Goal: Task Accomplishment & Management: Manage account settings

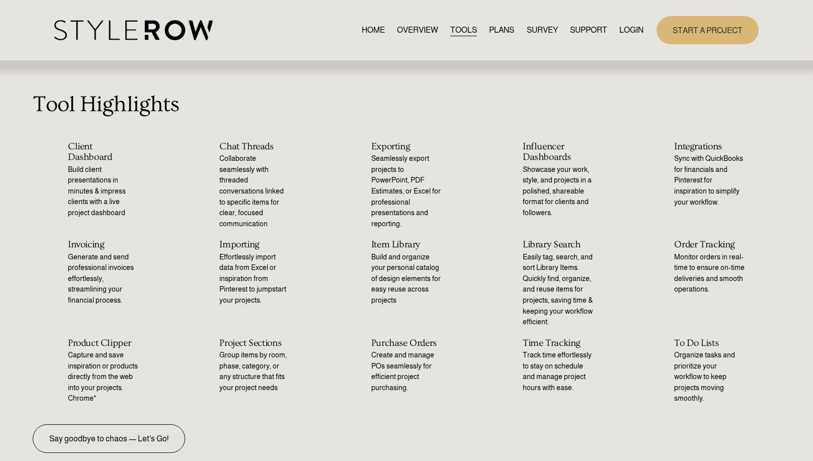
click at [632, 27] on link "LOGIN" at bounding box center [631, 30] width 24 height 14
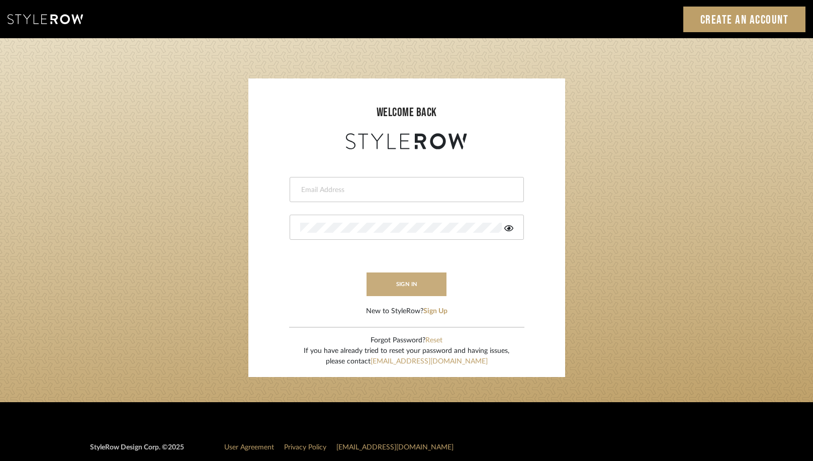
type input "tonya@1111-design.com"
click at [408, 284] on button "sign in" at bounding box center [407, 285] width 80 height 24
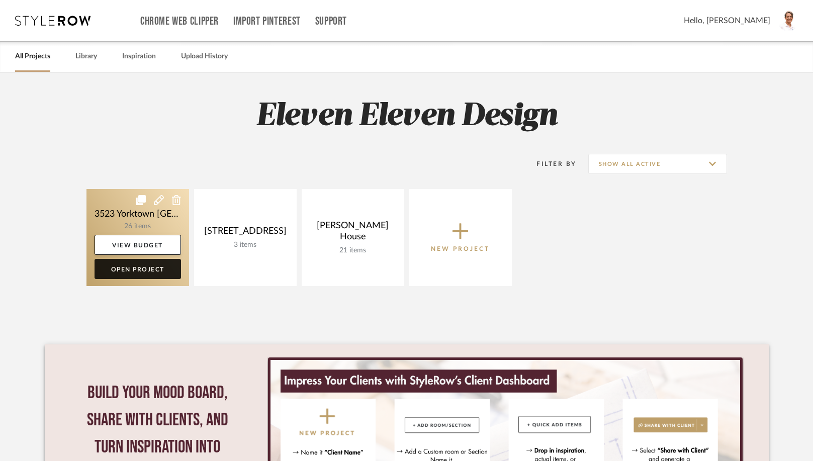
click at [136, 265] on link "Open Project" at bounding box center [138, 269] width 87 height 20
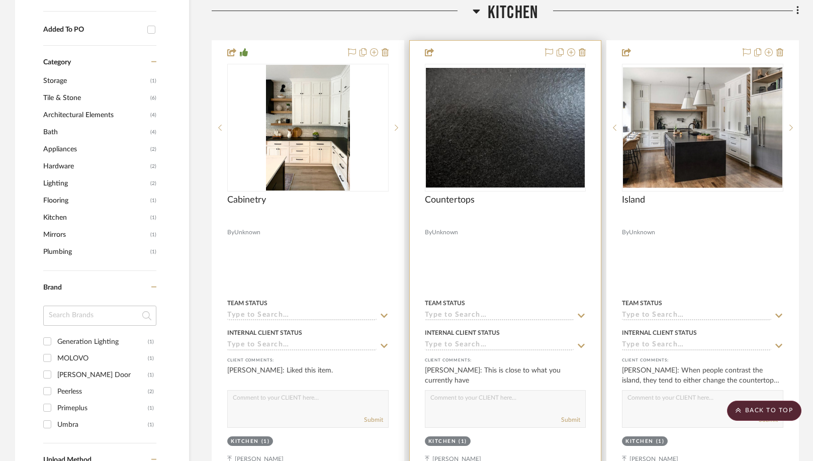
scroll to position [754, 0]
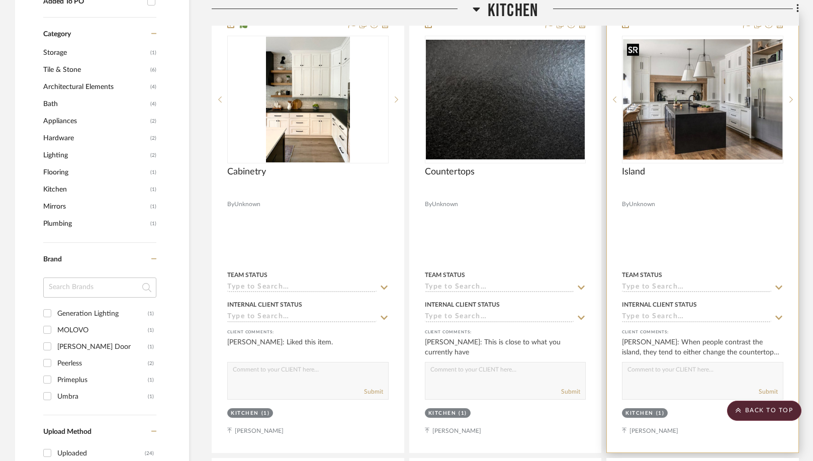
click at [696, 140] on img "0" at bounding box center [702, 99] width 159 height 121
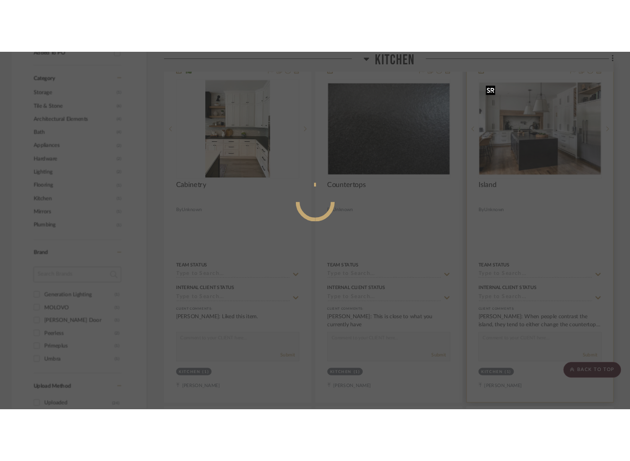
scroll to position [0, 0]
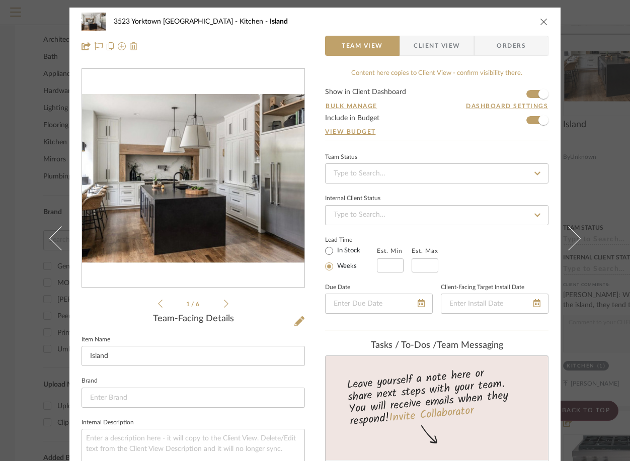
click at [224, 304] on icon at bounding box center [226, 303] width 5 height 9
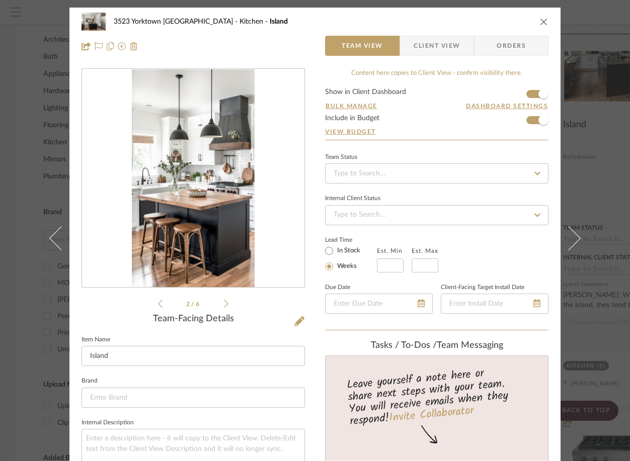
click at [224, 304] on icon at bounding box center [226, 303] width 5 height 9
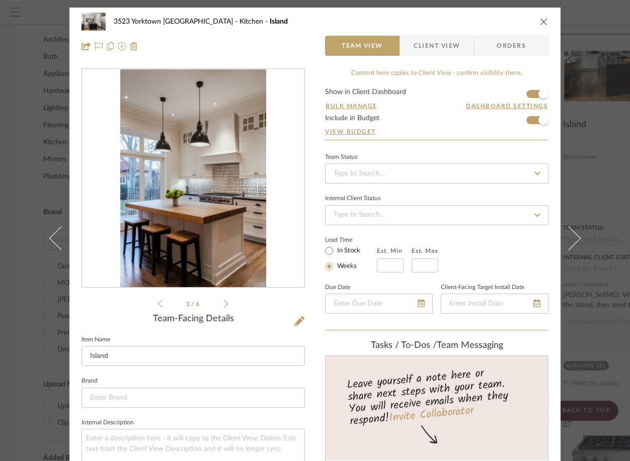
click at [224, 304] on icon at bounding box center [226, 303] width 5 height 9
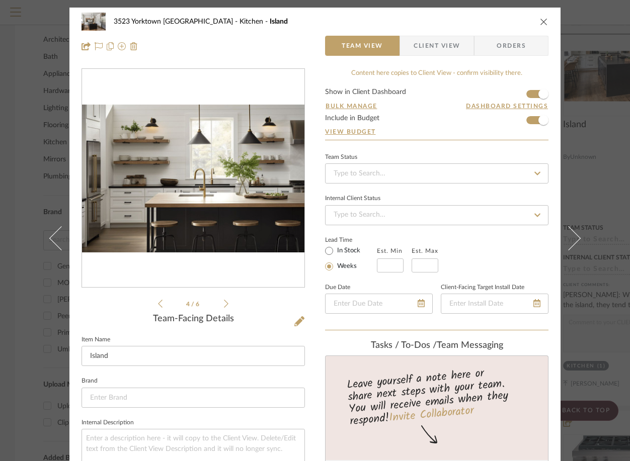
click at [224, 304] on icon at bounding box center [226, 303] width 5 height 9
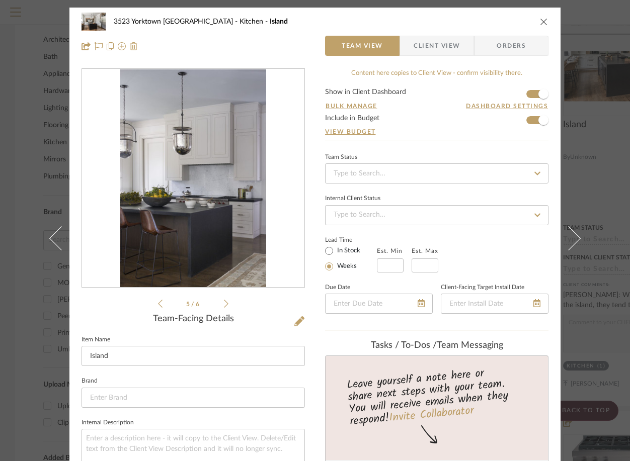
click at [220, 305] on ul "5 / 6" at bounding box center [193, 304] width 70 height 12
click at [224, 302] on icon at bounding box center [226, 303] width 5 height 9
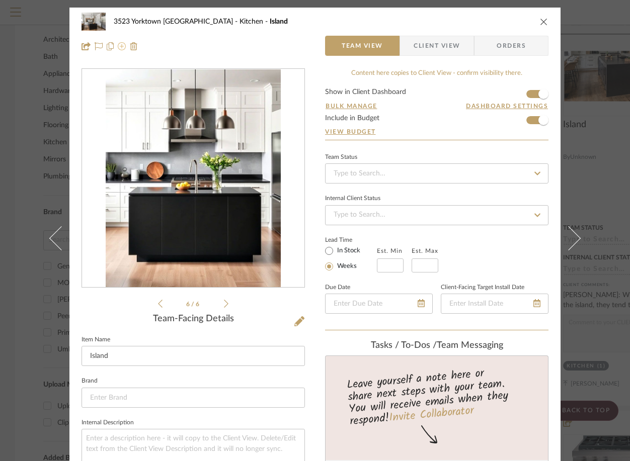
click at [118, 44] on icon at bounding box center [122, 46] width 8 height 8
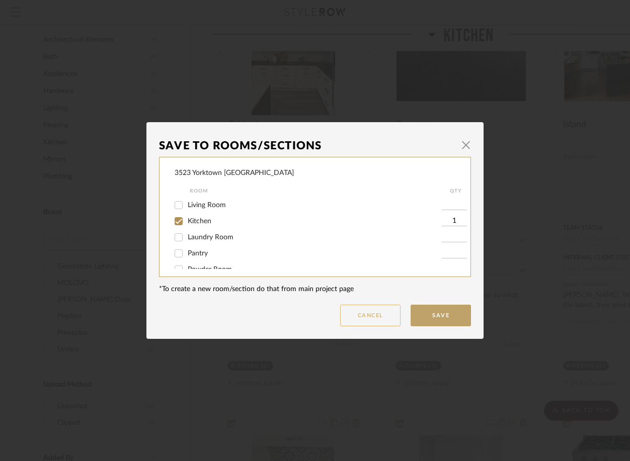
click at [385, 320] on button "Cancel" at bounding box center [370, 316] width 60 height 22
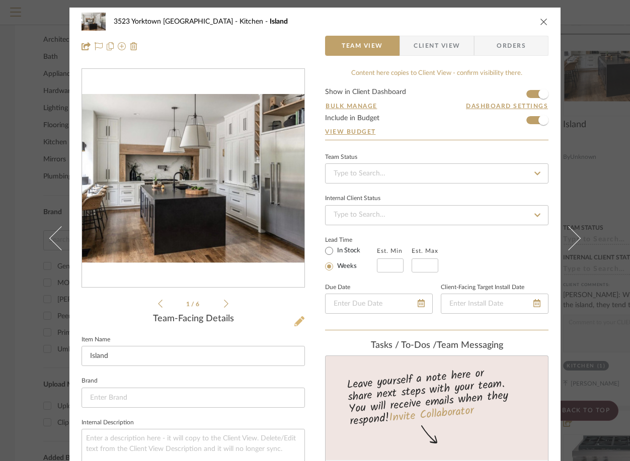
click at [299, 322] on icon at bounding box center [299, 321] width 10 height 10
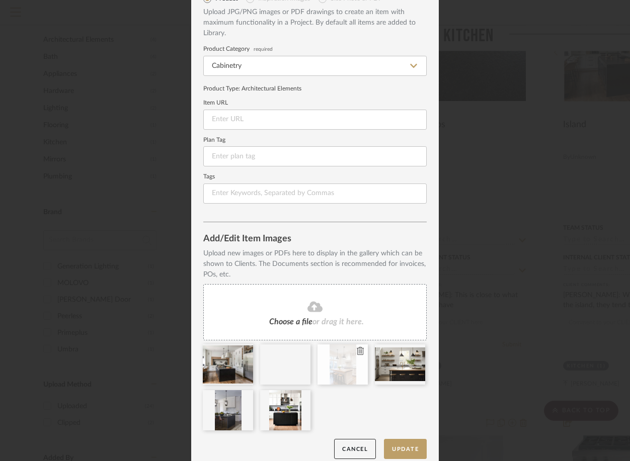
scroll to position [64, 0]
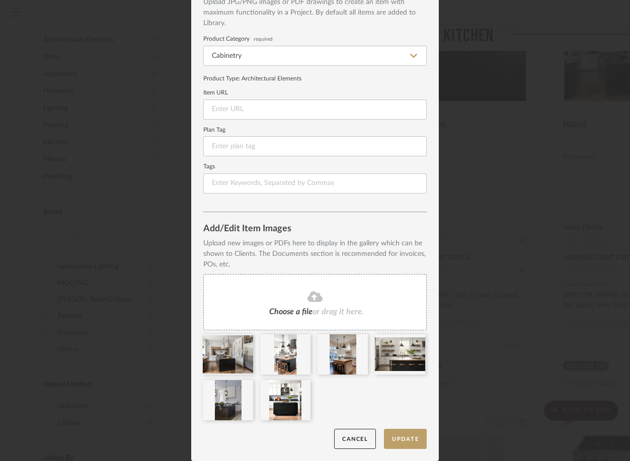
click at [285, 309] on span "Choose a file" at bounding box center [290, 312] width 43 height 8
click at [242, 343] on icon at bounding box center [245, 341] width 7 height 8
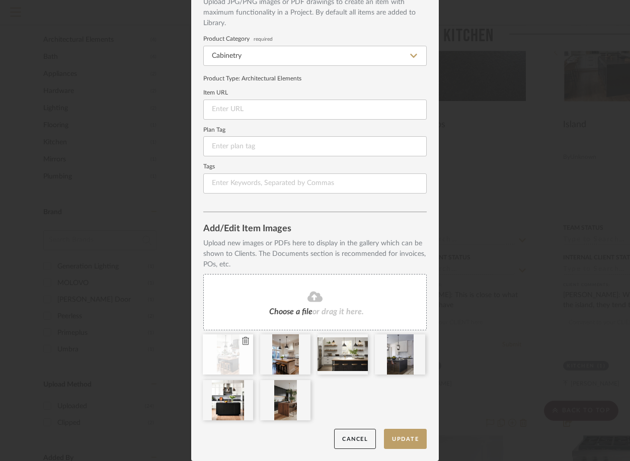
click at [243, 343] on icon at bounding box center [245, 341] width 7 height 8
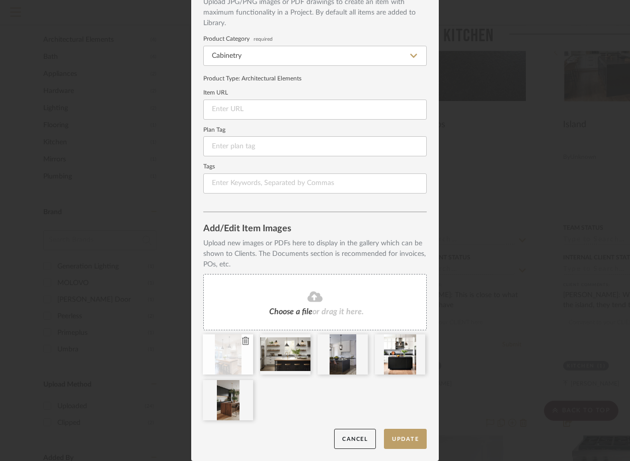
click at [242, 343] on icon at bounding box center [245, 341] width 7 height 8
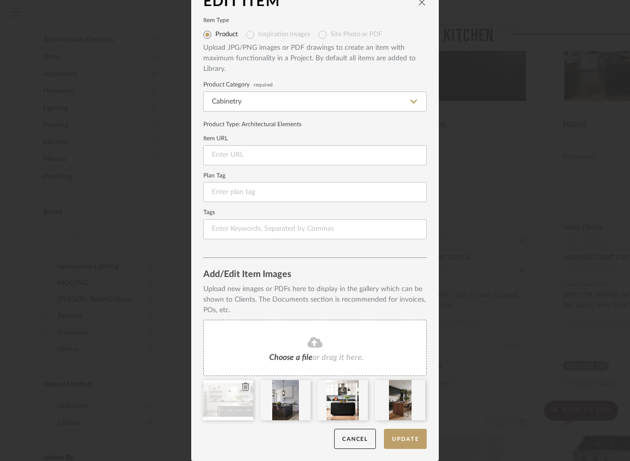
click at [243, 385] on icon at bounding box center [245, 387] width 7 height 8
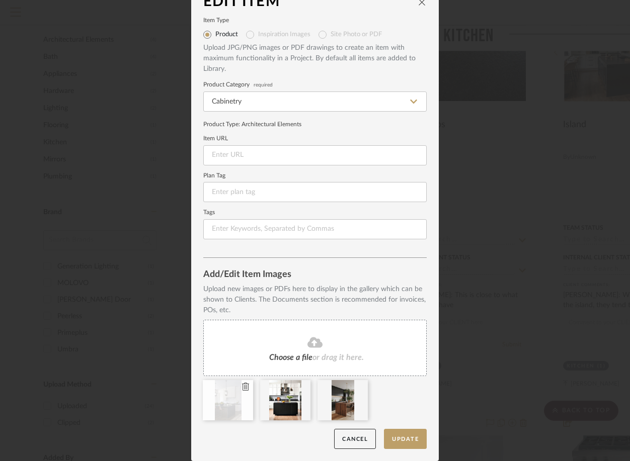
click at [243, 386] on icon at bounding box center [245, 387] width 7 height 8
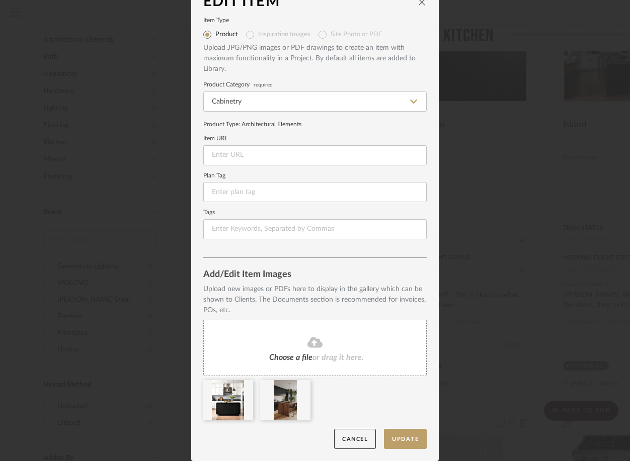
click at [0, 0] on icon at bounding box center [0, 0] width 0 height 0
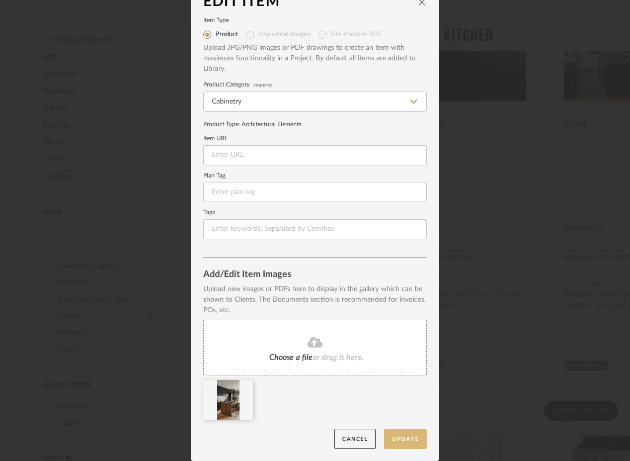
click at [403, 442] on button "Update" at bounding box center [405, 439] width 43 height 21
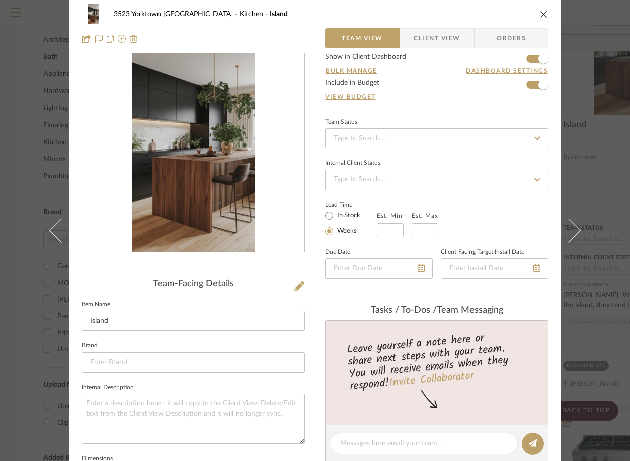
scroll to position [0, 0]
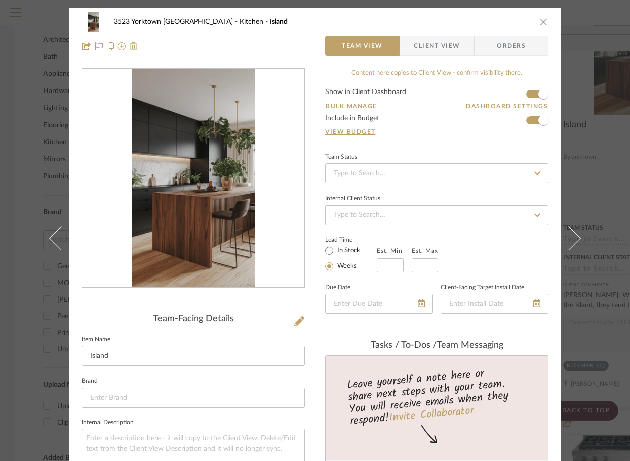
click at [540, 18] on icon "close" at bounding box center [544, 22] width 8 height 8
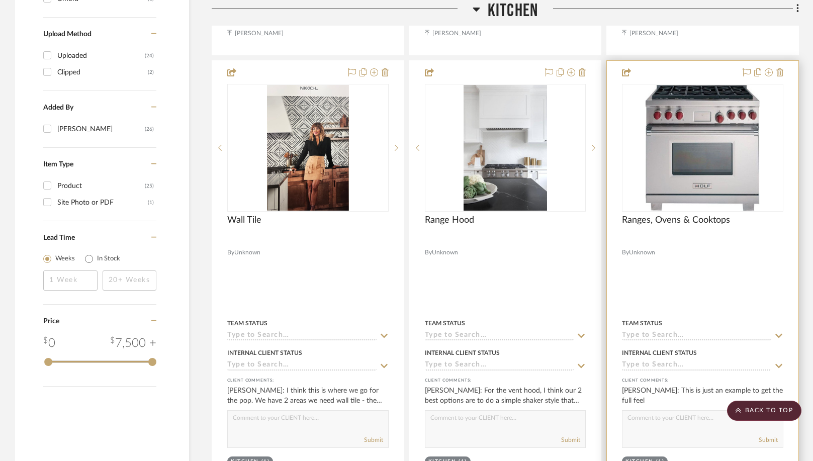
scroll to position [1157, 0]
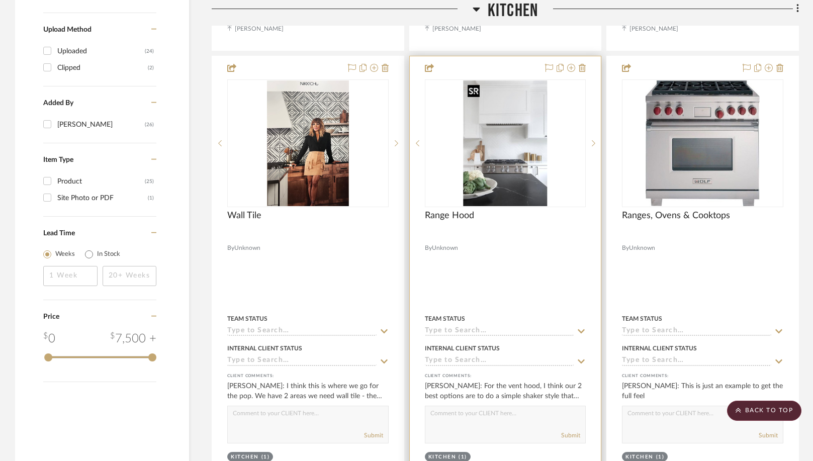
click at [521, 152] on img "0" at bounding box center [505, 143] width 83 height 126
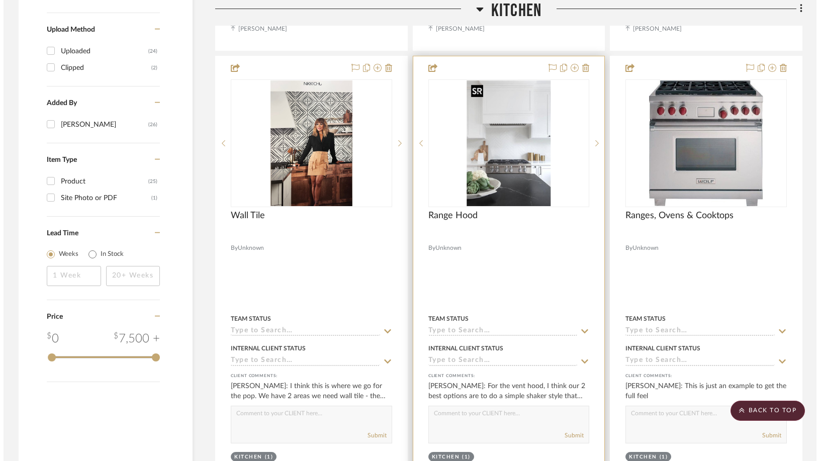
scroll to position [0, 0]
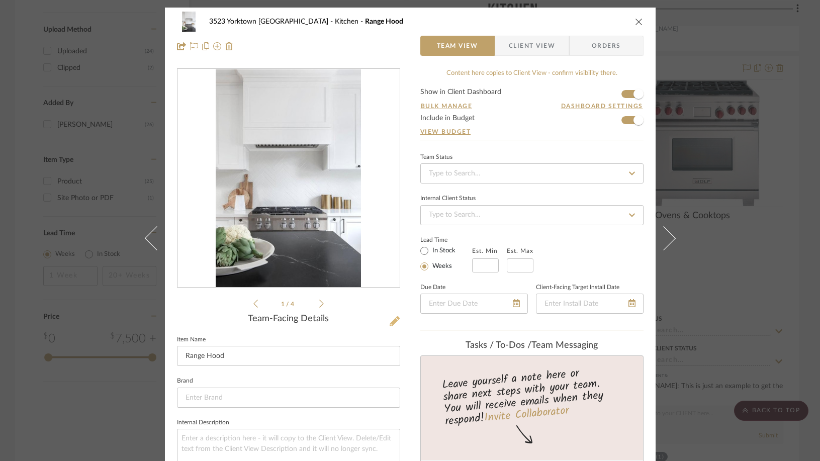
click at [391, 319] on icon at bounding box center [395, 321] width 10 height 10
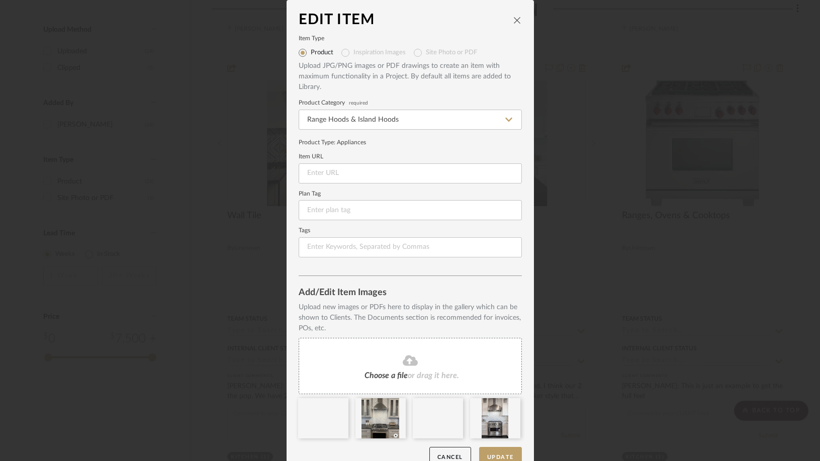
scroll to position [18, 0]
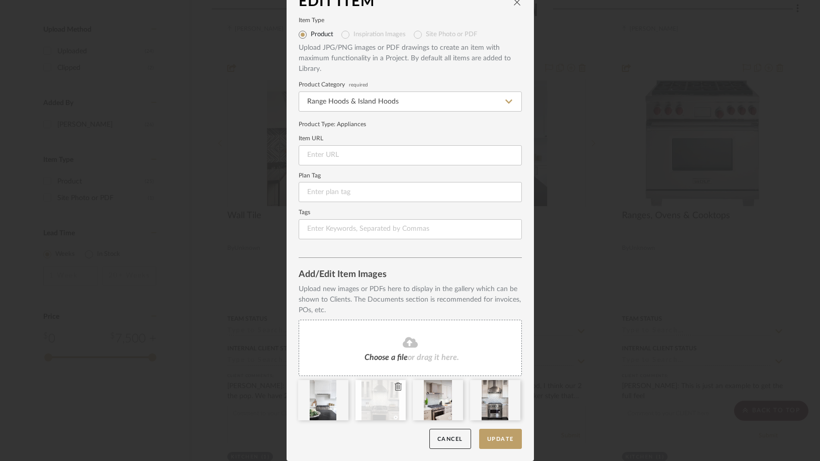
click at [395, 387] on icon at bounding box center [398, 387] width 7 height 8
click at [0, 0] on icon at bounding box center [0, 0] width 0 height 0
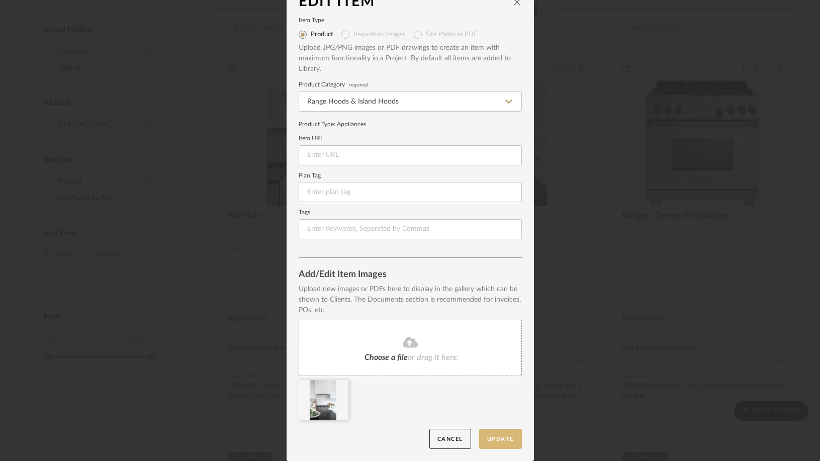
click at [486, 441] on button "Update" at bounding box center [500, 439] width 43 height 21
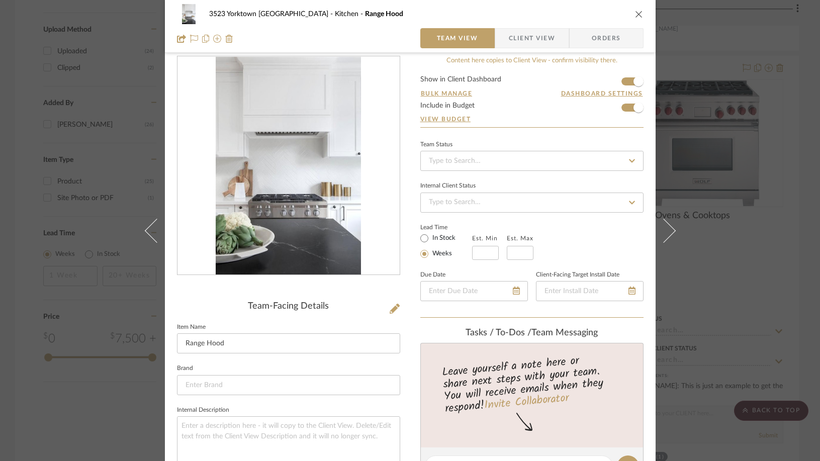
scroll to position [0, 0]
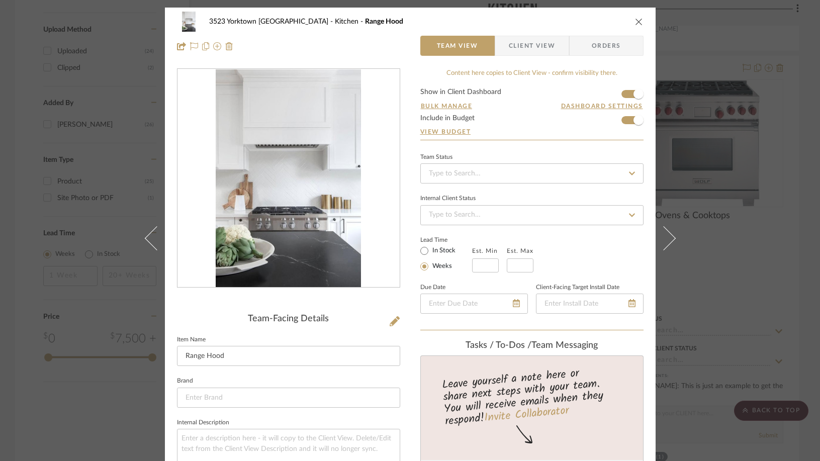
click at [636, 23] on icon "close" at bounding box center [639, 22] width 8 height 8
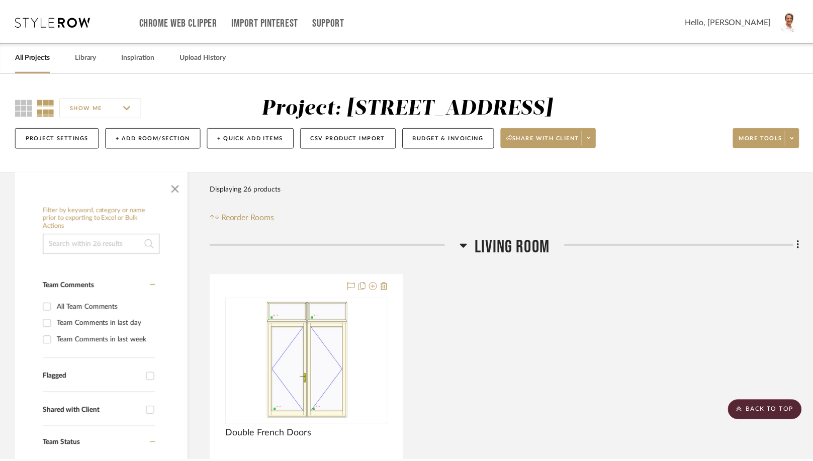
scroll to position [1157, 0]
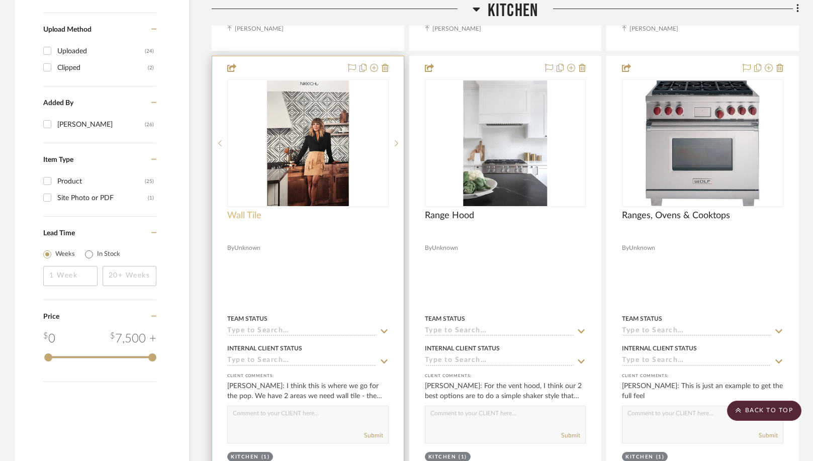
click at [249, 218] on span "Wall Tile" at bounding box center [244, 215] width 34 height 11
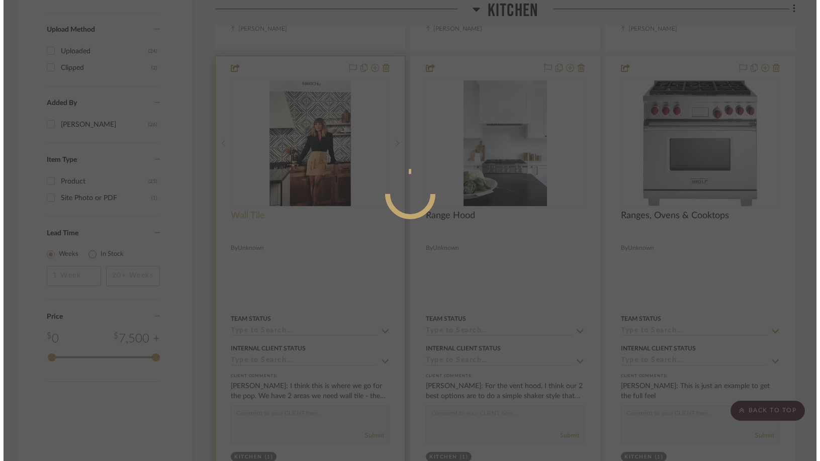
scroll to position [0, 0]
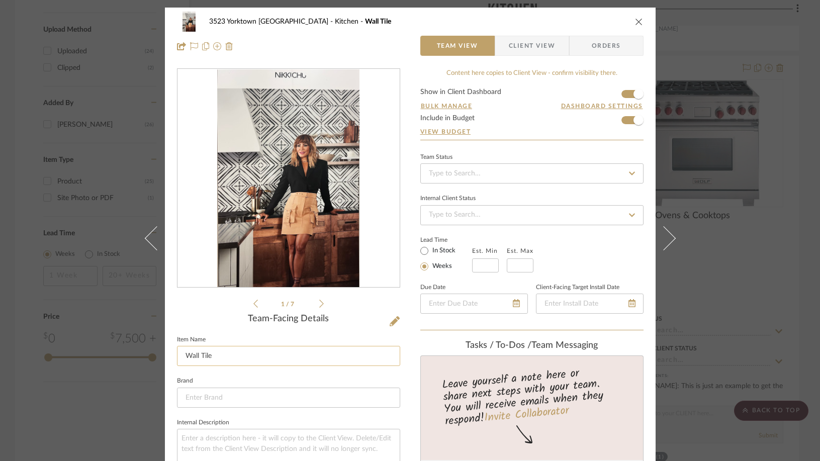
click at [199, 355] on input "Wall Tile" at bounding box center [288, 356] width 223 height 20
type input "Backsplash"
click at [319, 302] on icon at bounding box center [321, 303] width 5 height 9
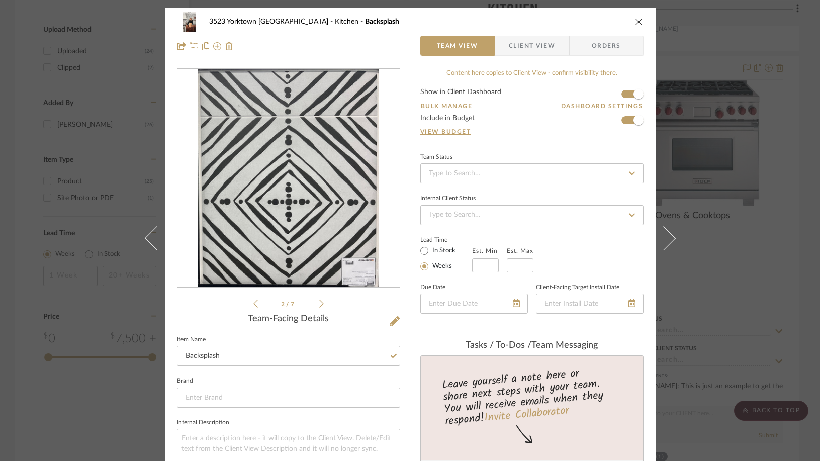
click at [319, 302] on icon at bounding box center [321, 303] width 5 height 9
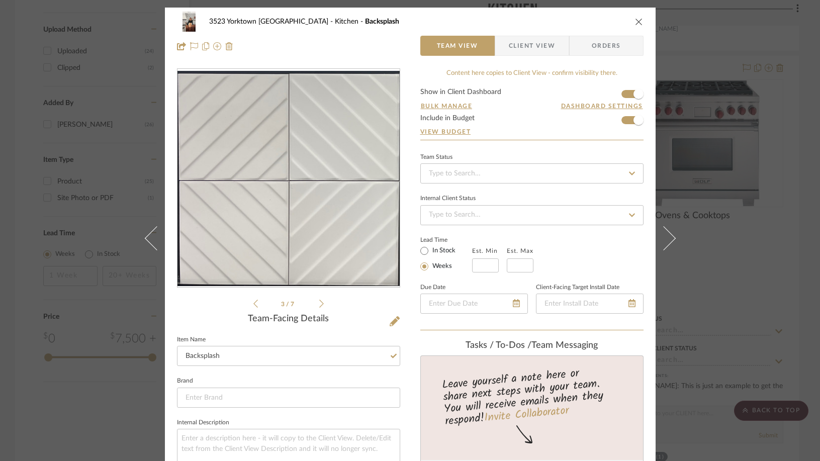
click at [319, 302] on icon at bounding box center [321, 303] width 5 height 9
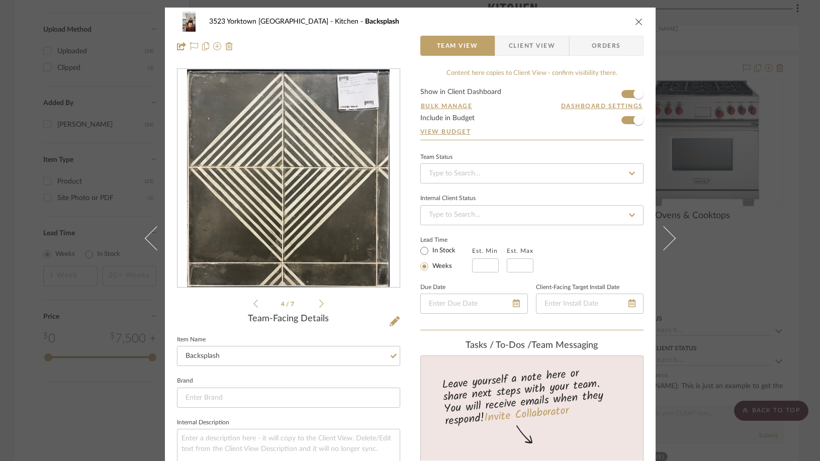
click at [319, 302] on icon at bounding box center [321, 303] width 5 height 9
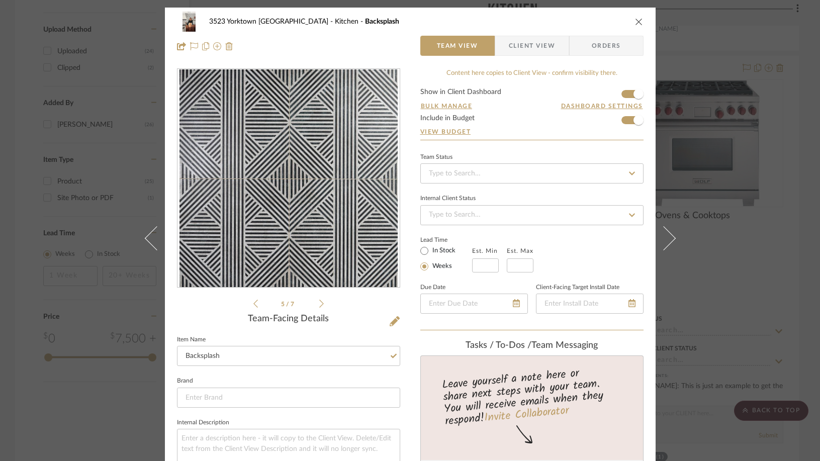
click at [319, 302] on icon at bounding box center [321, 303] width 5 height 9
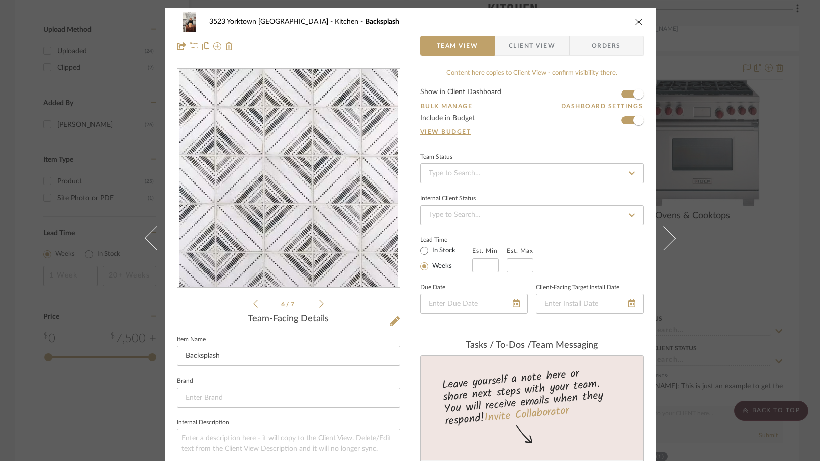
click at [253, 302] on icon at bounding box center [255, 303] width 5 height 9
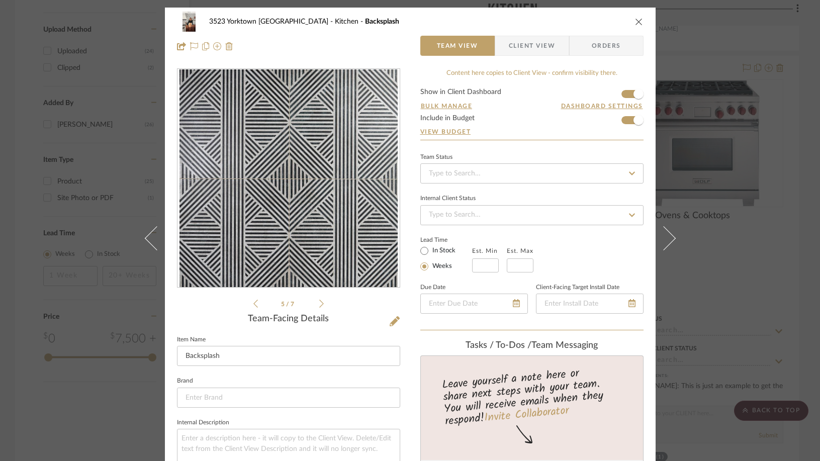
click at [320, 304] on icon at bounding box center [321, 304] width 5 height 8
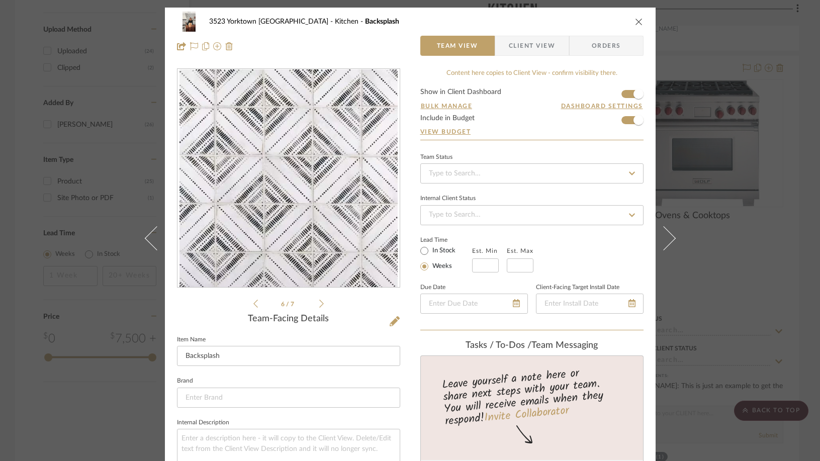
click at [320, 304] on icon at bounding box center [321, 304] width 5 height 8
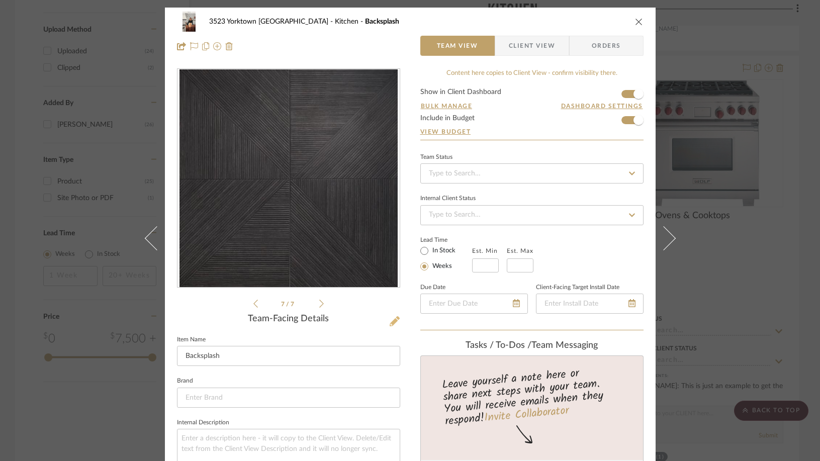
click at [390, 319] on icon at bounding box center [395, 321] width 10 height 10
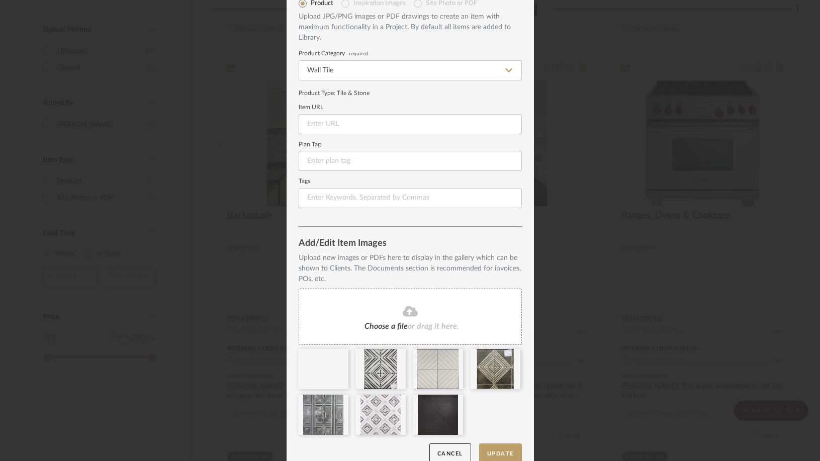
scroll to position [64, 0]
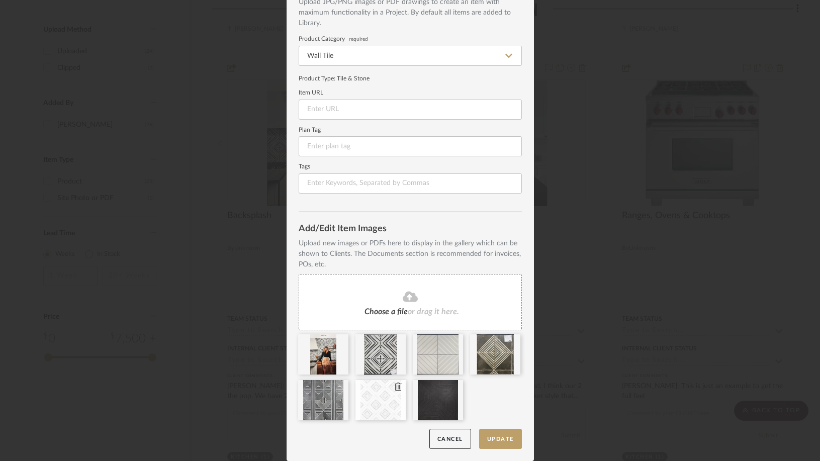
click at [396, 389] on icon at bounding box center [398, 387] width 7 height 8
click at [0, 0] on icon at bounding box center [0, 0] width 0 height 0
click at [510, 342] on icon at bounding box center [512, 341] width 7 height 8
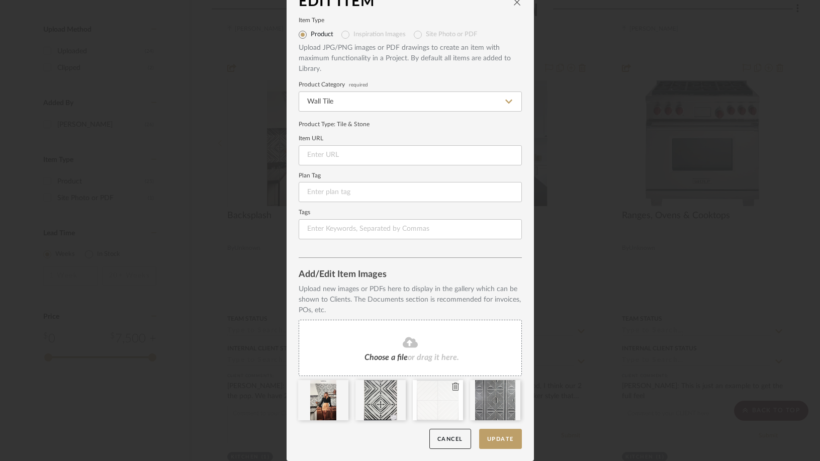
click at [453, 388] on icon at bounding box center [455, 387] width 7 height 8
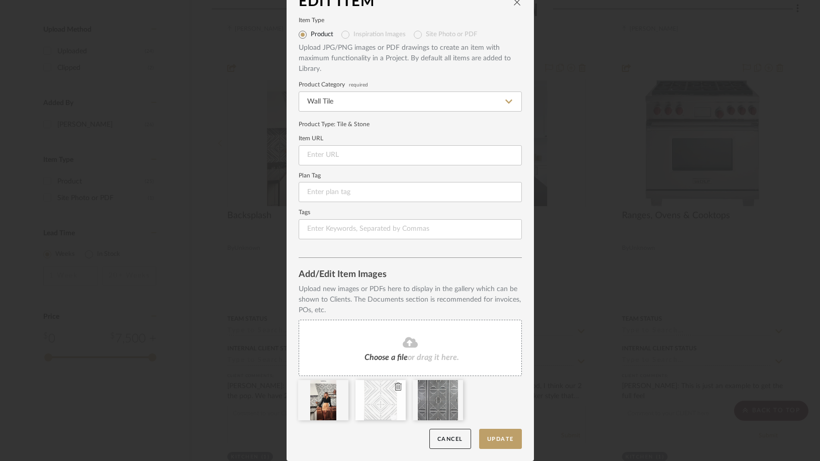
click at [395, 387] on icon at bounding box center [398, 387] width 7 height 8
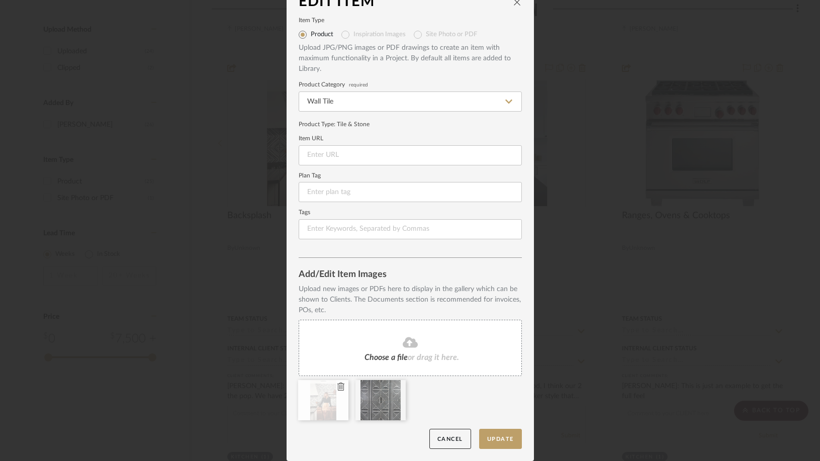
click at [337, 390] on icon at bounding box center [340, 387] width 7 height 8
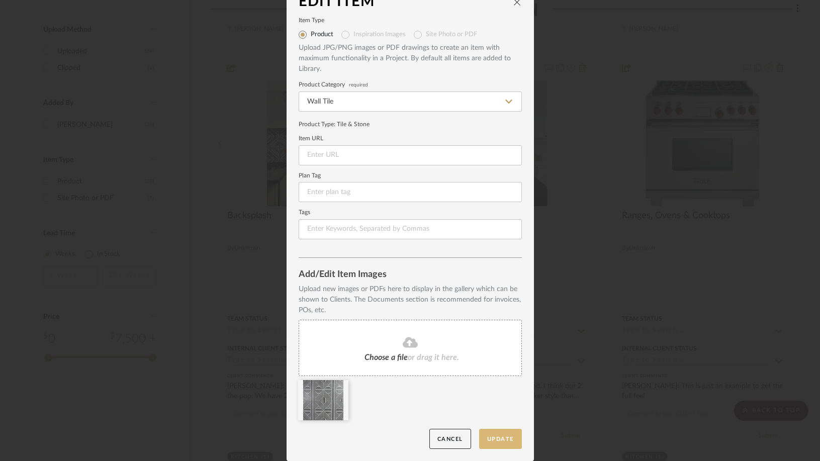
click at [501, 439] on button "Update" at bounding box center [500, 439] width 43 height 21
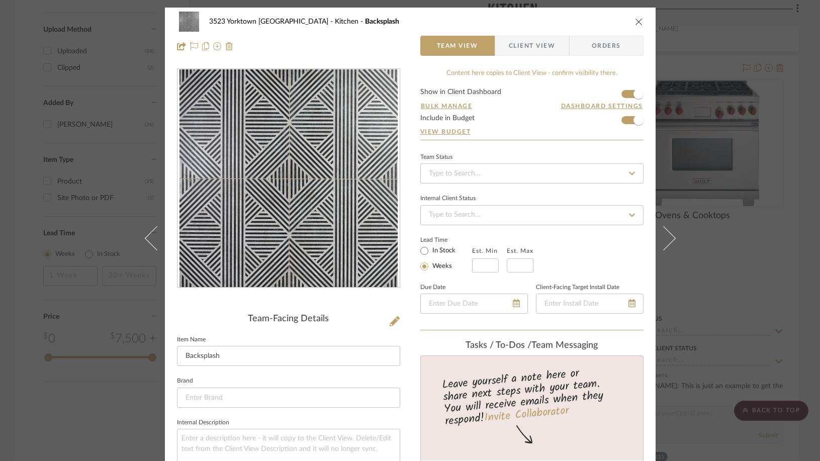
click at [635, 21] on icon "close" at bounding box center [639, 22] width 8 height 8
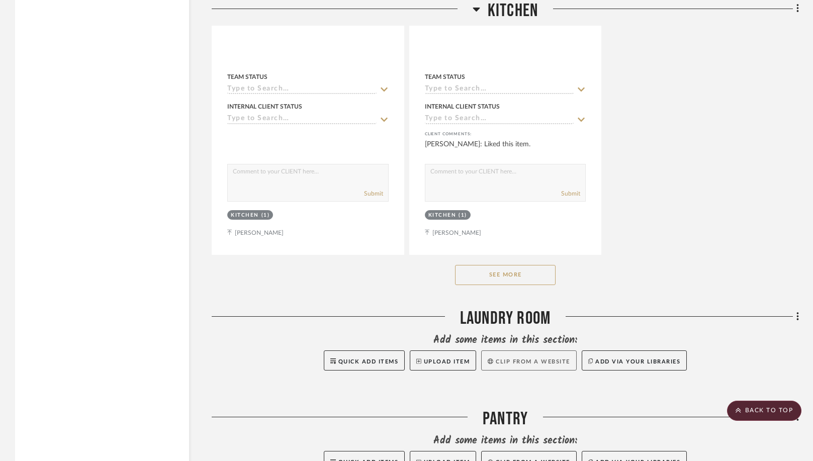
scroll to position [1861, 0]
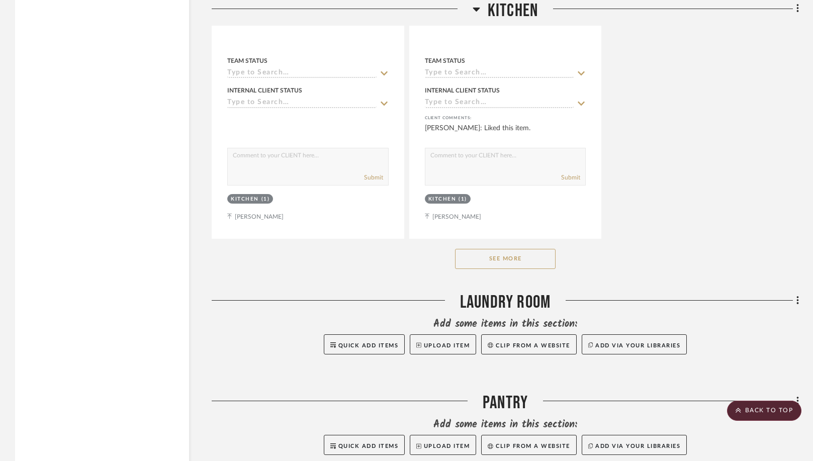
click at [501, 258] on button "See More" at bounding box center [505, 259] width 101 height 20
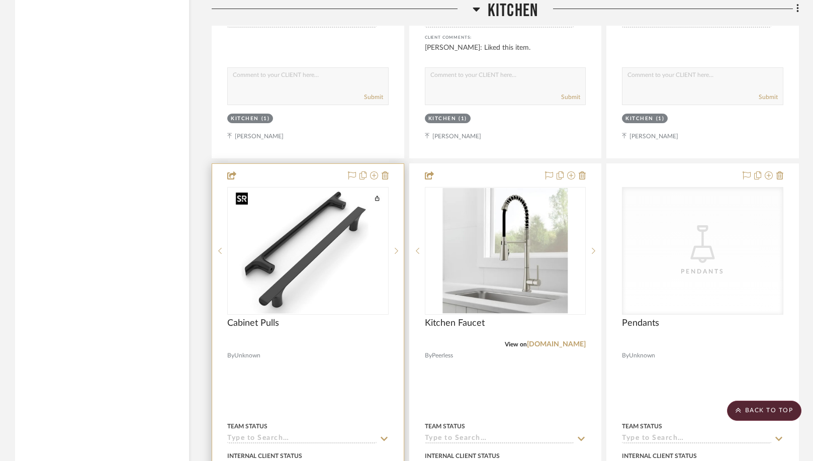
scroll to position [1961, 0]
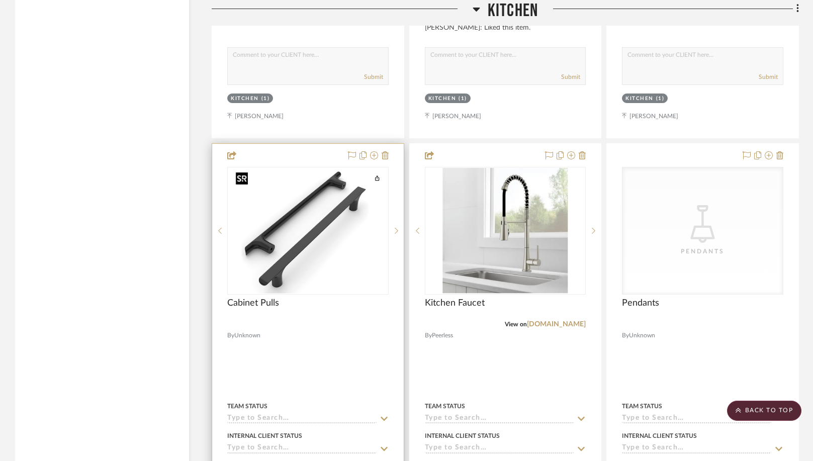
click at [328, 244] on img "0" at bounding box center [308, 231] width 152 height 126
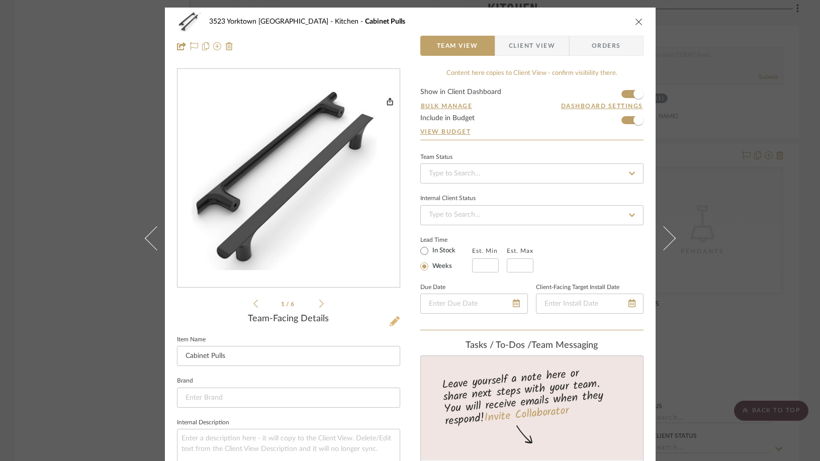
click at [390, 320] on icon at bounding box center [395, 321] width 10 height 10
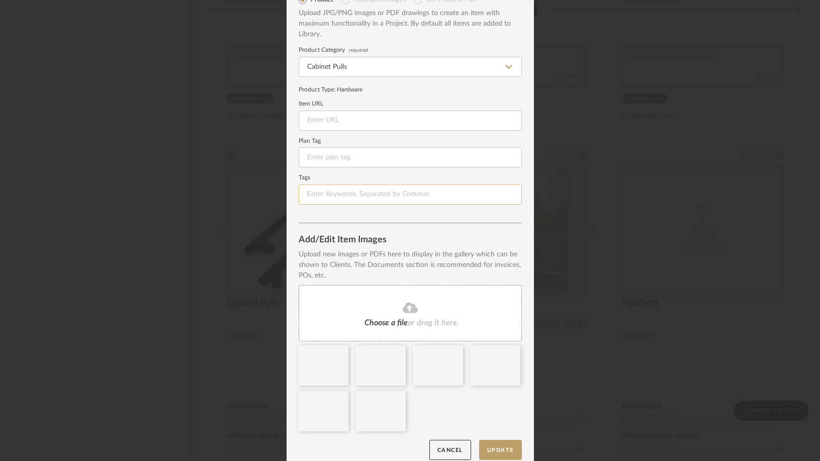
scroll to position [64, 0]
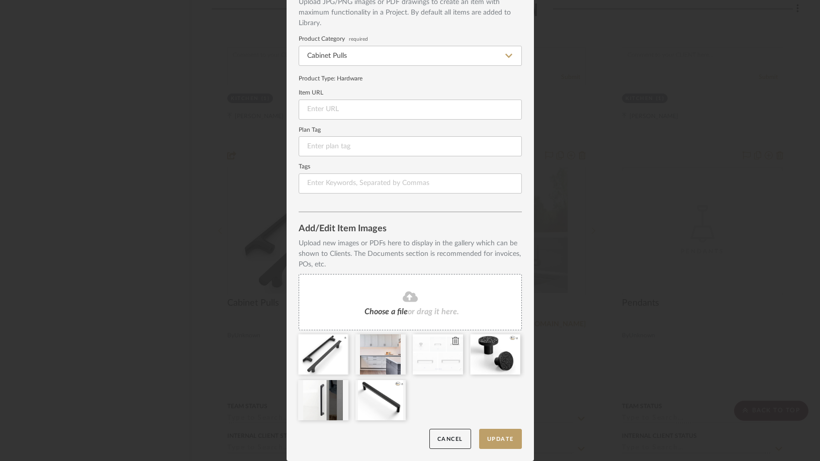
click at [423, 364] on div at bounding box center [438, 354] width 50 height 40
click at [384, 314] on span "Choose a file" at bounding box center [386, 312] width 43 height 8
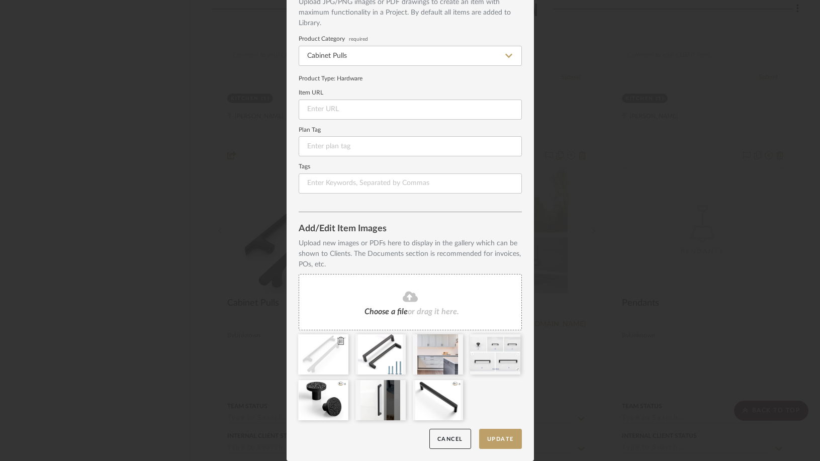
click at [337, 339] on icon at bounding box center [340, 341] width 7 height 8
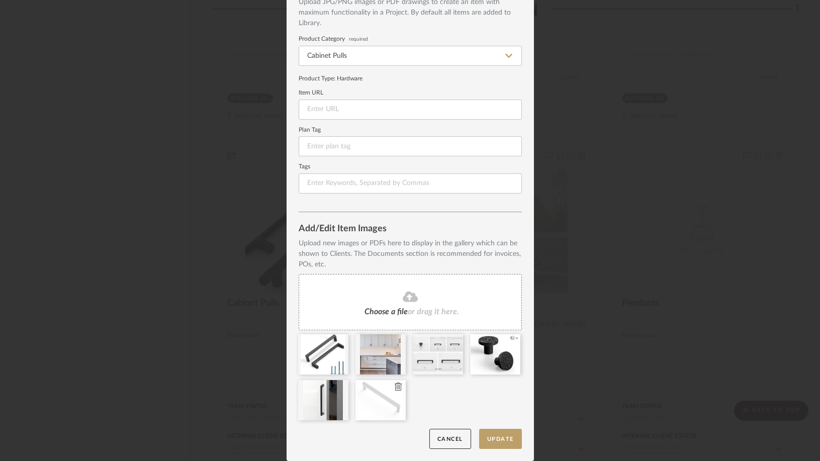
click at [395, 387] on icon at bounding box center [398, 387] width 7 height 8
click at [641, 271] on div "Edit Item Item Type Product Inspiration Images Site Photo or PDF Upload JPG/PNG…" at bounding box center [410, 230] width 820 height 461
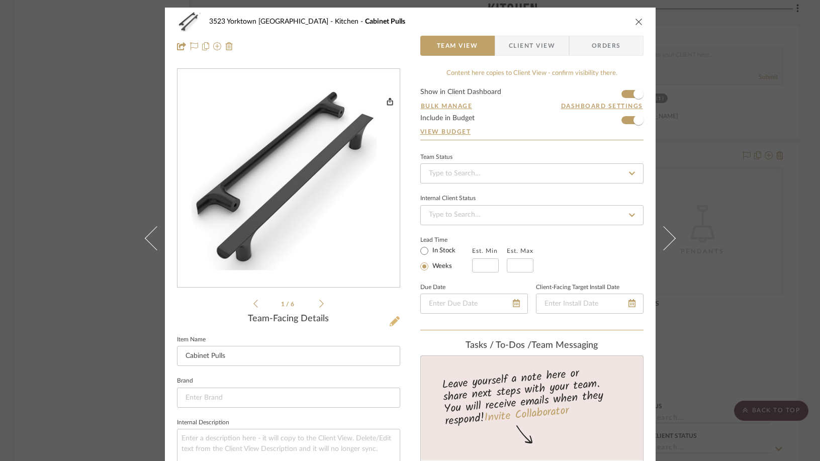
click at [390, 322] on icon at bounding box center [395, 321] width 10 height 10
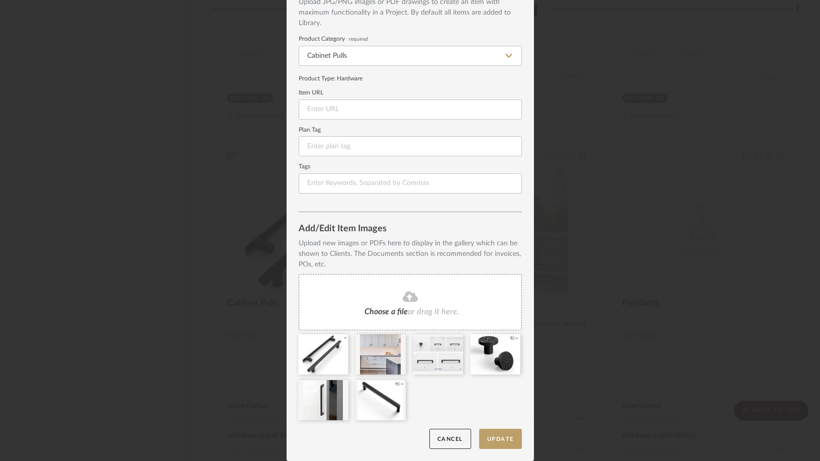
click at [388, 302] on fa-icon at bounding box center [411, 297] width 92 height 13
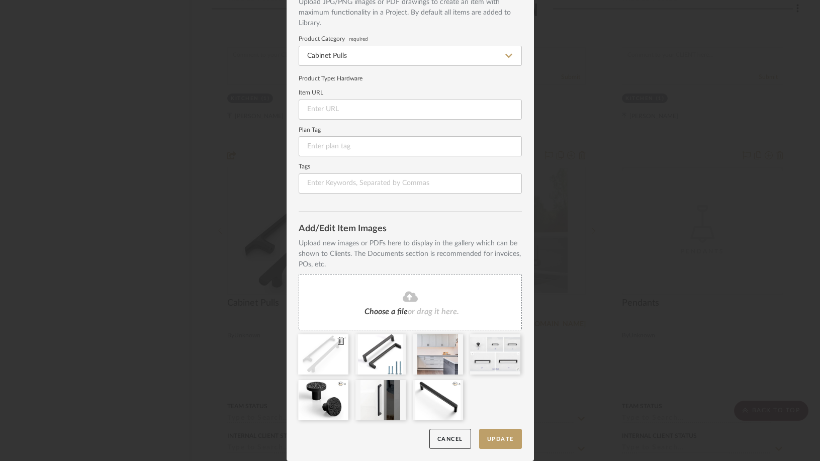
click at [337, 341] on icon at bounding box center [340, 341] width 7 height 8
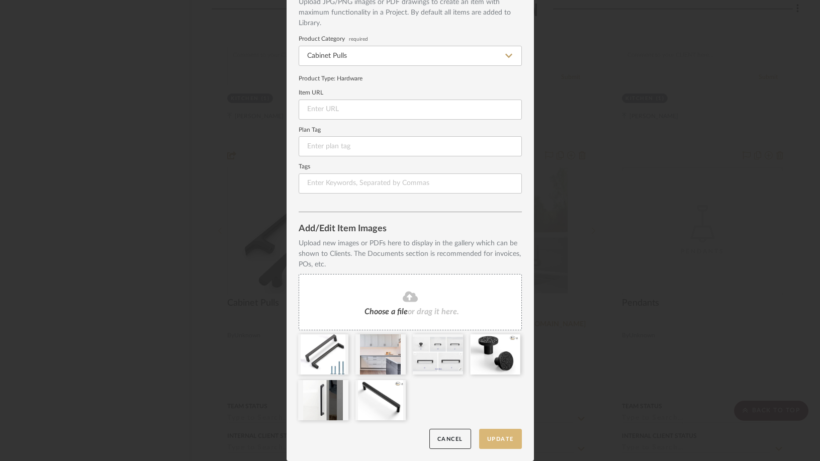
click at [491, 442] on button "Update" at bounding box center [500, 439] width 43 height 21
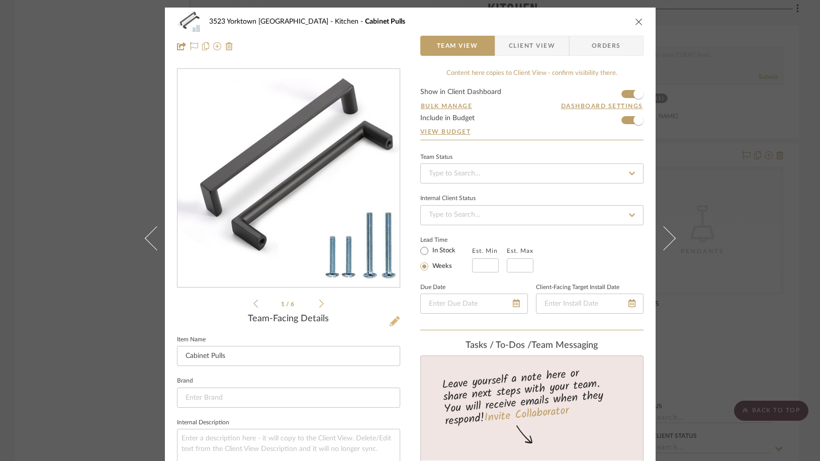
click at [390, 321] on icon at bounding box center [395, 321] width 10 height 10
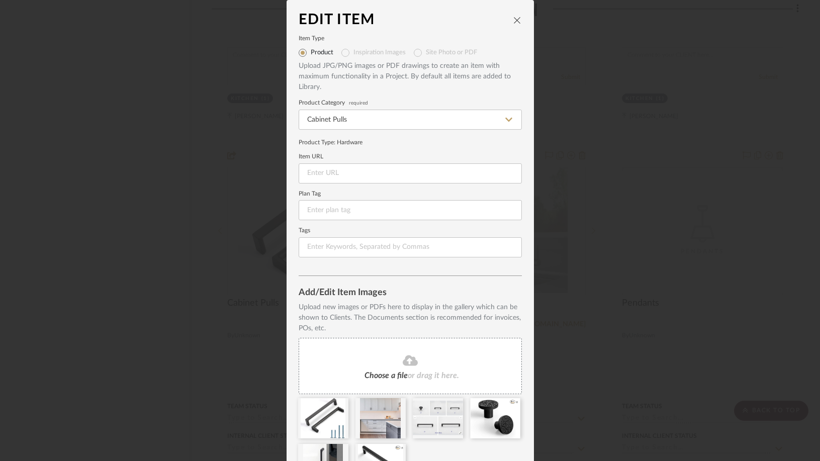
click at [391, 372] on span "Choose a file" at bounding box center [386, 376] width 43 height 8
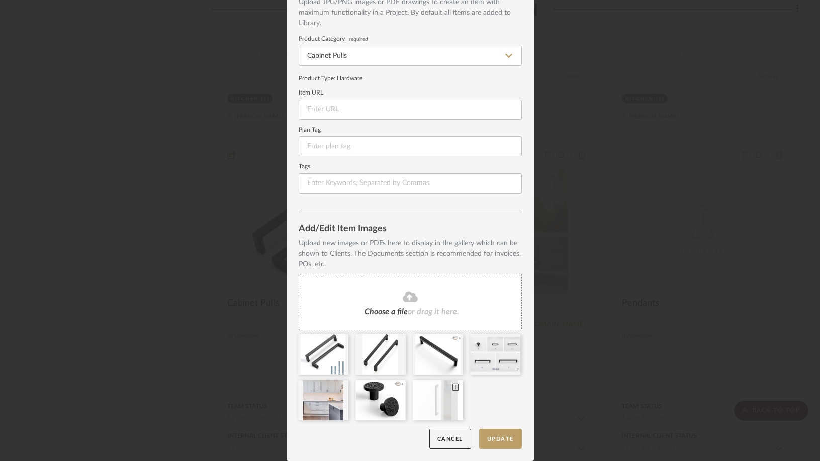
click at [452, 385] on icon at bounding box center [455, 387] width 7 height 8
click at [486, 434] on button "Update" at bounding box center [500, 439] width 43 height 21
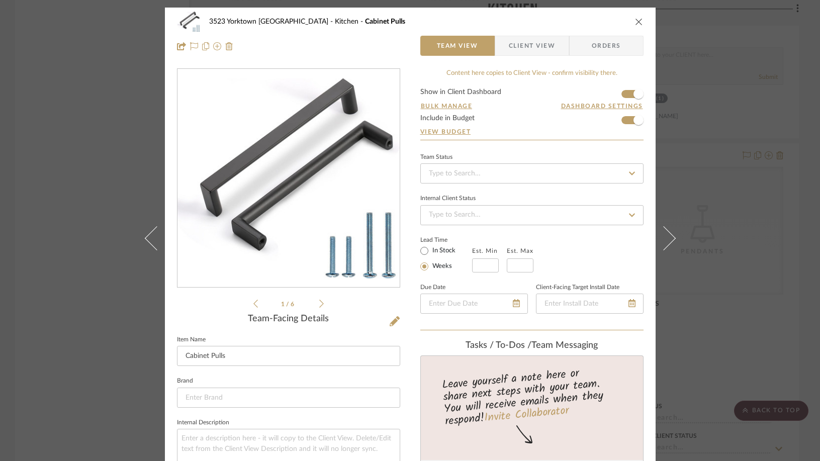
click at [319, 302] on icon at bounding box center [321, 303] width 5 height 9
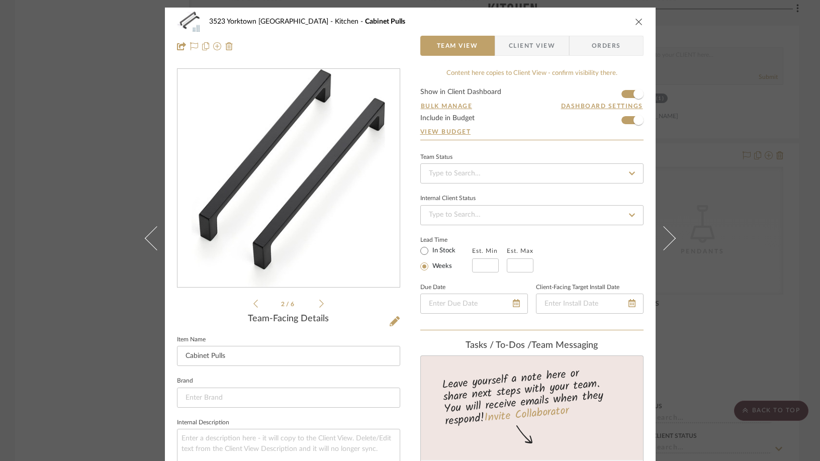
click at [319, 302] on icon at bounding box center [321, 303] width 5 height 9
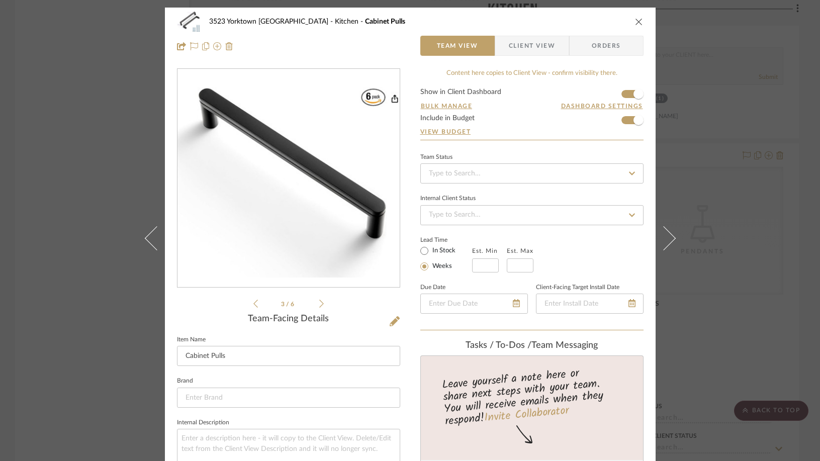
click at [319, 302] on icon at bounding box center [321, 303] width 5 height 9
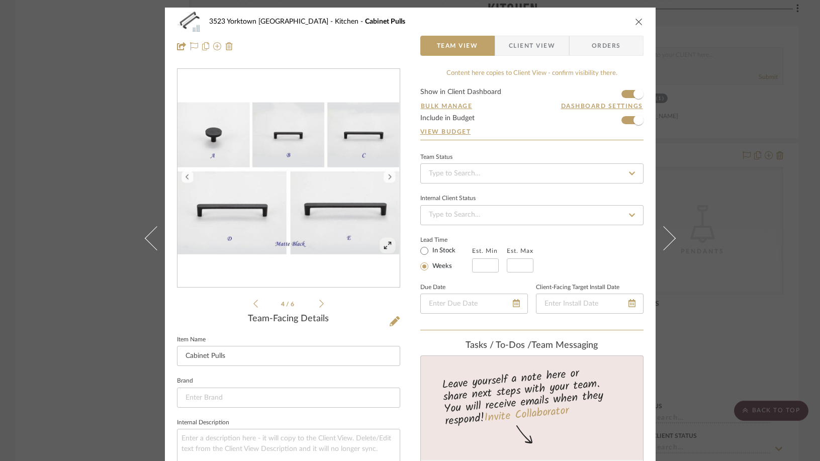
click at [319, 302] on icon at bounding box center [321, 303] width 5 height 9
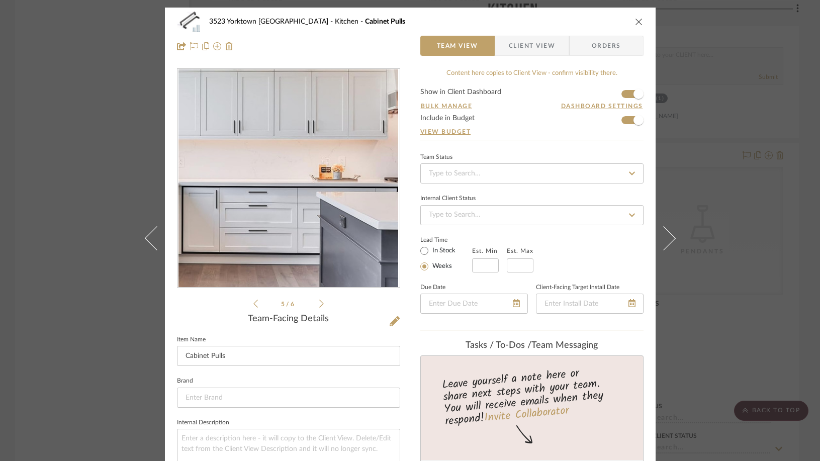
click at [319, 302] on icon at bounding box center [321, 303] width 5 height 9
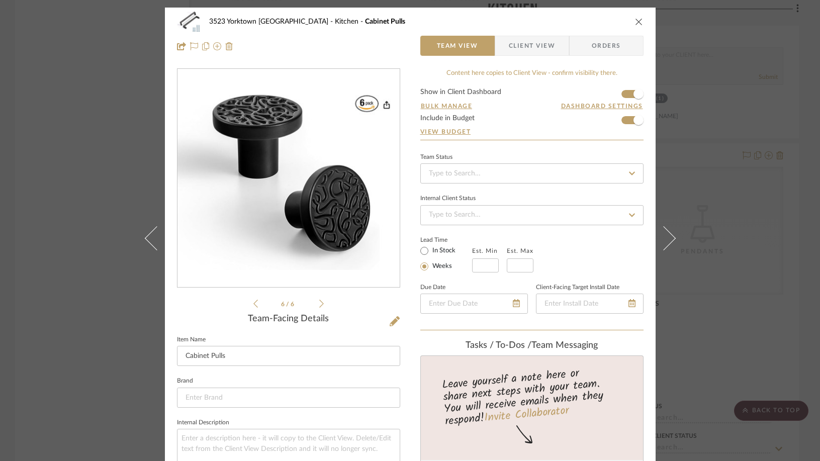
click at [635, 22] on icon "close" at bounding box center [639, 22] width 8 height 8
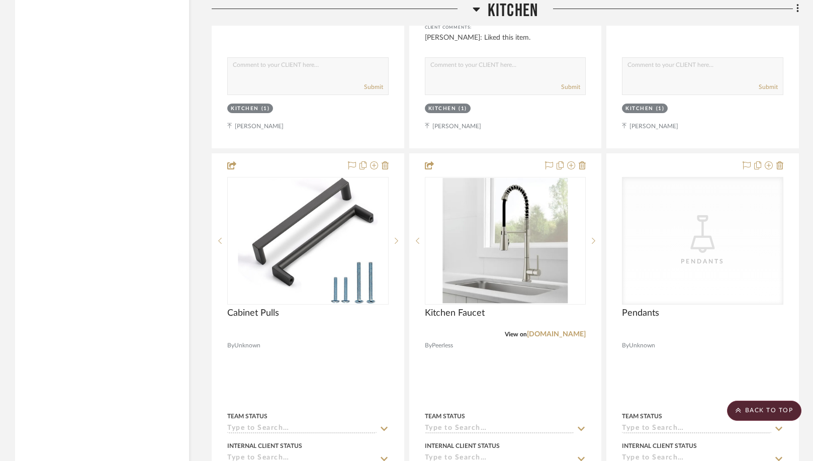
scroll to position [1911, 0]
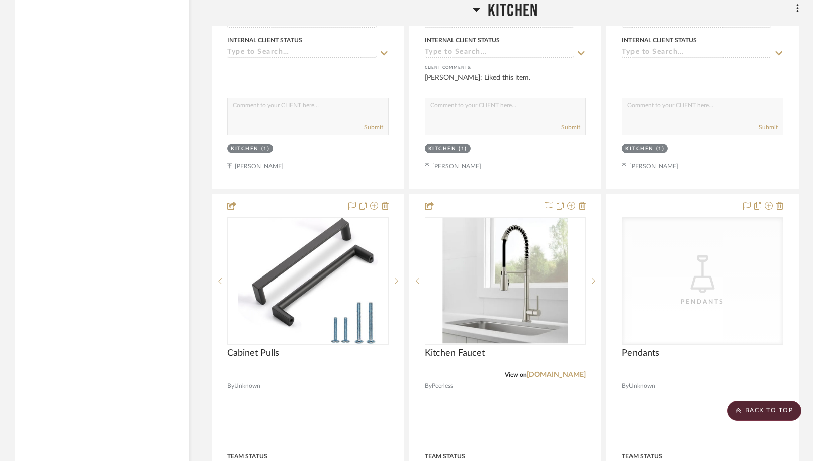
click at [797, 6] on icon at bounding box center [798, 9] width 3 height 11
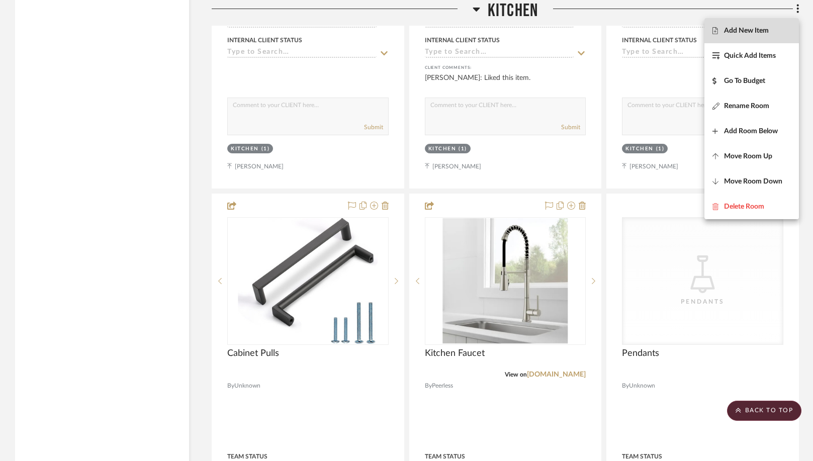
click at [754, 33] on span "Add New Item" at bounding box center [746, 31] width 45 height 9
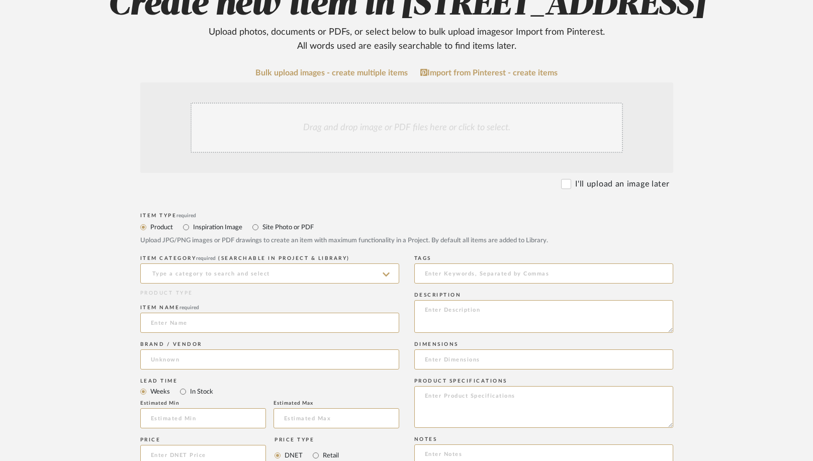
scroll to position [151, 0]
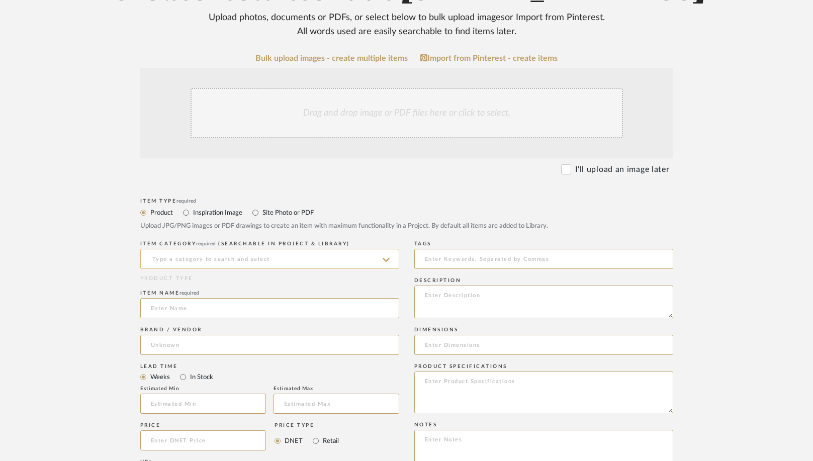
click at [196, 256] on input at bounding box center [269, 259] width 259 height 20
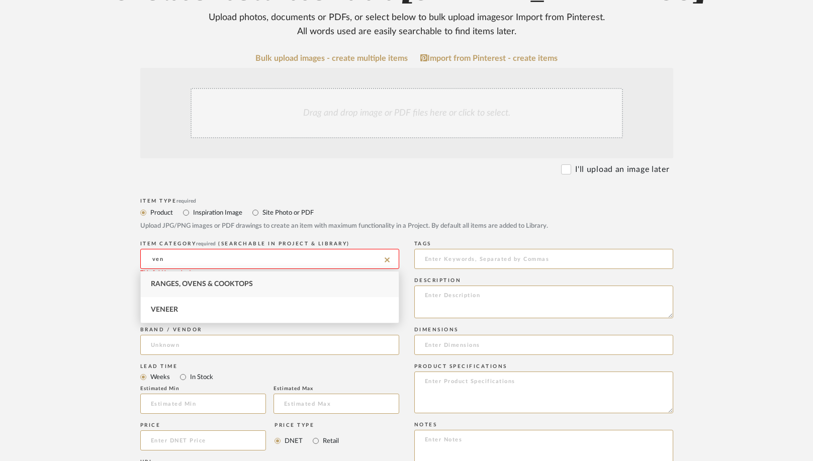
click at [206, 285] on span "Ranges, Ovens & Cooktops" at bounding box center [202, 284] width 102 height 7
type input "Ranges, Ovens & Cooktops"
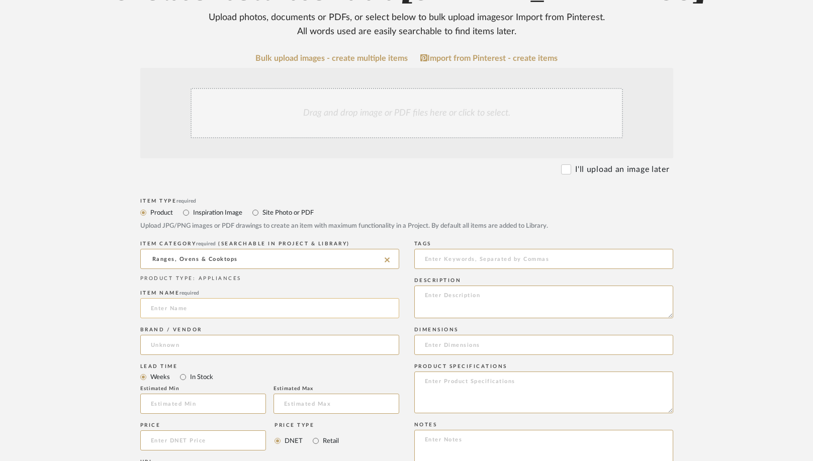
click at [209, 310] on input at bounding box center [269, 308] width 259 height 20
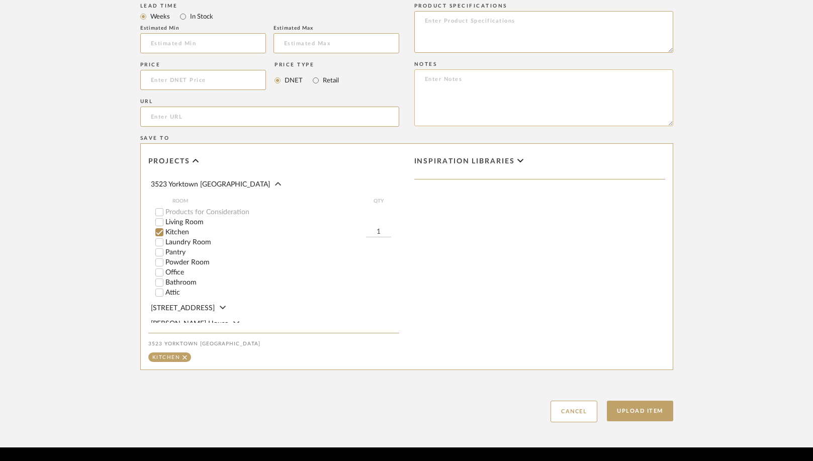
scroll to position [544, 0]
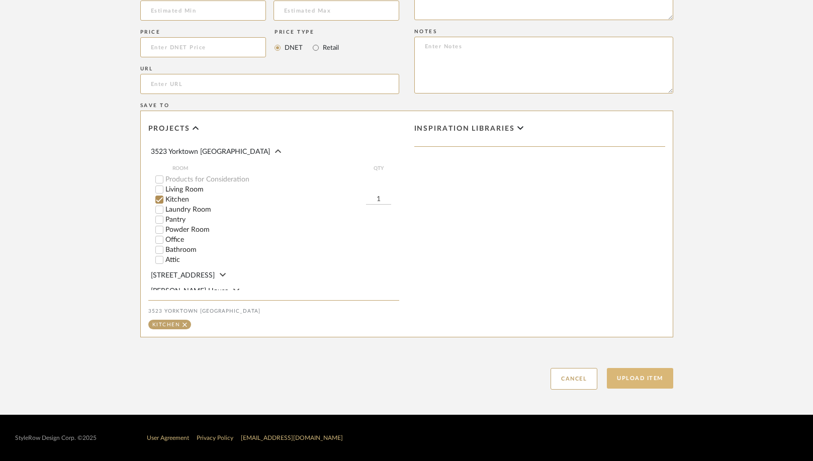
type input "Vent Hood"
click at [651, 377] on button "Upload Item" at bounding box center [640, 378] width 66 height 21
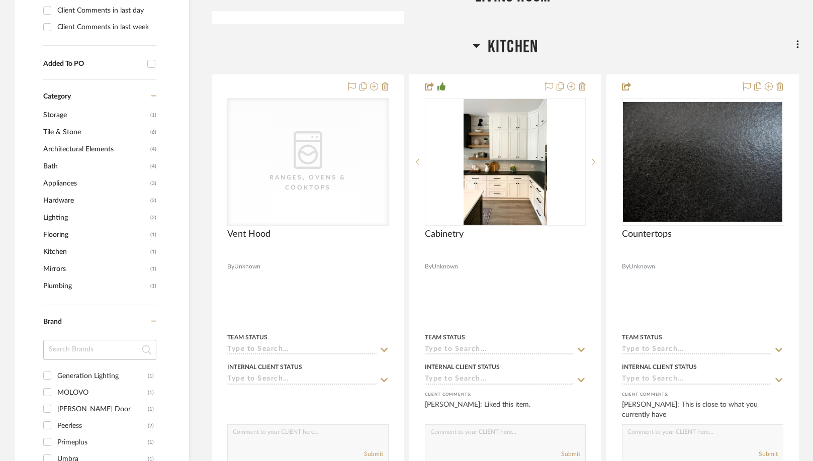
scroll to position [728, 0]
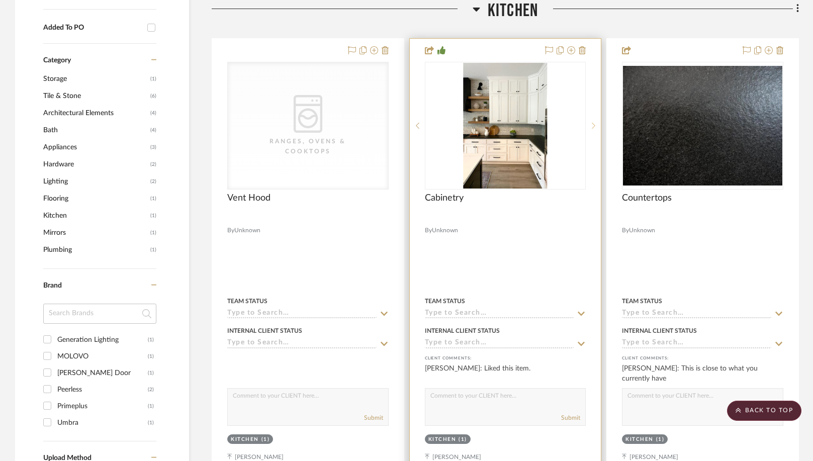
click at [595, 125] on icon at bounding box center [594, 125] width 4 height 7
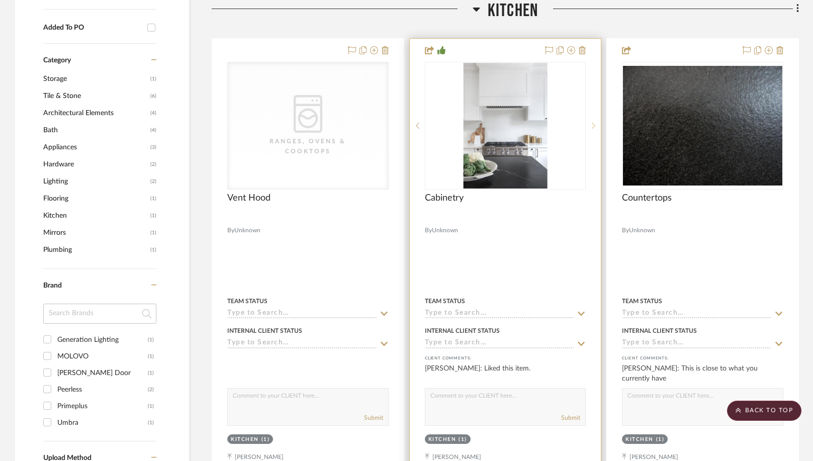
click at [593, 122] on icon at bounding box center [594, 125] width 4 height 7
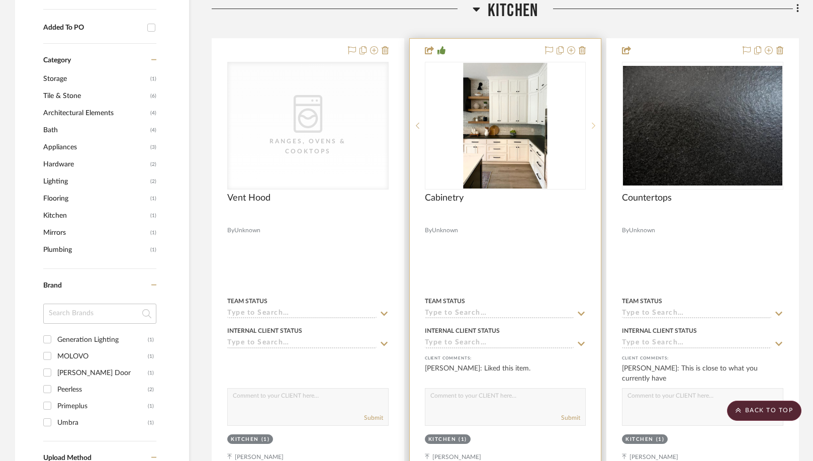
click at [593, 122] on icon at bounding box center [594, 125] width 4 height 7
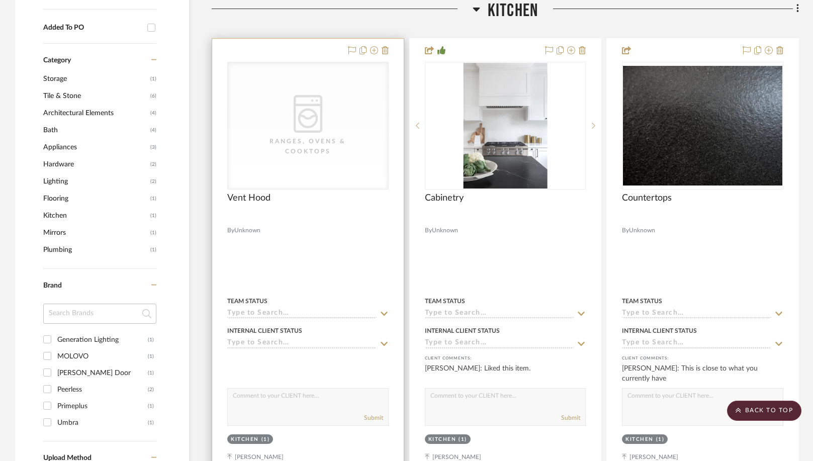
click at [247, 400] on textarea at bounding box center [308, 398] width 160 height 19
click at [268, 198] on span "Vent Hood" at bounding box center [248, 198] width 43 height 11
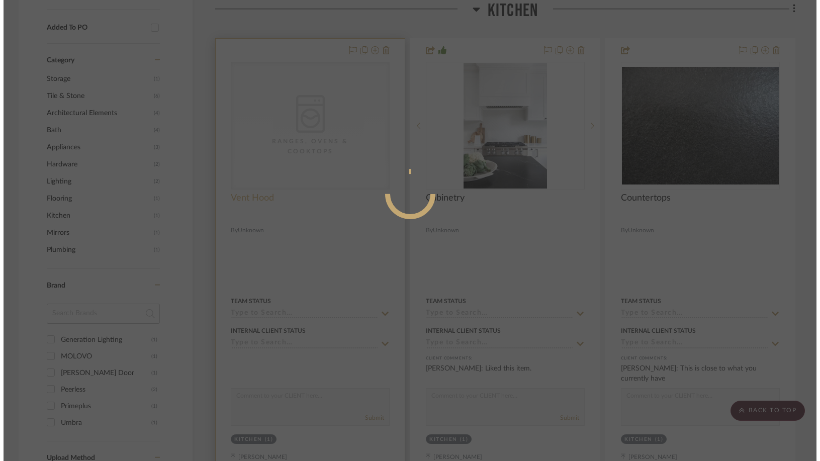
scroll to position [0, 0]
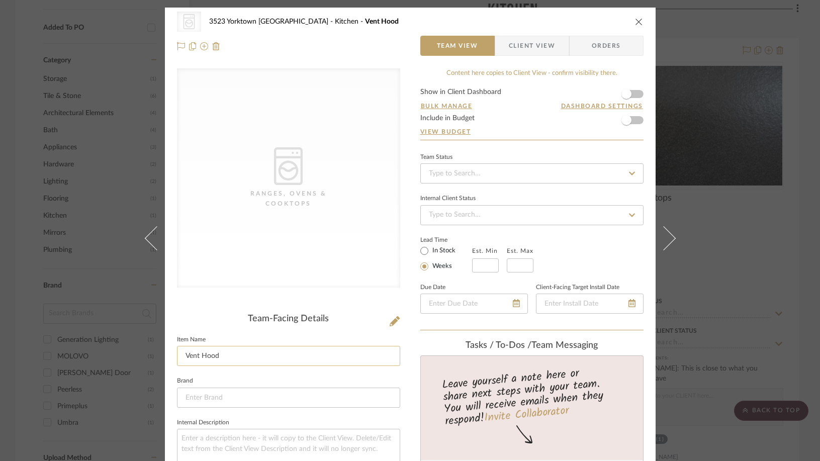
click at [234, 360] on input "Vent Hood" at bounding box center [288, 356] width 223 height 20
type input "Vent Hood Insert"
click at [635, 23] on icon "close" at bounding box center [639, 22] width 8 height 8
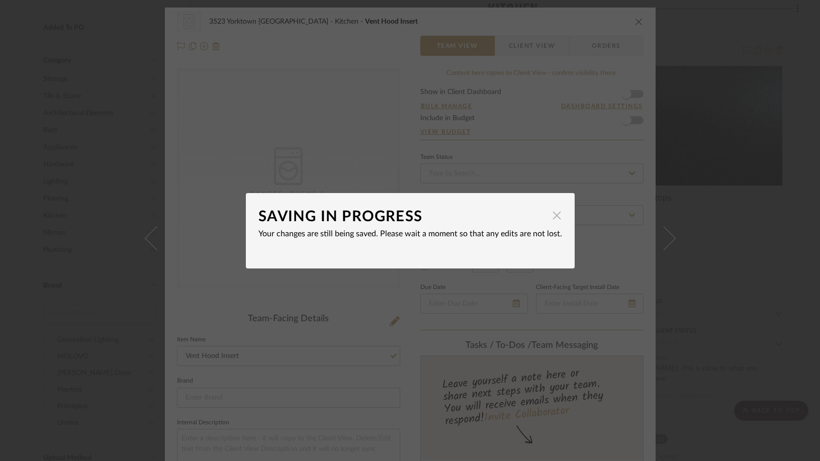
click at [553, 214] on span "button" at bounding box center [557, 216] width 20 height 20
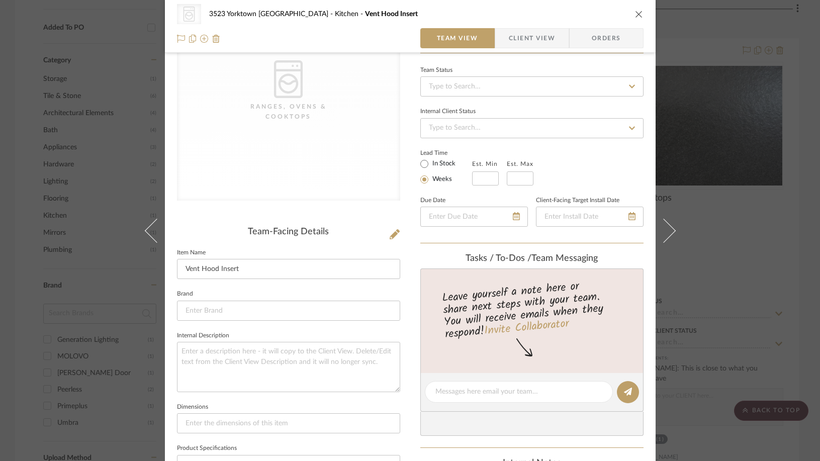
scroll to position [50, 0]
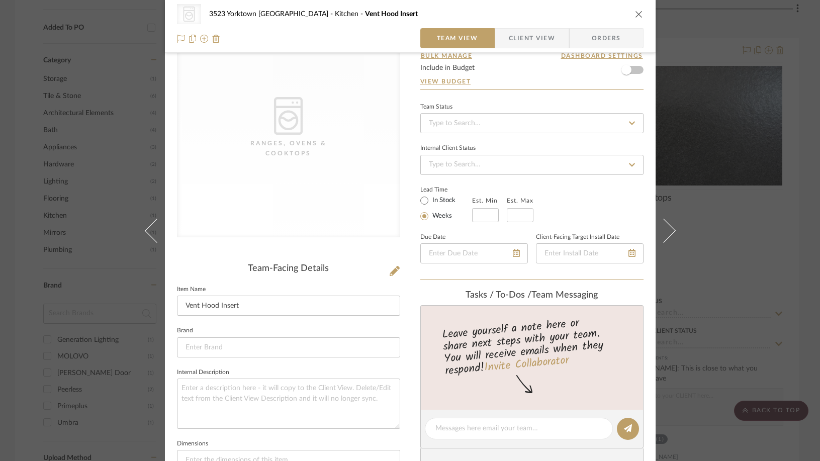
click at [636, 13] on icon "close" at bounding box center [639, 14] width 8 height 8
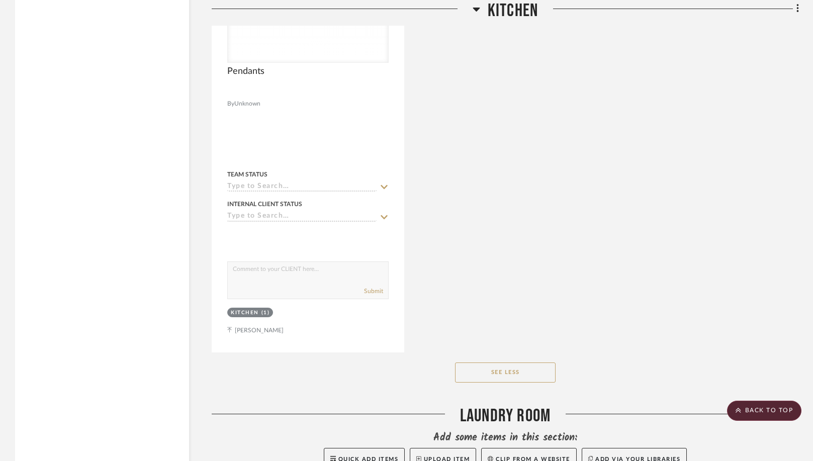
scroll to position [2388, 0]
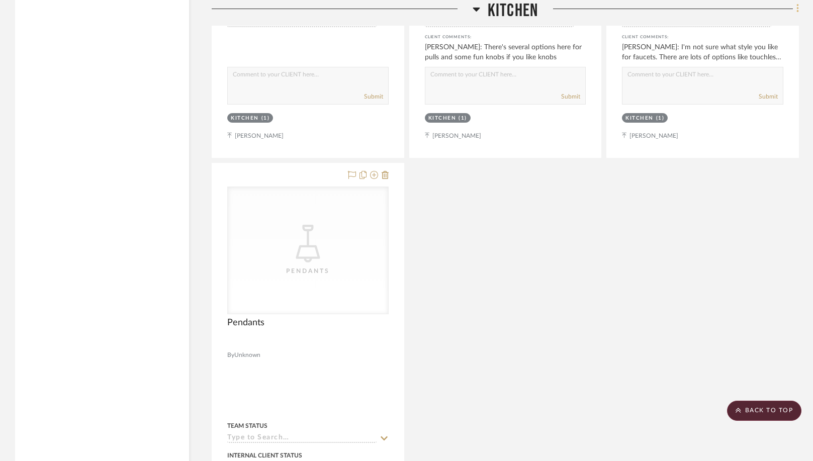
click at [795, 12] on fa-icon at bounding box center [796, 10] width 7 height 17
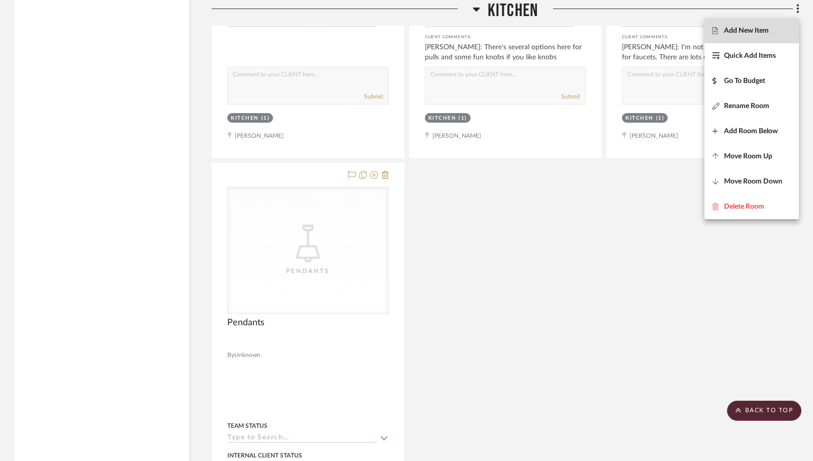
click at [731, 35] on span "Add New Item" at bounding box center [746, 31] width 45 height 9
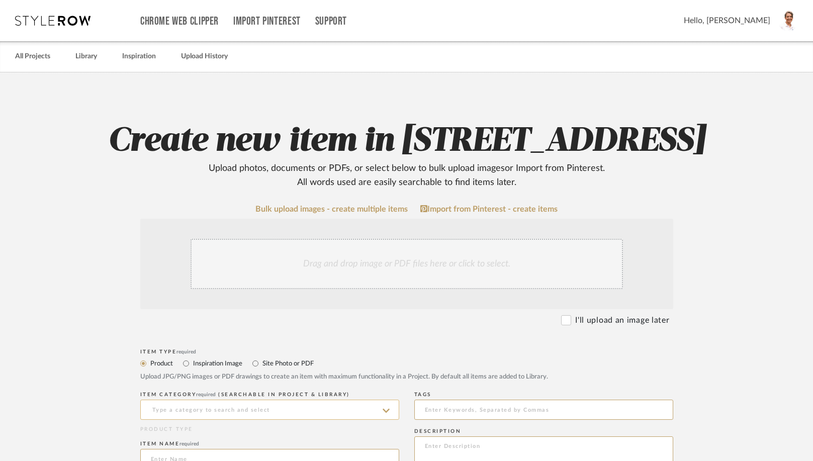
click at [245, 411] on input at bounding box center [269, 410] width 259 height 20
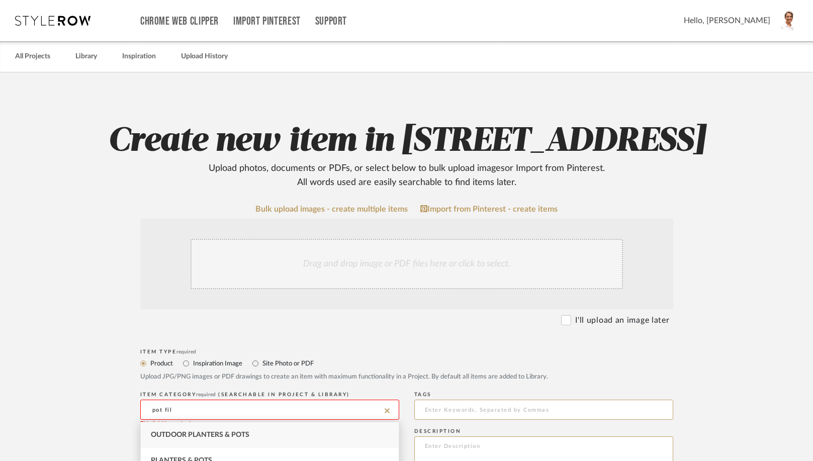
type input "pot fill"
drag, startPoint x: 207, startPoint y: 407, endPoint x: 118, endPoint y: 403, distance: 89.1
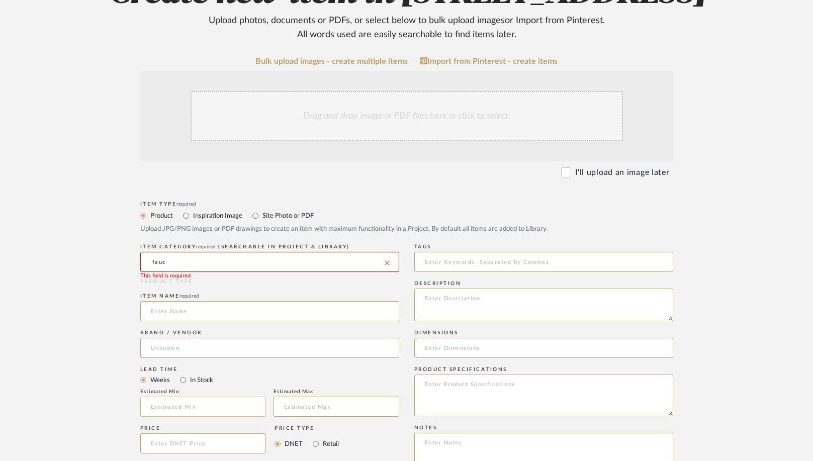
scroll to position [151, 0]
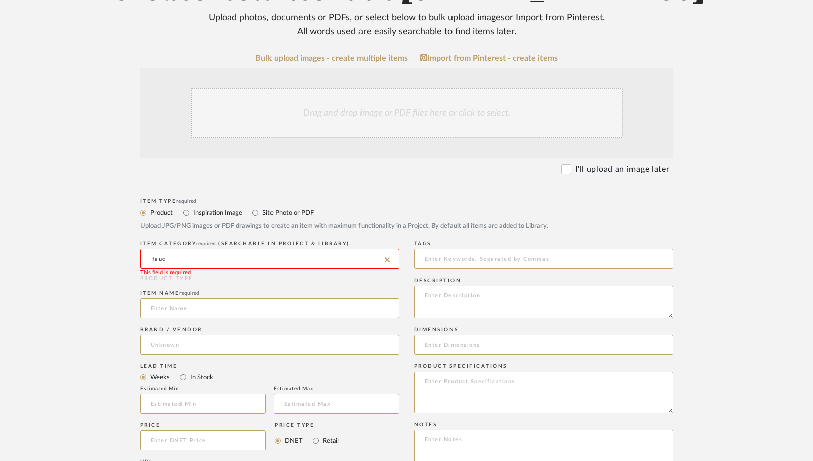
click at [171, 256] on input "fauc" at bounding box center [269, 259] width 259 height 20
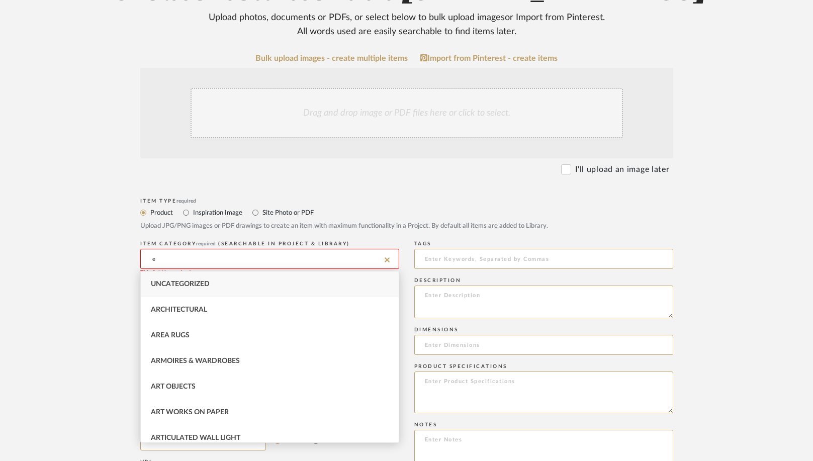
click at [178, 263] on input "e" at bounding box center [269, 259] width 259 height 20
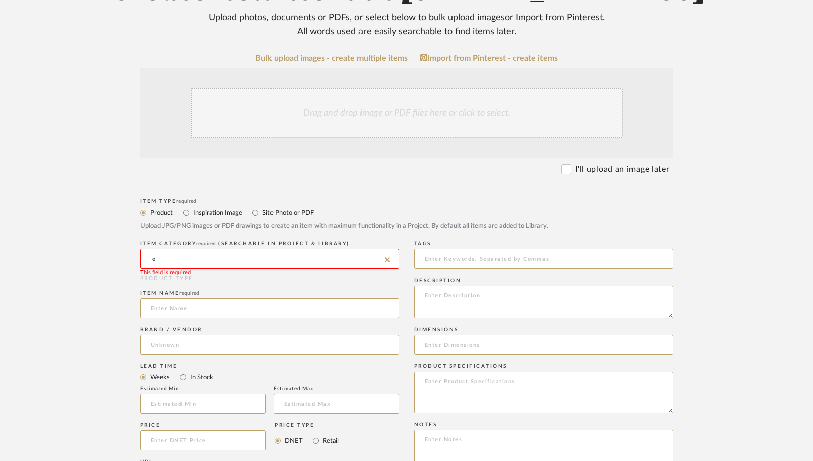
click at [178, 263] on input "e" at bounding box center [269, 259] width 259 height 20
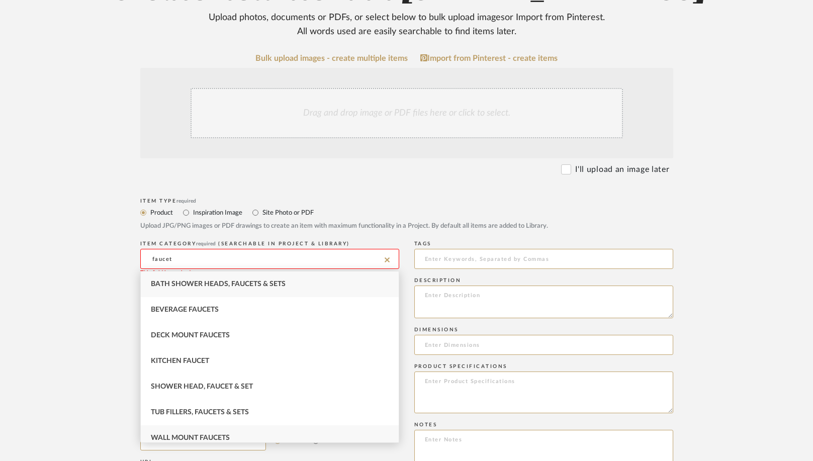
click at [198, 431] on div "Wall Mount Faucets" at bounding box center [270, 438] width 258 height 26
type input "Wall Mount Faucets"
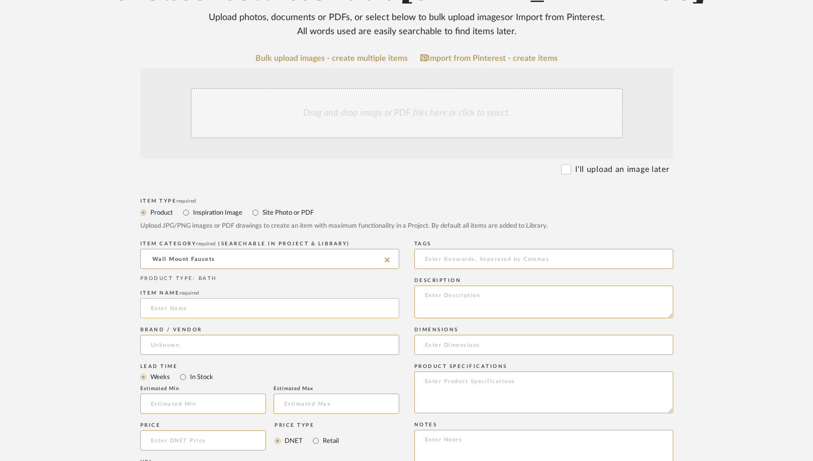
click at [179, 307] on input at bounding box center [269, 308] width 259 height 20
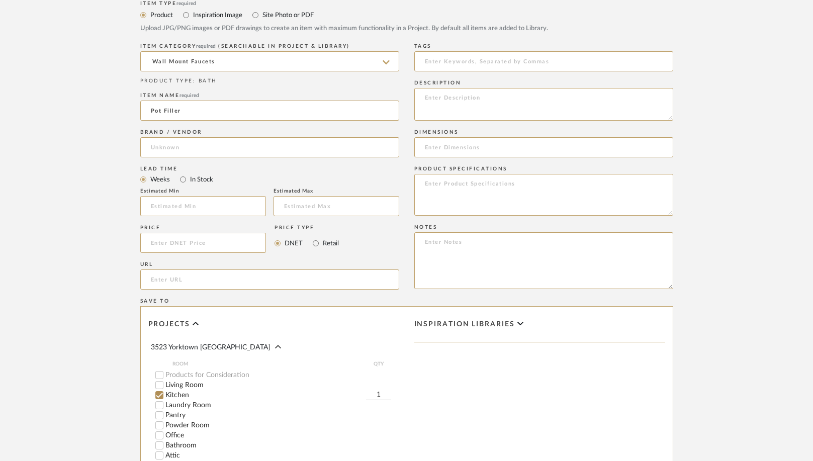
scroll to position [352, 0]
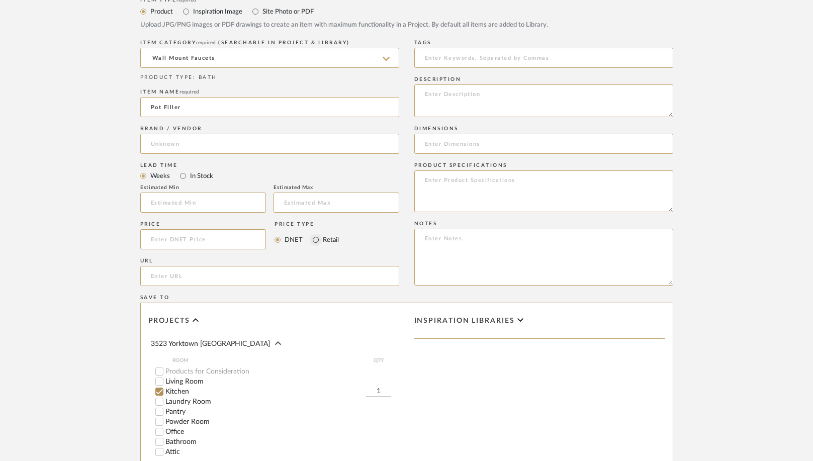
type input "Pot Filler"
click at [317, 239] on input "Retail" at bounding box center [316, 240] width 12 height 12
radio input "true"
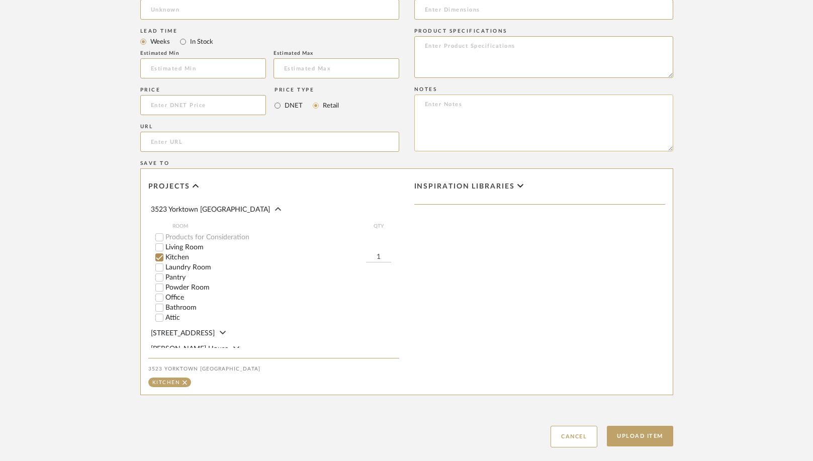
scroll to position [544, 0]
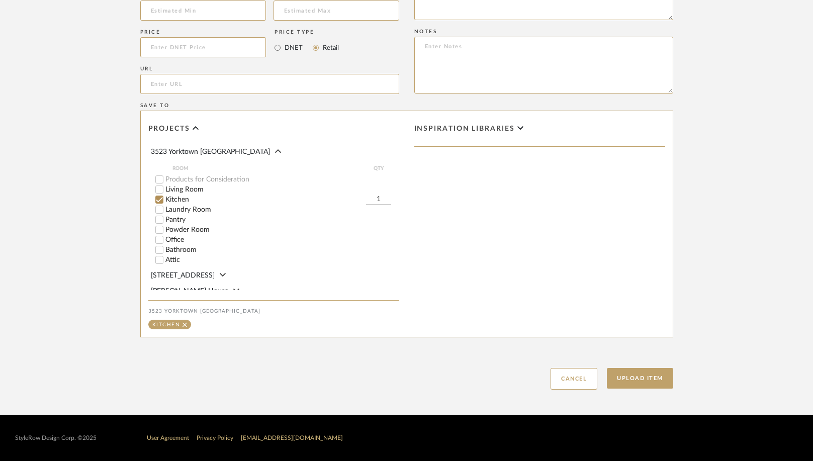
click at [378, 197] on input "1" at bounding box center [378, 200] width 25 height 10
type input "2"
click at [628, 374] on button "Upload Item" at bounding box center [640, 378] width 66 height 21
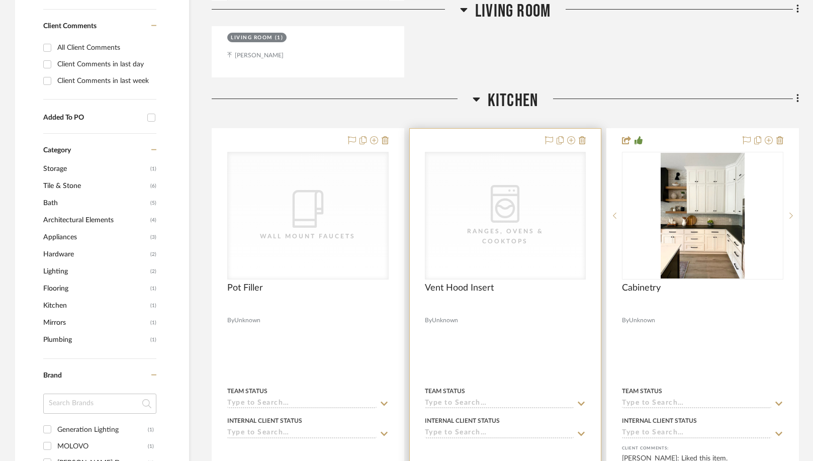
scroll to position [728, 0]
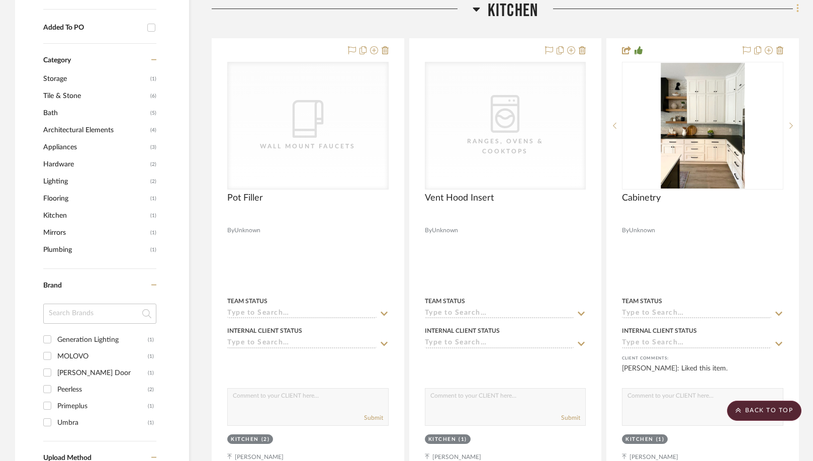
click at [797, 11] on icon at bounding box center [798, 9] width 3 height 11
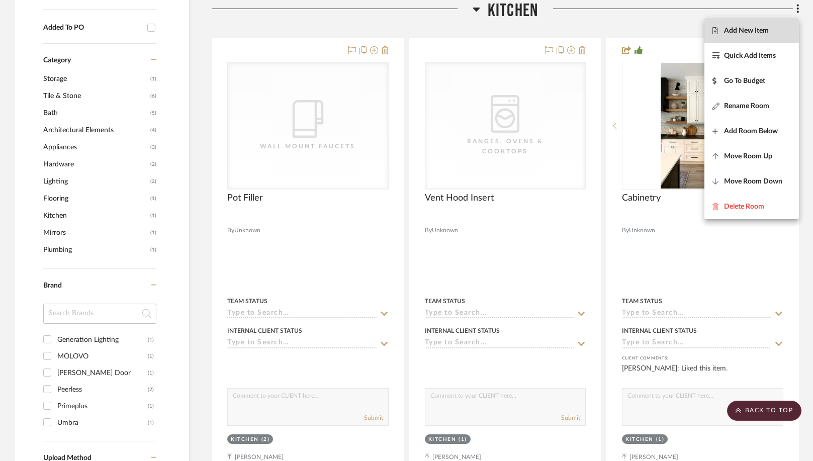
click at [755, 29] on span "Add New Item" at bounding box center [746, 31] width 45 height 9
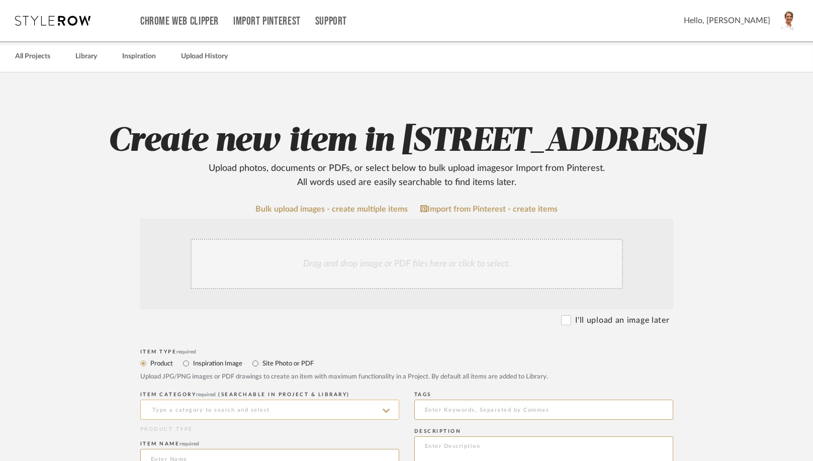
click at [259, 409] on input at bounding box center [269, 410] width 259 height 20
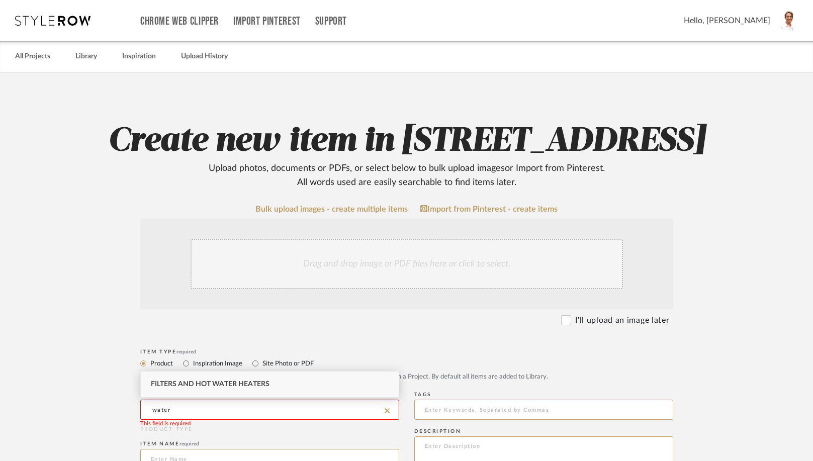
click at [233, 381] on span "Filters and Hot Water Heaters" at bounding box center [210, 384] width 119 height 7
type input "Filters and Hot Water Heaters"
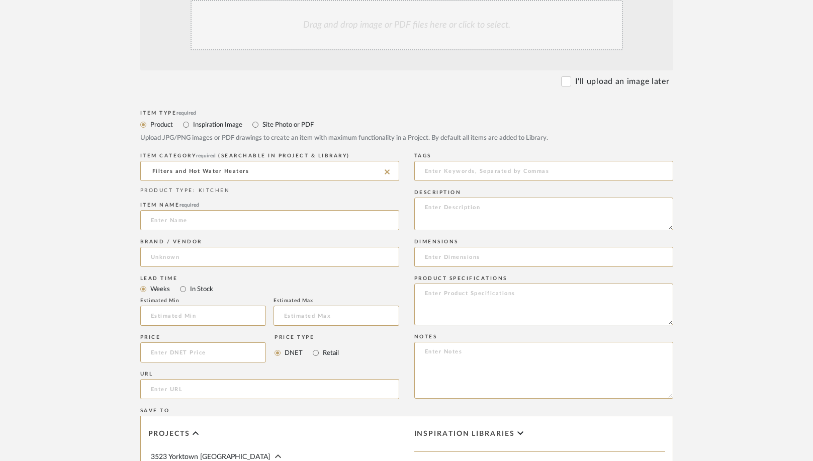
scroll to position [251, 0]
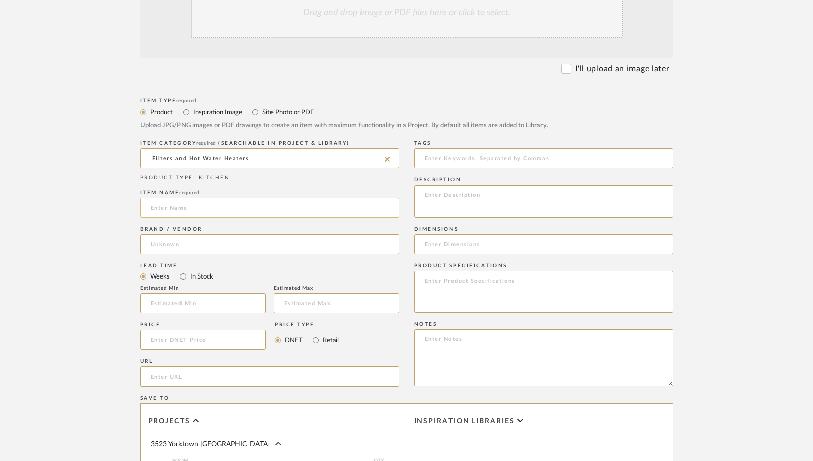
click at [187, 206] on input at bounding box center [269, 208] width 259 height 20
type input "Water Filtration (coffee)"
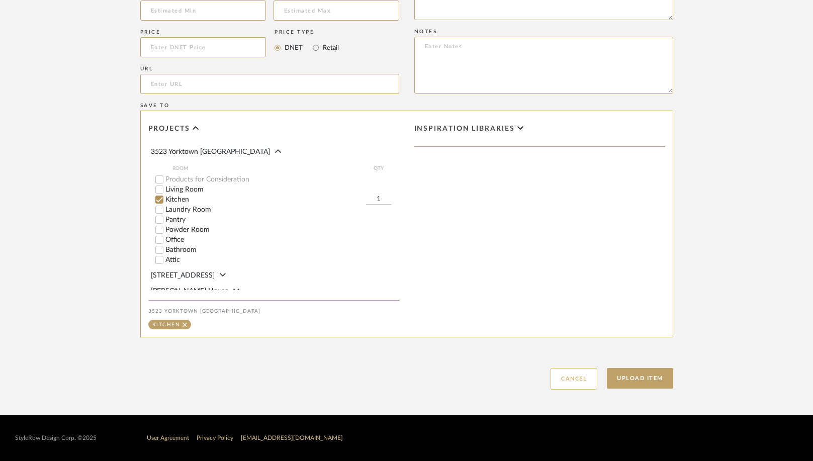
click at [573, 383] on button "Cancel" at bounding box center [574, 379] width 47 height 22
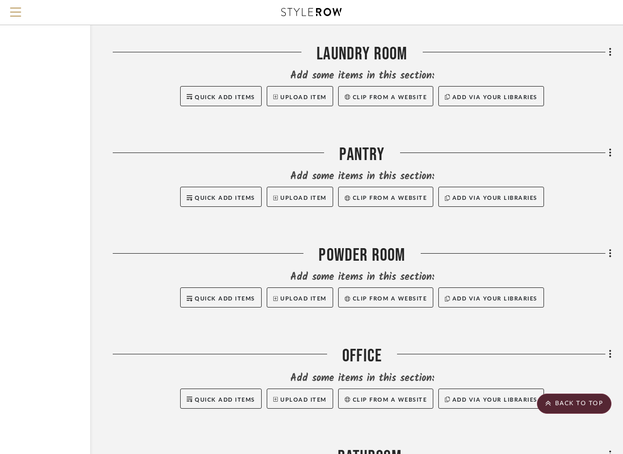
scroll to position [2062, 102]
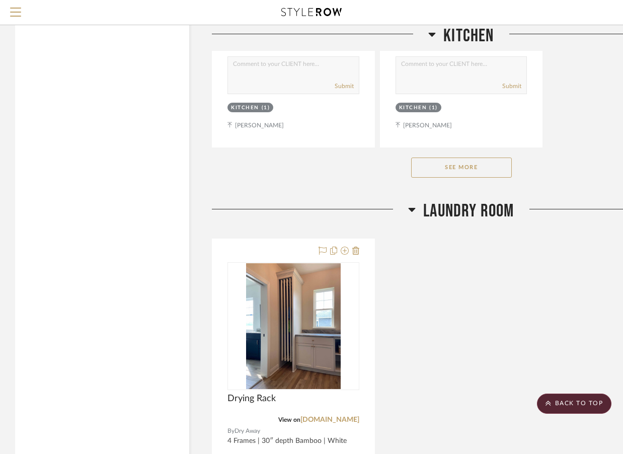
scroll to position [2012, 0]
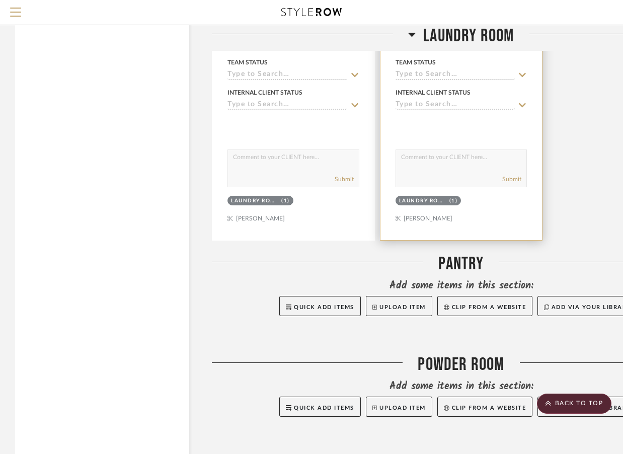
scroll to position [2464, 0]
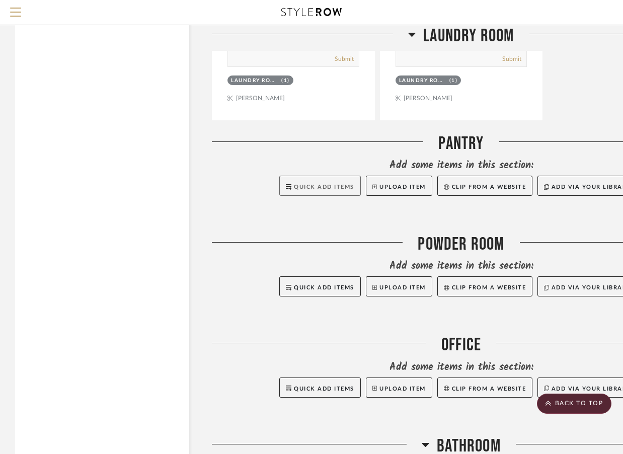
click at [327, 188] on span "Quick Add Items" at bounding box center [324, 187] width 60 height 6
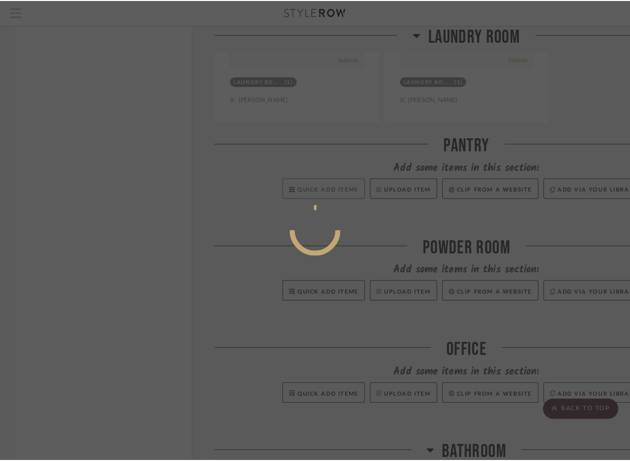
scroll to position [0, 0]
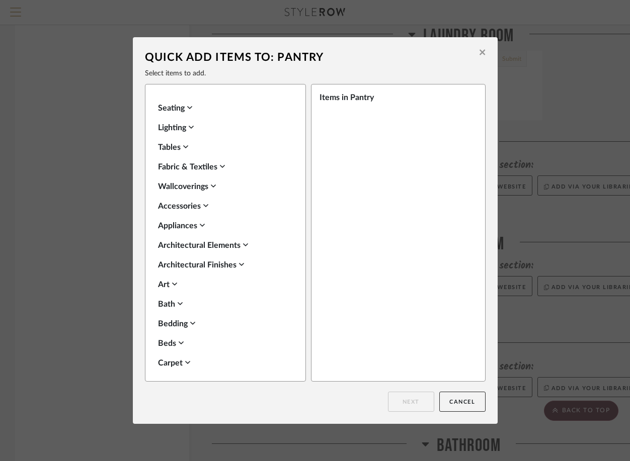
click at [197, 225] on div "Appliances" at bounding box center [223, 226] width 130 height 12
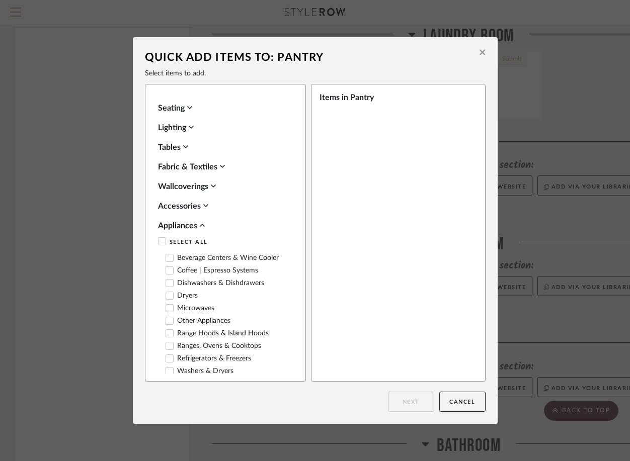
click at [166, 347] on icon at bounding box center [169, 346] width 7 height 5
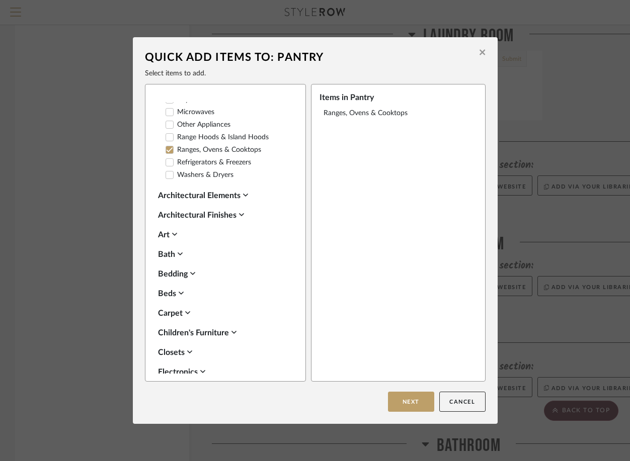
scroll to position [201, 0]
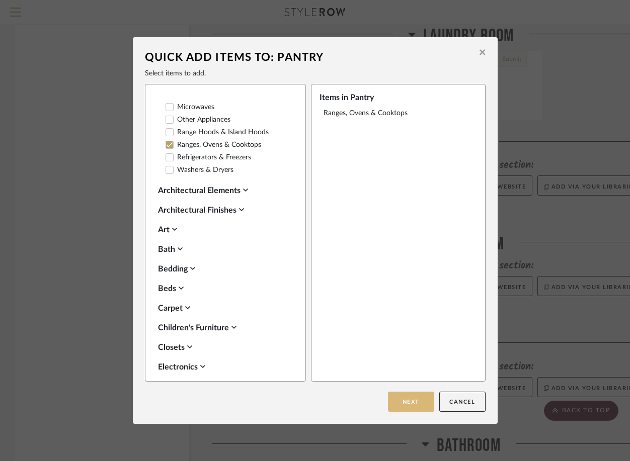
click at [407, 402] on button "Next" at bounding box center [411, 402] width 46 height 20
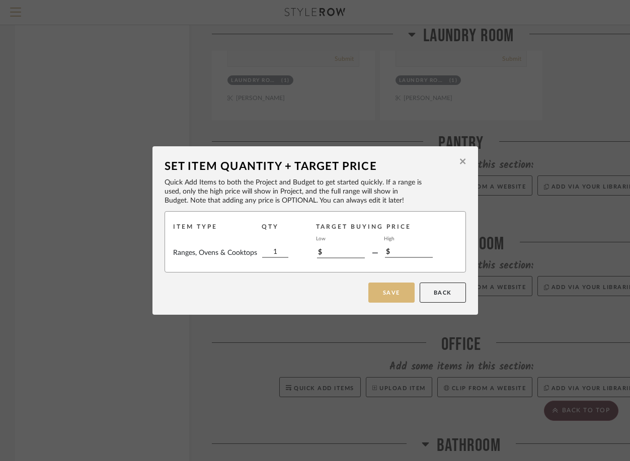
click at [388, 293] on button "Save" at bounding box center [391, 293] width 46 height 20
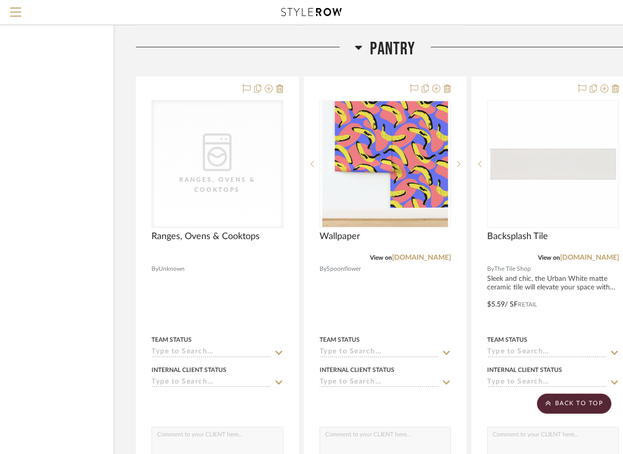
scroll to position [2559, 102]
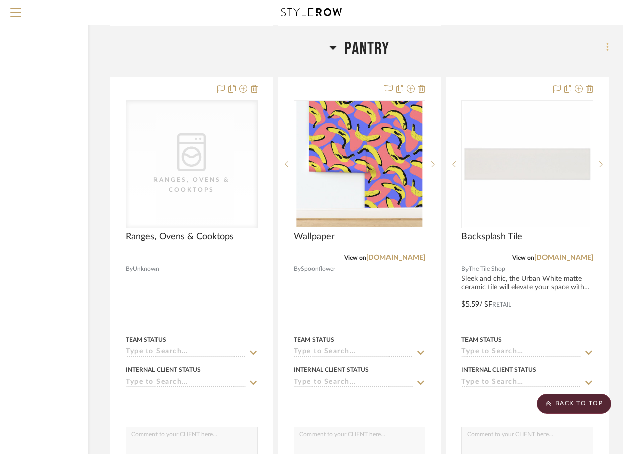
click at [607, 49] on icon at bounding box center [607, 47] width 3 height 11
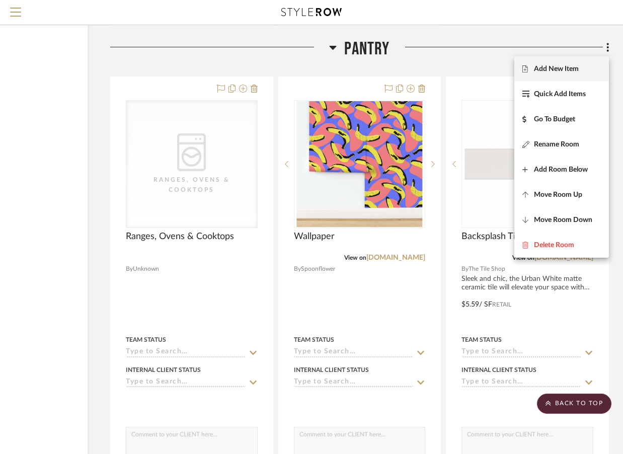
click at [564, 68] on span "Add New Item" at bounding box center [556, 69] width 45 height 9
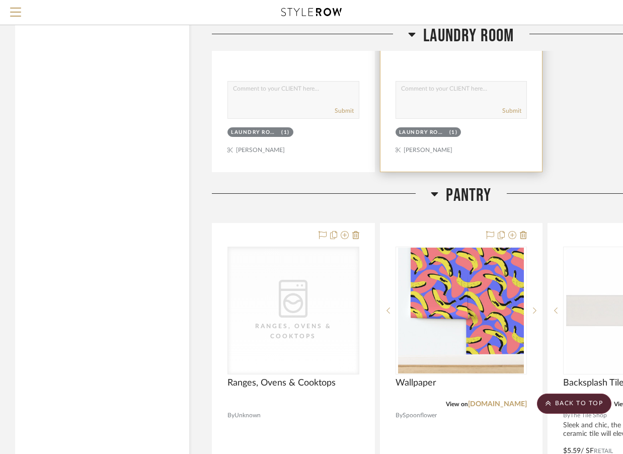
scroll to position [2414, 0]
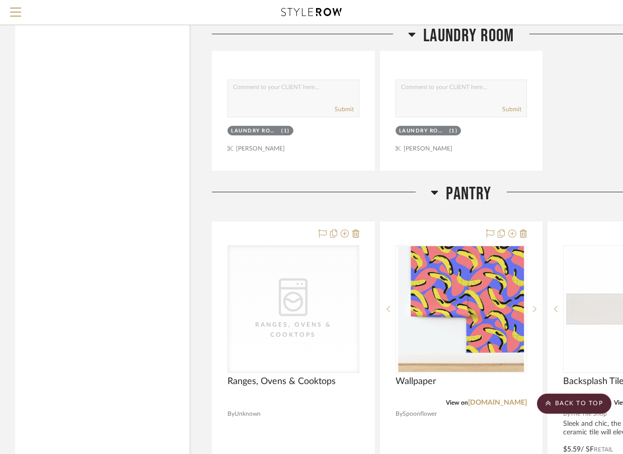
click at [434, 192] on icon at bounding box center [434, 193] width 7 height 4
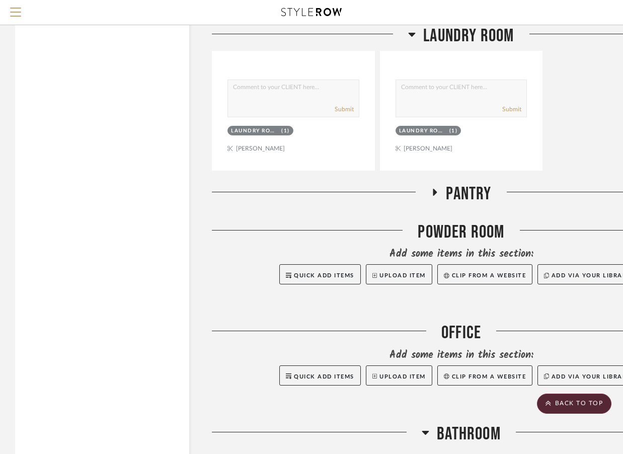
click at [463, 192] on span "Pantry" at bounding box center [468, 194] width 45 height 22
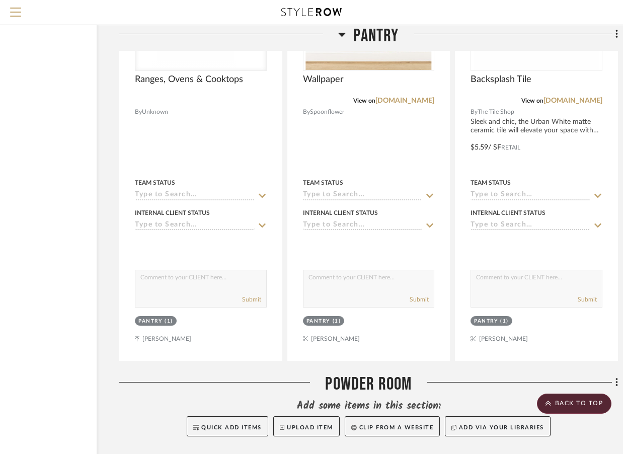
scroll to position [2716, 102]
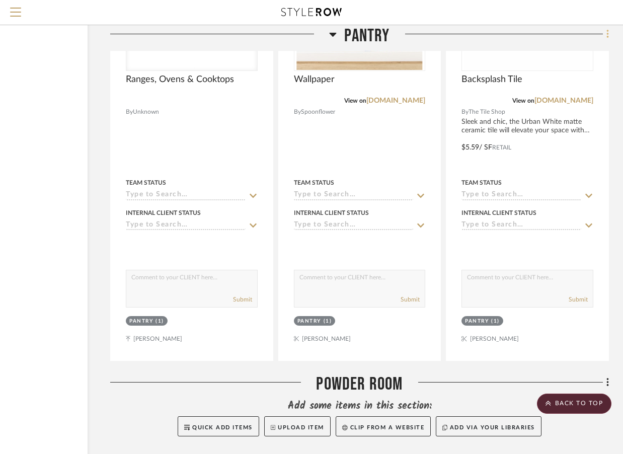
click at [608, 35] on icon at bounding box center [607, 34] width 3 height 11
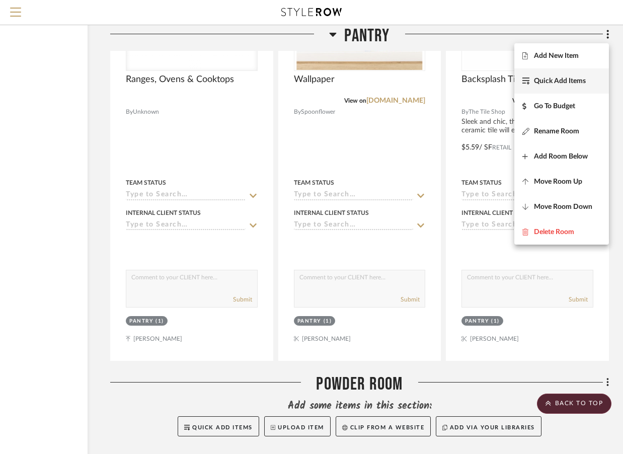
click at [554, 78] on span "Quick Add Items" at bounding box center [560, 81] width 52 height 9
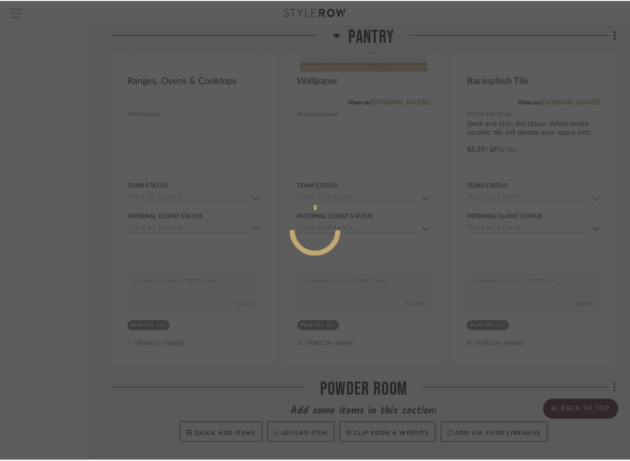
scroll to position [0, 0]
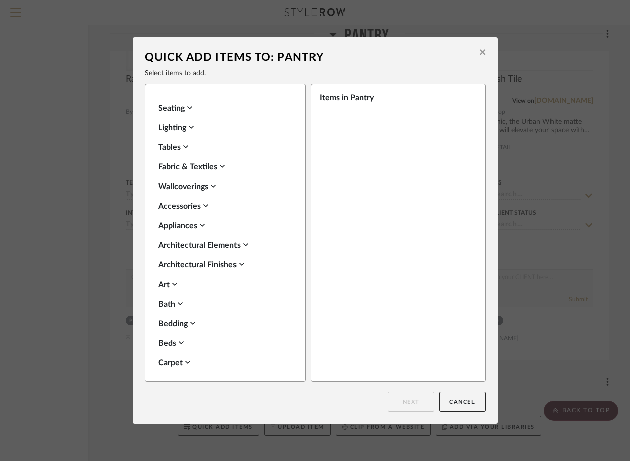
click at [178, 304] on icon at bounding box center [180, 304] width 5 height 8
drag, startPoint x: 296, startPoint y: 155, endPoint x: 299, endPoint y: 188, distance: 33.3
click at [299, 188] on div "Seating Lighting Tables Fabric & Textiles Wallcoverings Accessories Appliances …" at bounding box center [225, 233] width 161 height 298
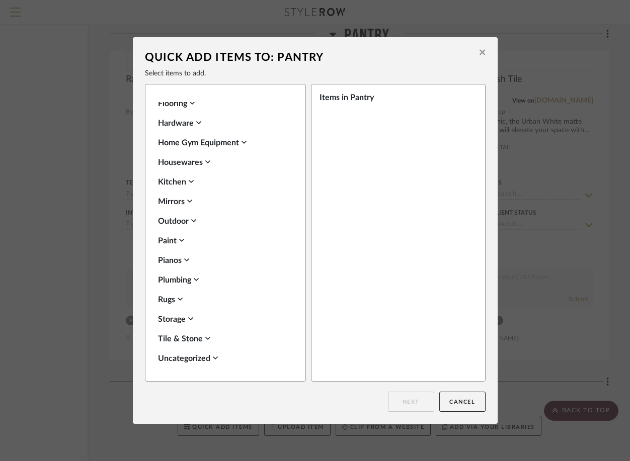
scroll to position [590, 0]
click at [194, 280] on icon at bounding box center [196, 279] width 5 height 8
drag, startPoint x: 212, startPoint y: 340, endPoint x: 222, endPoint y: 340, distance: 10.1
click at [217, 340] on label "Shower Head, Faucet & Set" at bounding box center [213, 337] width 97 height 9
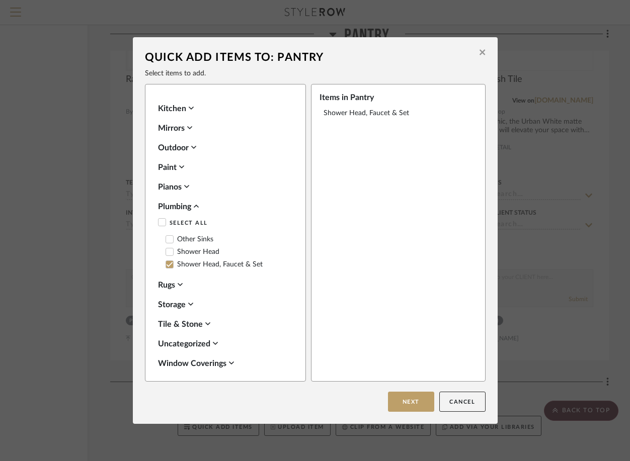
scroll to position [666, 0]
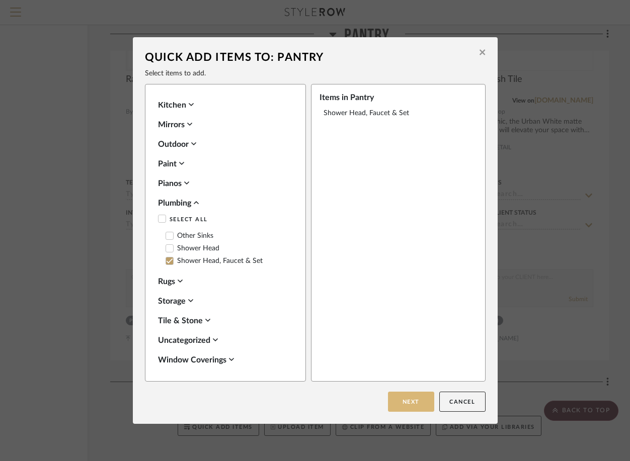
click at [419, 397] on button "Next" at bounding box center [411, 402] width 46 height 20
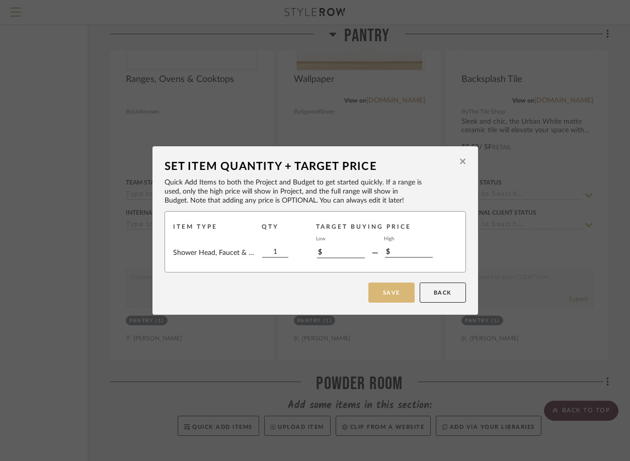
click at [387, 294] on button "Save" at bounding box center [391, 293] width 46 height 20
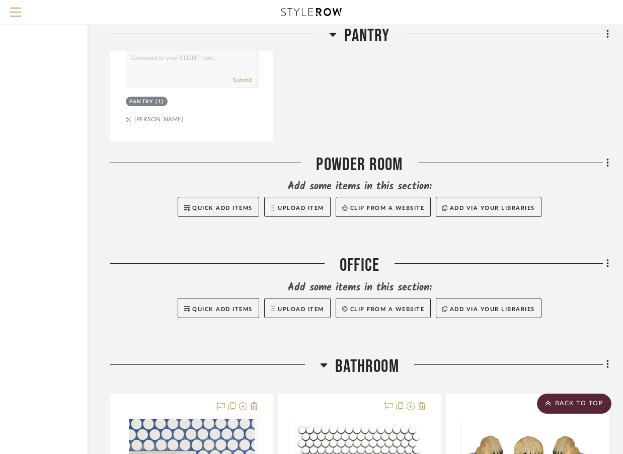
scroll to position [3420, 102]
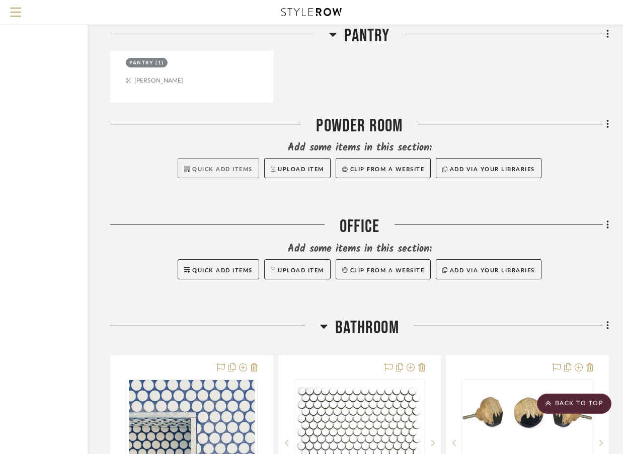
click at [203, 170] on span "Quick Add Items" at bounding box center [222, 169] width 60 height 6
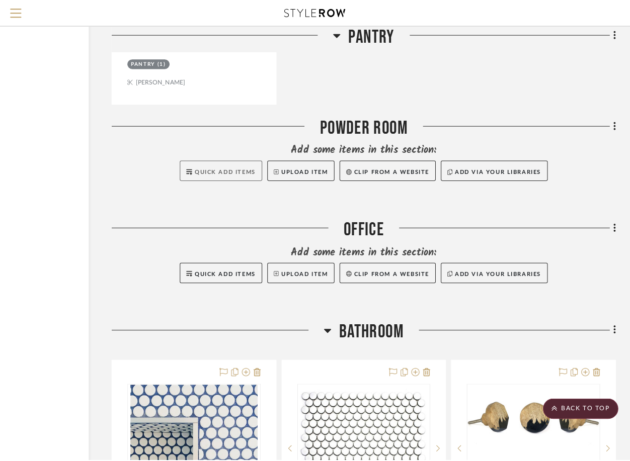
scroll to position [0, 0]
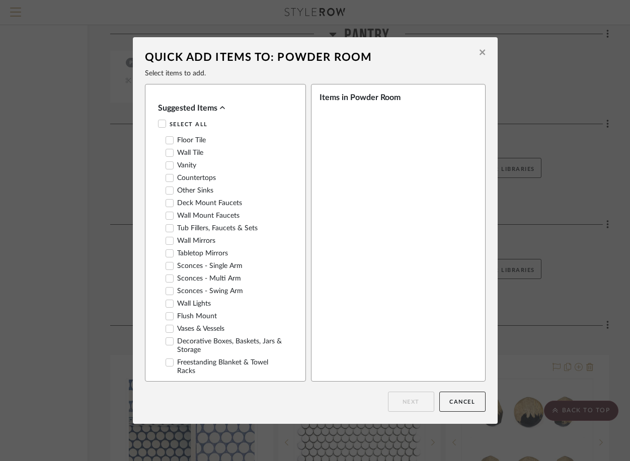
click at [344, 134] on div "Items in Powder Room" at bounding box center [398, 233] width 175 height 298
click at [167, 239] on icon at bounding box center [169, 240] width 7 height 7
click at [166, 305] on icon at bounding box center [169, 303] width 7 height 7
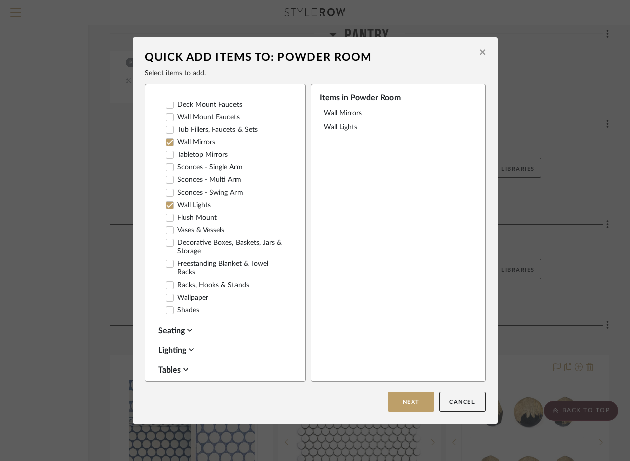
scroll to position [102, 0]
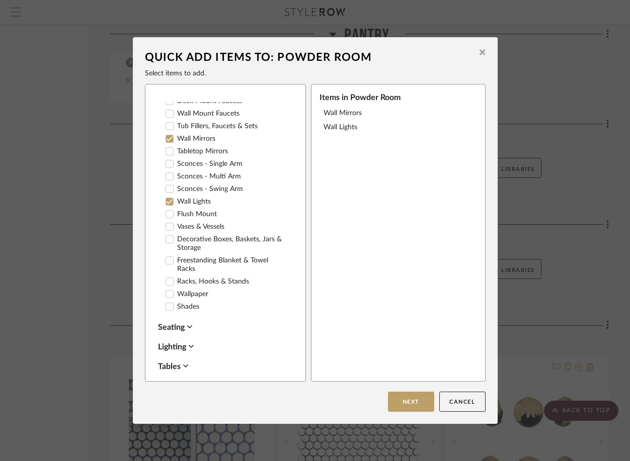
click at [167, 293] on icon at bounding box center [169, 294] width 7 height 7
click at [166, 163] on icon at bounding box center [169, 163] width 7 height 7
click at [166, 200] on icon at bounding box center [169, 201] width 7 height 7
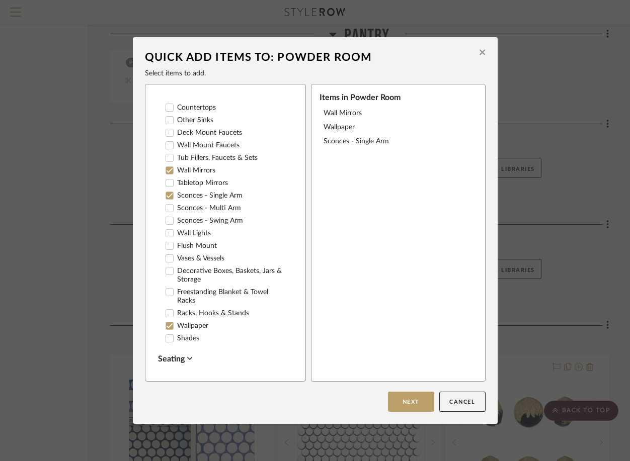
scroll to position [68, 0]
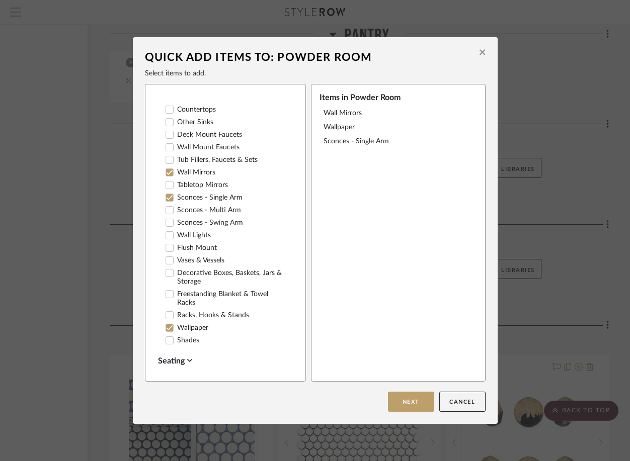
click at [166, 133] on icon at bounding box center [169, 134] width 7 height 7
click at [166, 113] on icon at bounding box center [169, 109] width 7 height 7
click at [409, 406] on button "Next" at bounding box center [411, 402] width 46 height 20
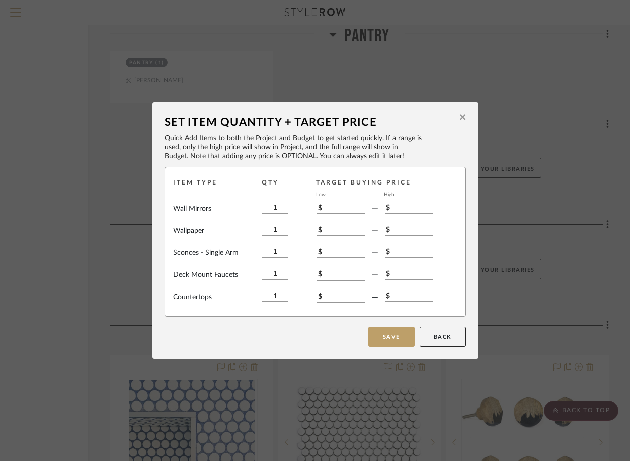
click at [381, 335] on button "Save" at bounding box center [391, 337] width 46 height 20
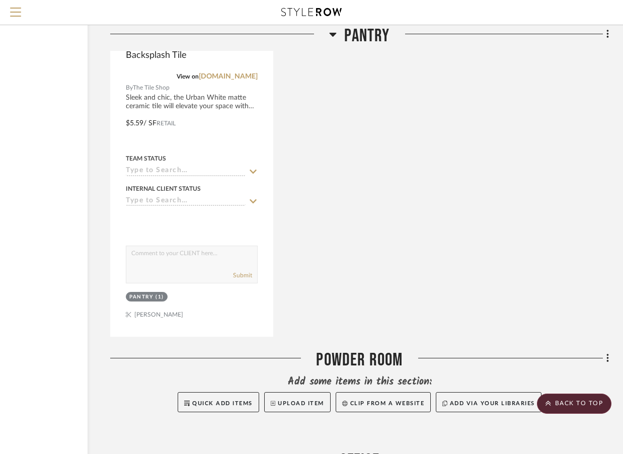
scroll to position [3319, 102]
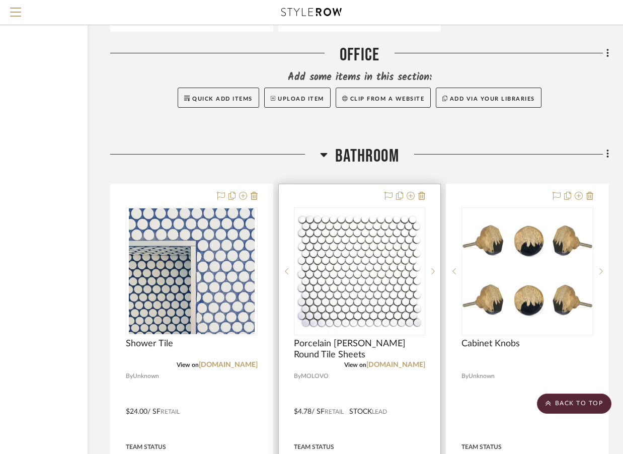
scroll to position [4426, 102]
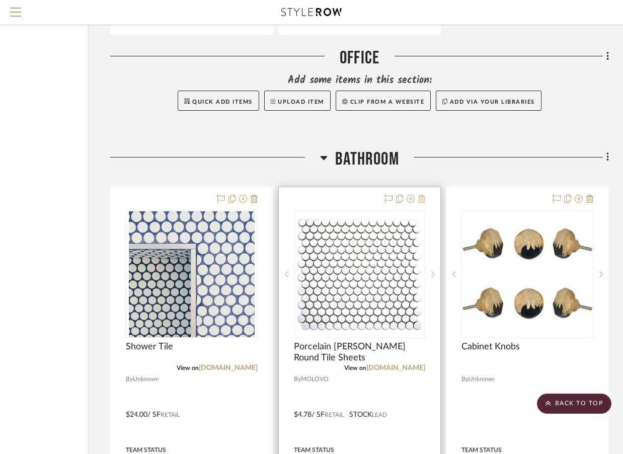
click at [423, 197] on icon at bounding box center [421, 199] width 7 height 8
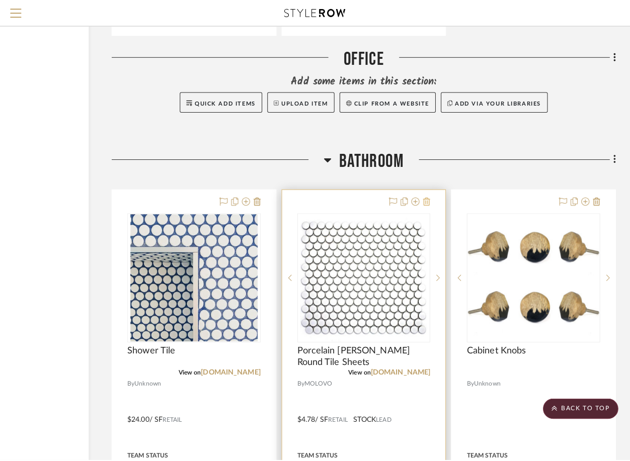
scroll to position [0, 0]
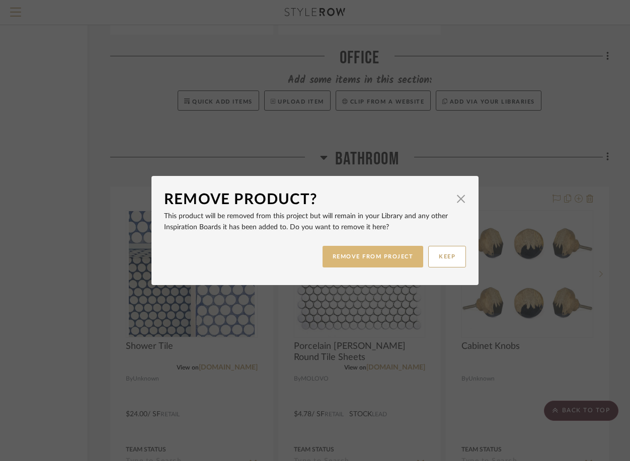
click at [374, 256] on button "REMOVE FROM PROJECT" at bounding box center [372, 257] width 101 height 22
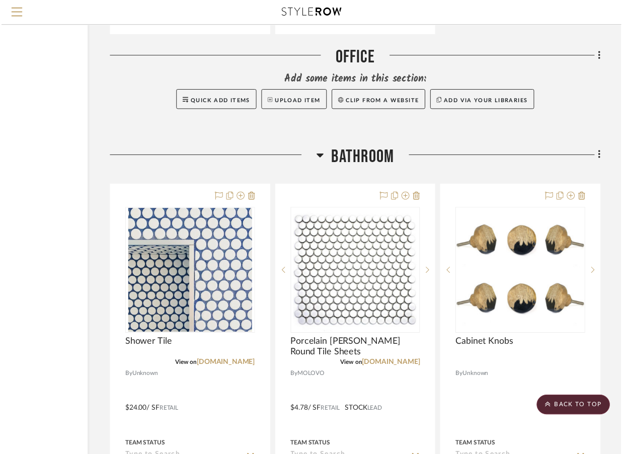
scroll to position [4426, 102]
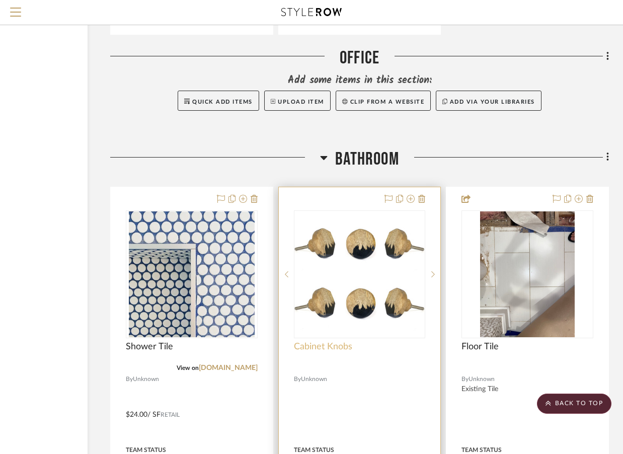
click at [350, 347] on span "Cabinet Knobs" at bounding box center [323, 346] width 58 height 11
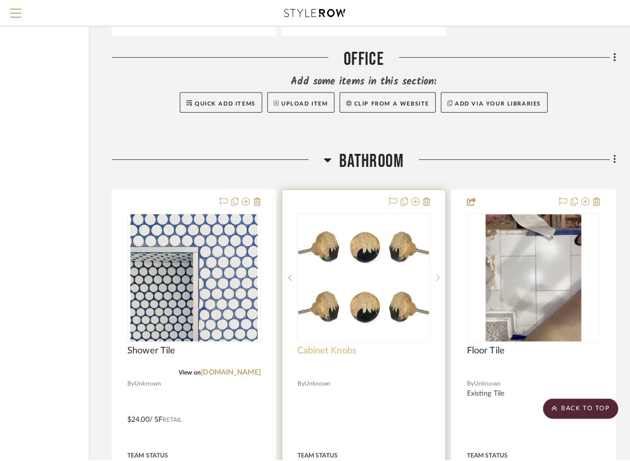
scroll to position [0, 0]
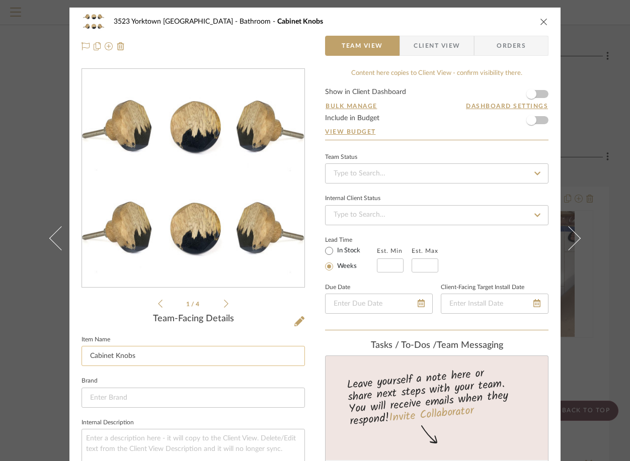
click at [155, 351] on input "Cabinet Knobs" at bounding box center [192, 356] width 223 height 20
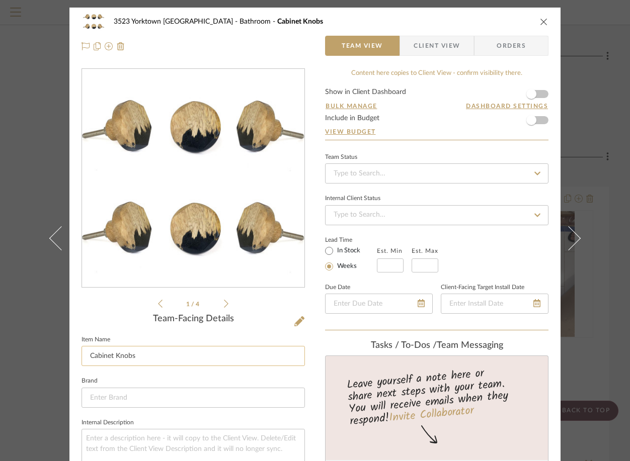
click at [120, 357] on input "Cabinet Knobs" at bounding box center [192, 356] width 223 height 20
click at [120, 356] on input "Cabinet Knobs" at bounding box center [192, 356] width 223 height 20
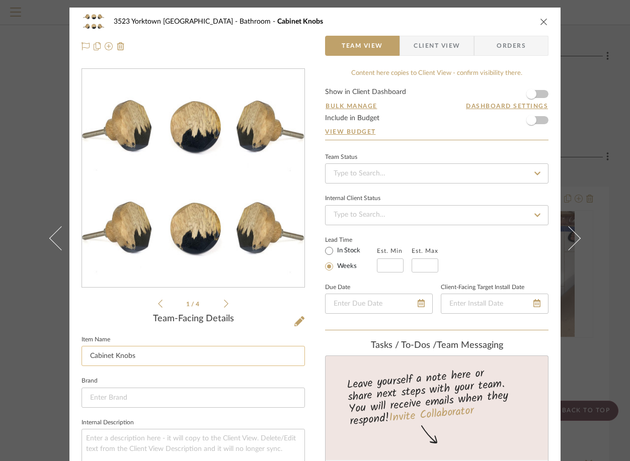
click at [120, 356] on input "Cabinet Knobs" at bounding box center [192, 356] width 223 height 20
click at [140, 356] on input "Cabinet Knobs" at bounding box center [192, 356] width 223 height 20
type input "Cabinet Pulls"
click at [259, 316] on div "Team-Facing Details" at bounding box center [192, 319] width 223 height 11
click at [543, 20] on icon "close" at bounding box center [544, 22] width 8 height 8
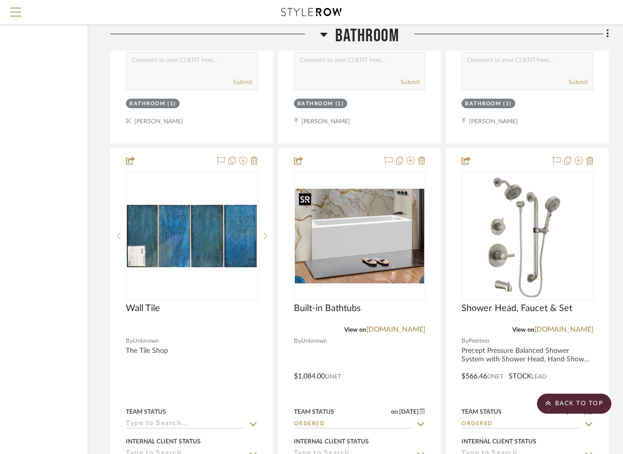
scroll to position [4878, 102]
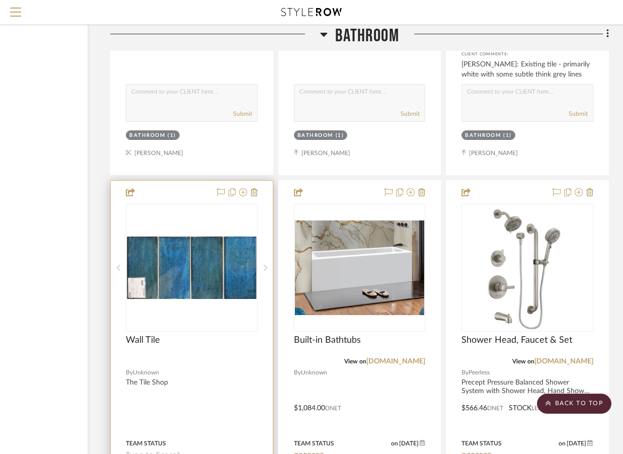
click at [194, 281] on img "0" at bounding box center [192, 267] width 130 height 62
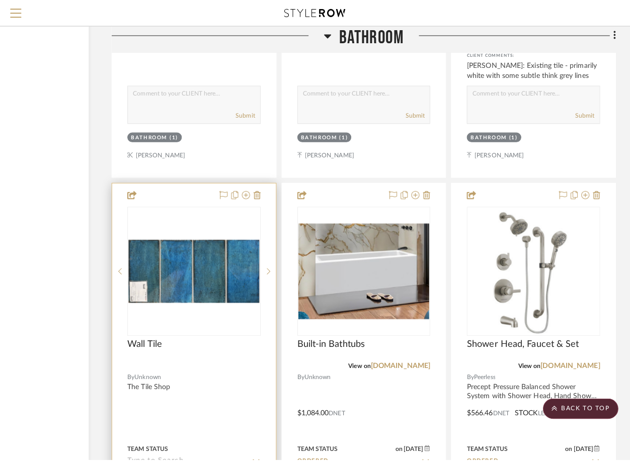
scroll to position [0, 0]
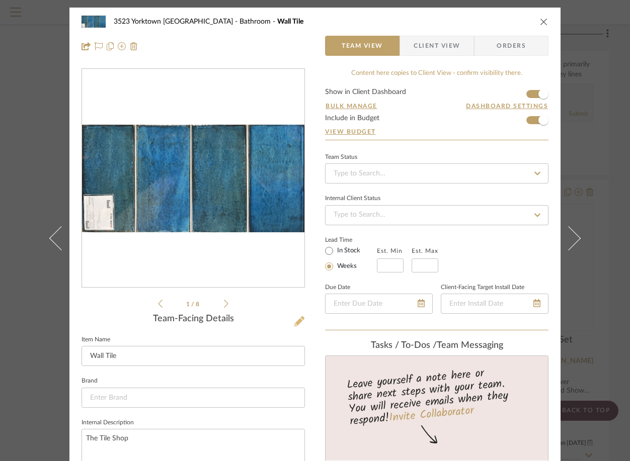
click at [294, 321] on icon at bounding box center [299, 321] width 10 height 10
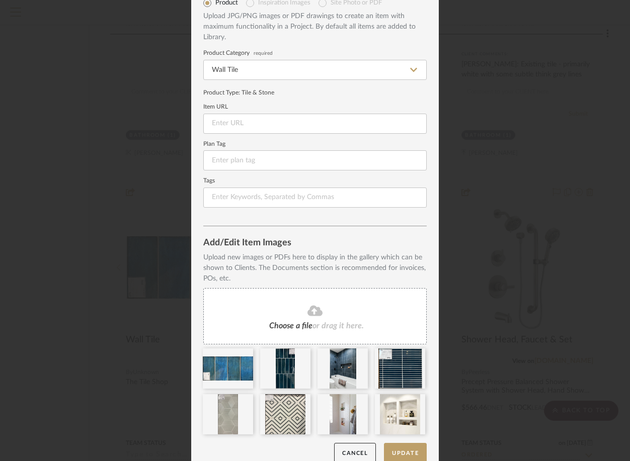
scroll to position [64, 0]
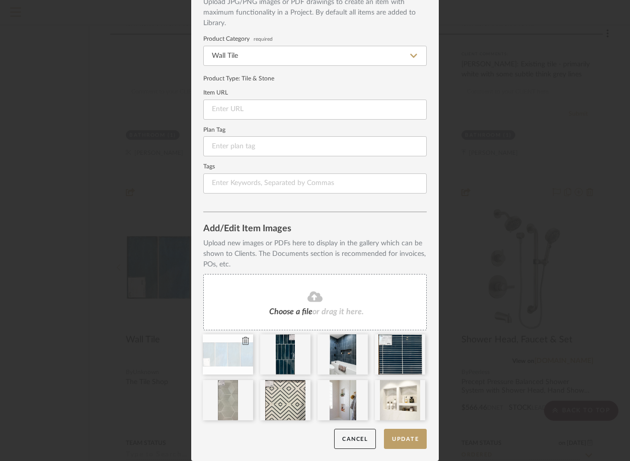
click at [243, 341] on icon at bounding box center [245, 341] width 7 height 8
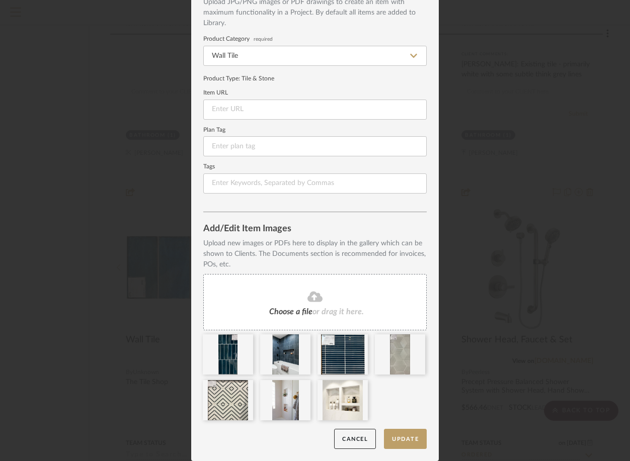
click at [0, 0] on icon at bounding box center [0, 0] width 0 height 0
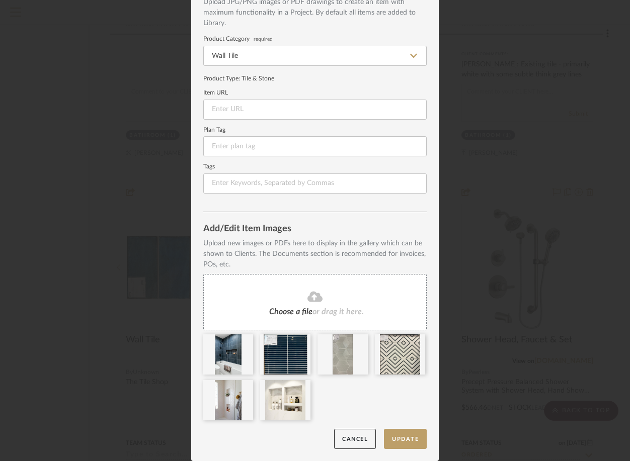
click at [0, 0] on icon at bounding box center [0, 0] width 0 height 0
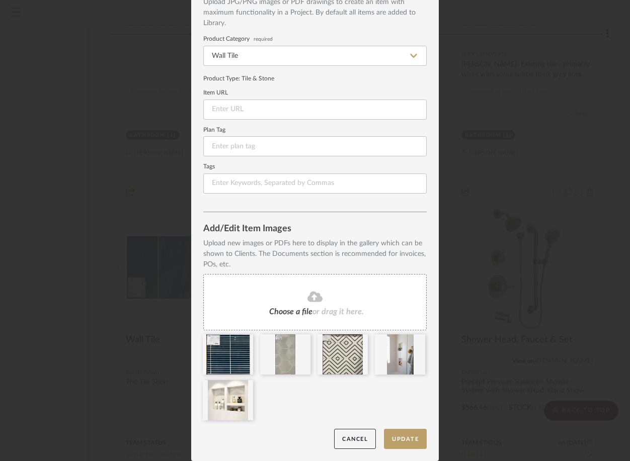
click at [0, 0] on icon at bounding box center [0, 0] width 0 height 0
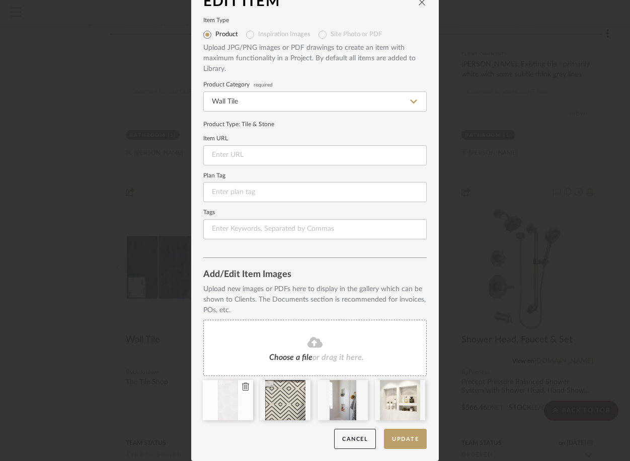
click at [243, 386] on icon at bounding box center [245, 387] width 7 height 8
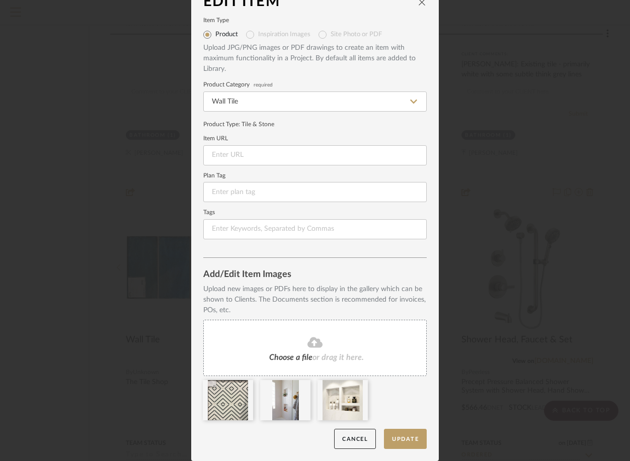
click at [0, 0] on icon at bounding box center [0, 0] width 0 height 0
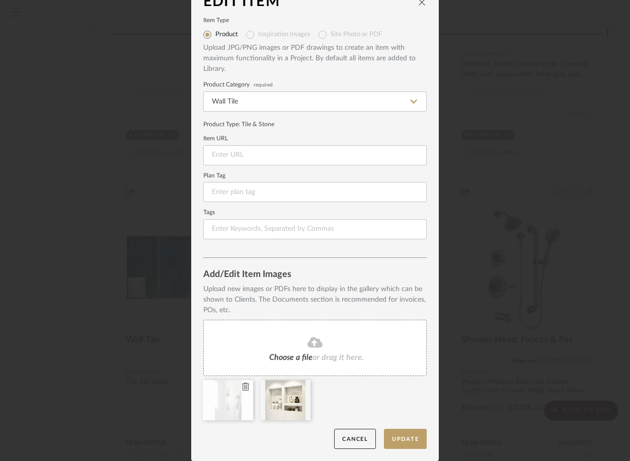
click at [242, 390] on icon at bounding box center [245, 387] width 7 height 8
click at [242, 389] on icon at bounding box center [245, 387] width 7 height 8
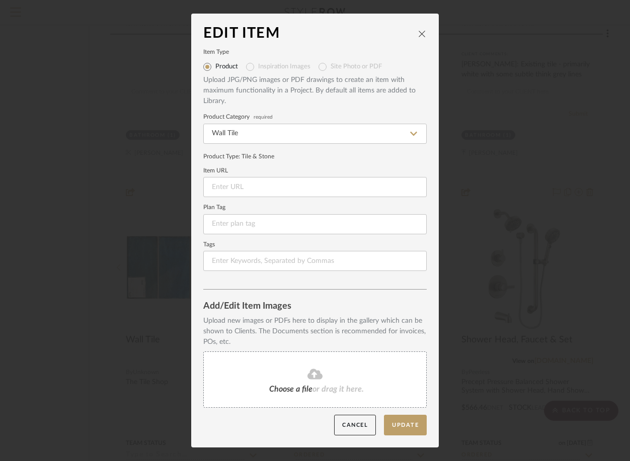
click at [287, 388] on span "Choose a file" at bounding box center [290, 389] width 43 height 8
click at [303, 377] on fa-icon at bounding box center [315, 374] width 92 height 13
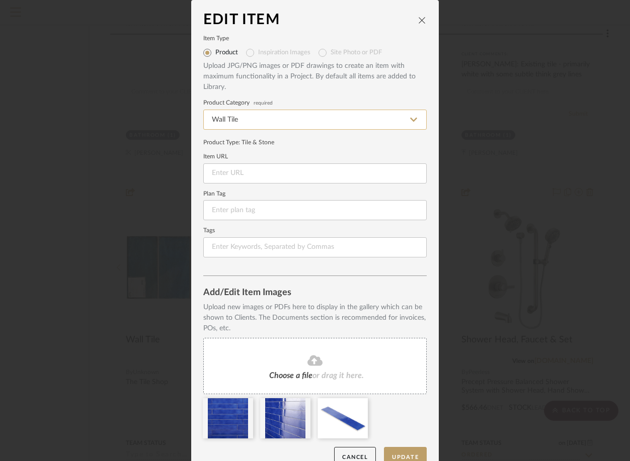
click at [256, 117] on input "Wall Tile" at bounding box center [314, 120] width 223 height 20
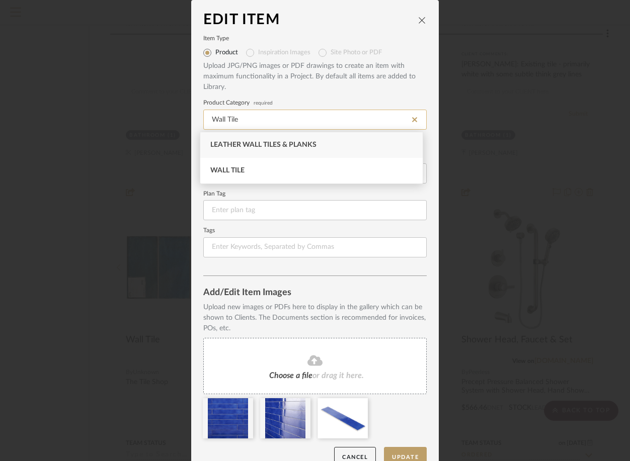
click at [209, 119] on input "Wall Tile" at bounding box center [314, 120] width 223 height 20
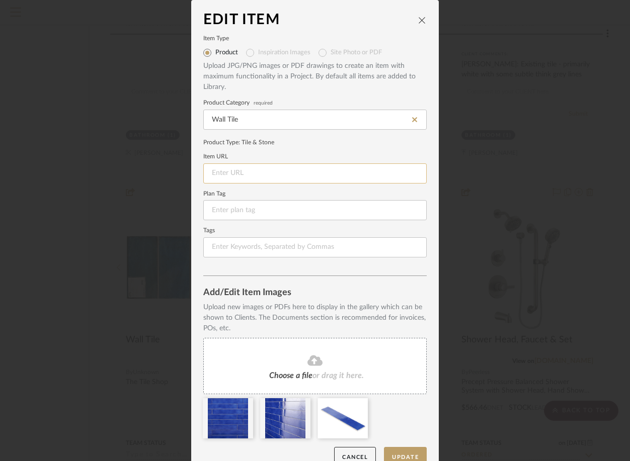
click at [232, 174] on input at bounding box center [314, 173] width 223 height 20
click at [222, 173] on input at bounding box center [314, 173] width 223 height 20
paste input "[URL][DOMAIN_NAME][PERSON_NAME]"
type input "[URL][DOMAIN_NAME][PERSON_NAME]"
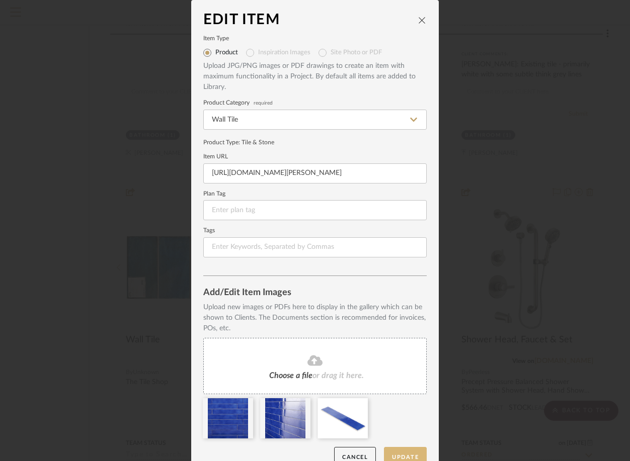
scroll to position [0, 0]
click at [402, 453] on button "Update" at bounding box center [405, 457] width 43 height 21
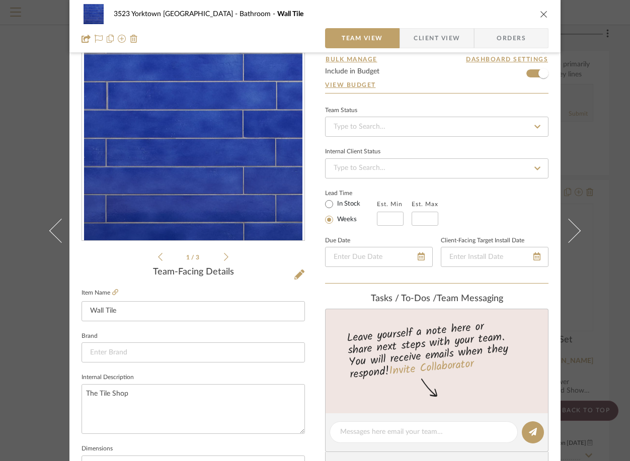
scroll to position [50, 0]
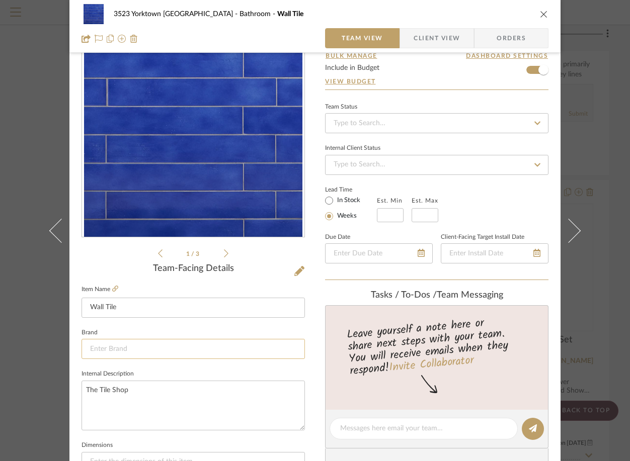
click at [112, 350] on input at bounding box center [192, 349] width 223 height 20
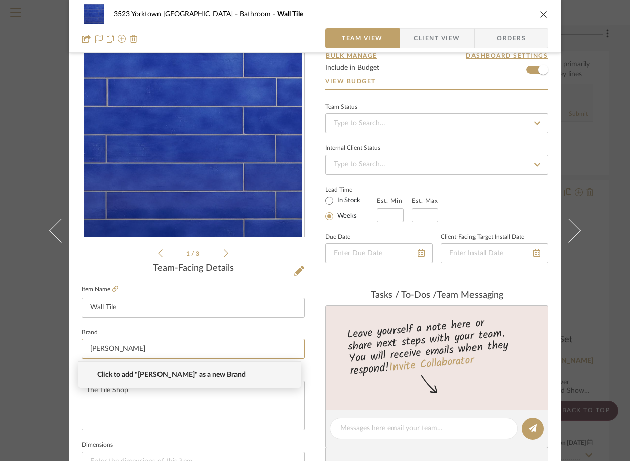
type input "[PERSON_NAME]"
click at [169, 372] on span "Click to add "[PERSON_NAME]" as a new Brand" at bounding box center [193, 375] width 193 height 9
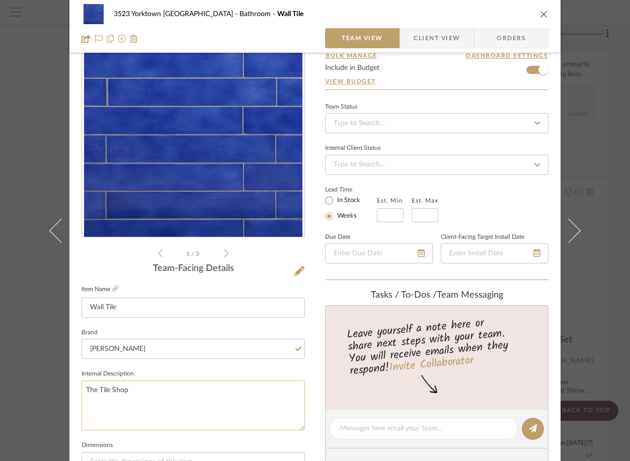
click at [140, 391] on textarea "The Tile Shop" at bounding box center [192, 406] width 223 height 50
type textarea "Tile Bar"
click at [193, 369] on fieldset "Internal Description Tile Bar" at bounding box center [192, 398] width 223 height 63
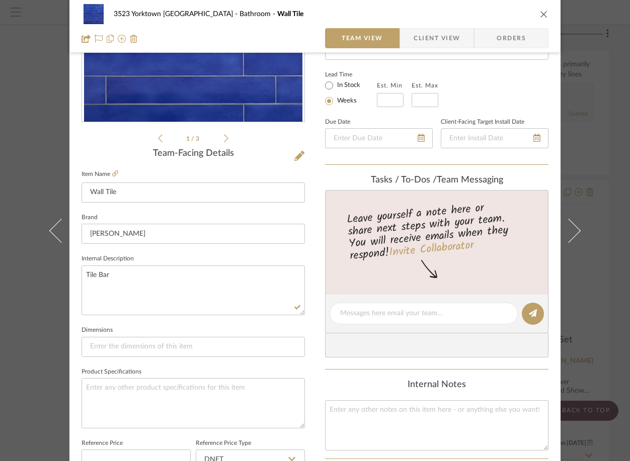
scroll to position [201, 0]
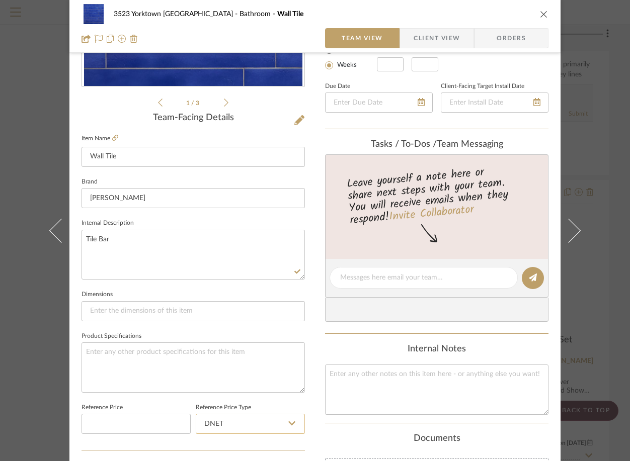
click at [255, 423] on input "DNET" at bounding box center [250, 424] width 109 height 20
click at [240, 394] on div "Retail" at bounding box center [255, 399] width 124 height 26
type input "Retail"
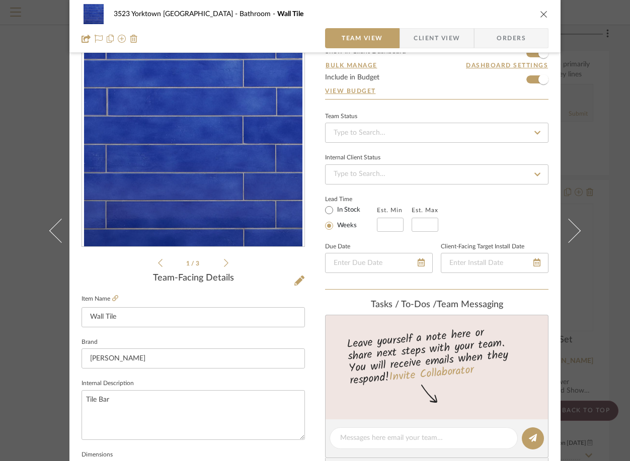
scroll to position [0, 0]
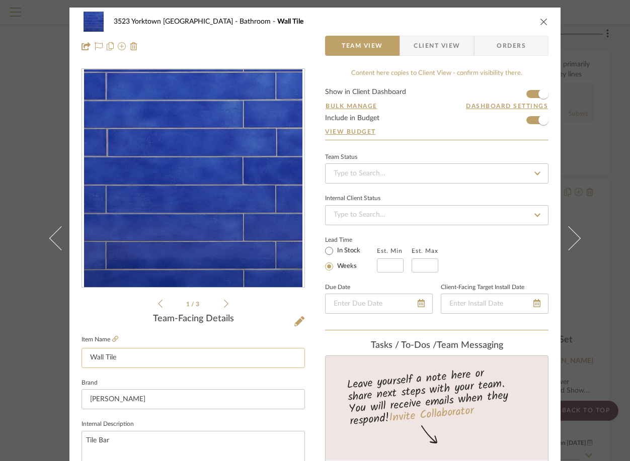
click at [106, 361] on input "Wall Tile" at bounding box center [192, 358] width 223 height 20
click at [85, 356] on input "Wall Tile" at bounding box center [192, 358] width 223 height 20
type input "Accent Niche Wall Tile"
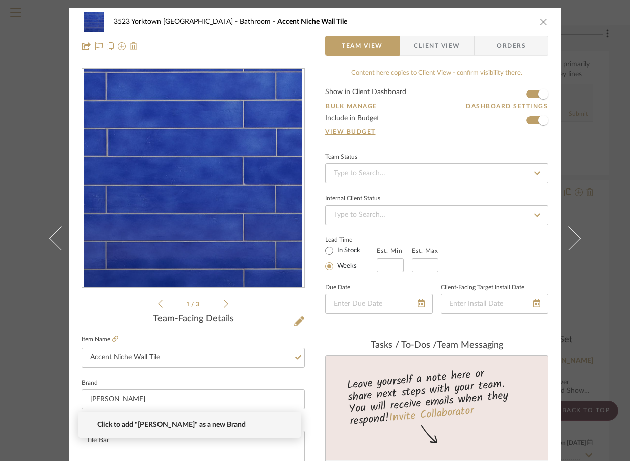
click at [542, 22] on icon "close" at bounding box center [544, 22] width 8 height 8
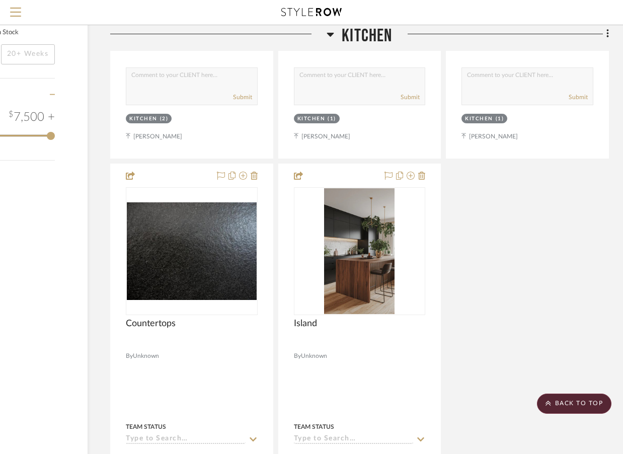
scroll to position [1413, 102]
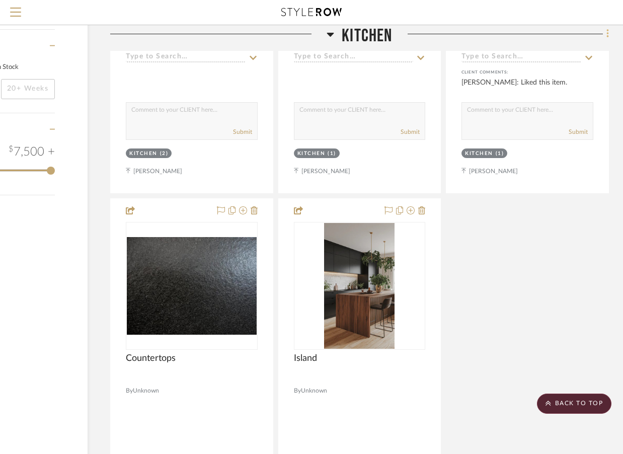
click at [607, 33] on icon at bounding box center [607, 34] width 2 height 9
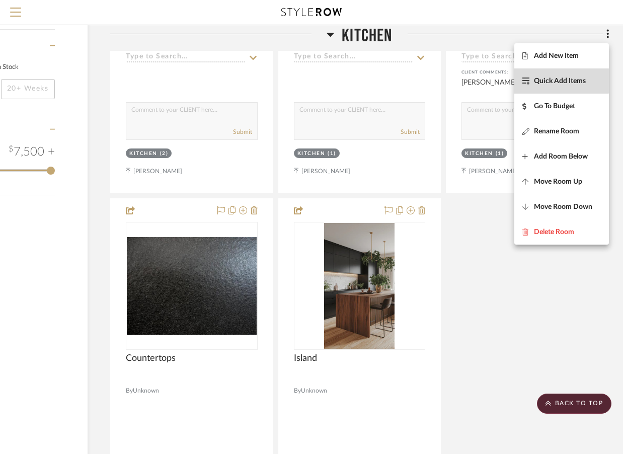
click at [561, 79] on span "Quick Add Items" at bounding box center [560, 81] width 52 height 9
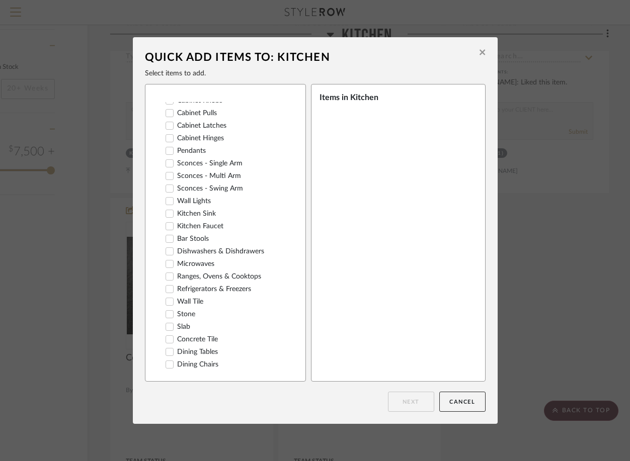
scroll to position [66, 0]
click at [166, 249] on icon at bounding box center [169, 249] width 7 height 7
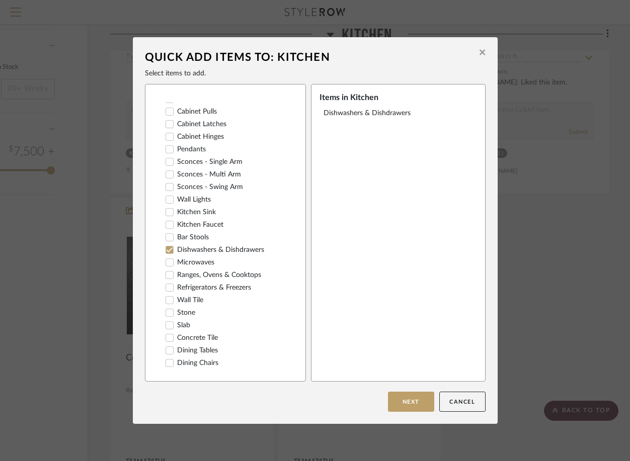
click at [166, 236] on icon at bounding box center [169, 237] width 7 height 7
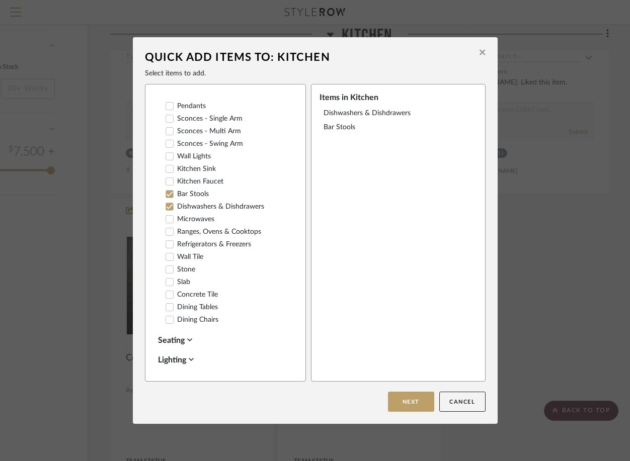
scroll to position [111, 0]
click at [167, 305] on icon at bounding box center [169, 305] width 7 height 5
click at [167, 319] on icon at bounding box center [169, 318] width 7 height 7
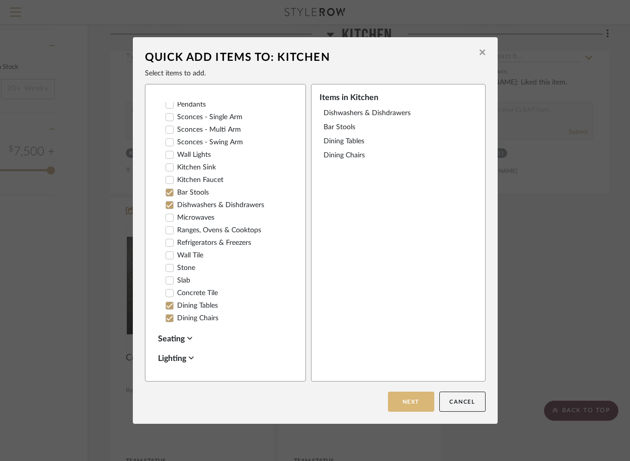
click at [404, 404] on button "Next" at bounding box center [411, 402] width 46 height 20
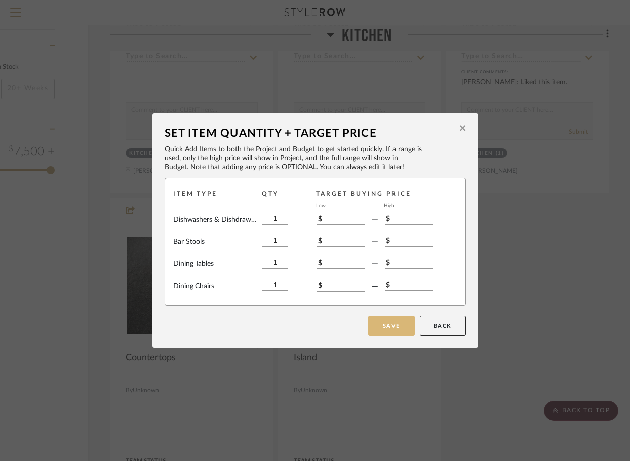
click at [383, 325] on button "Save" at bounding box center [391, 326] width 46 height 20
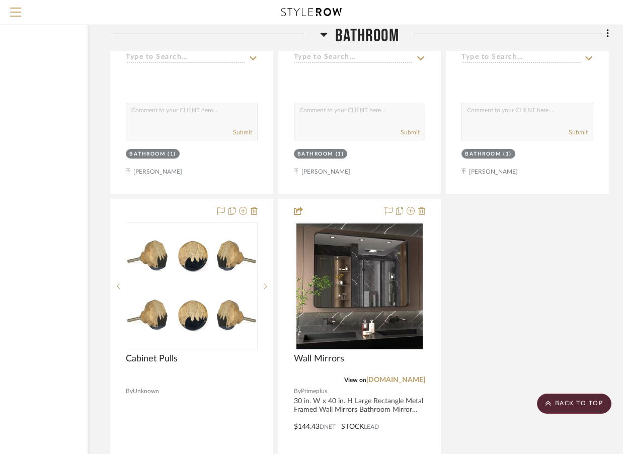
scroll to position [5320, 102]
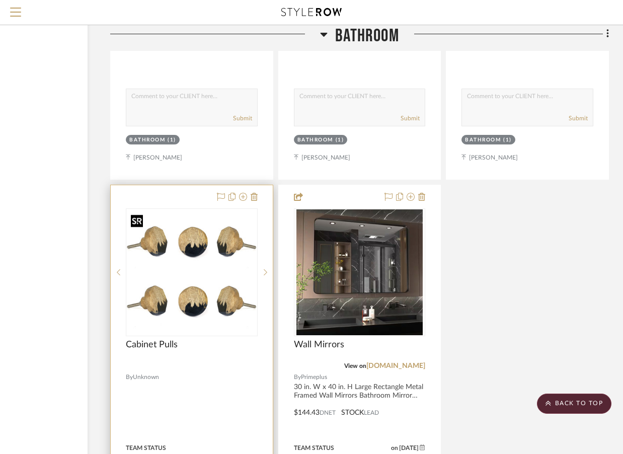
click at [201, 317] on img "0" at bounding box center [192, 271] width 130 height 123
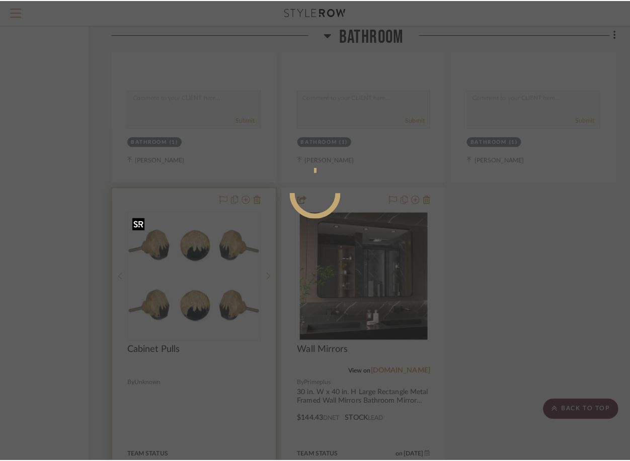
scroll to position [0, 0]
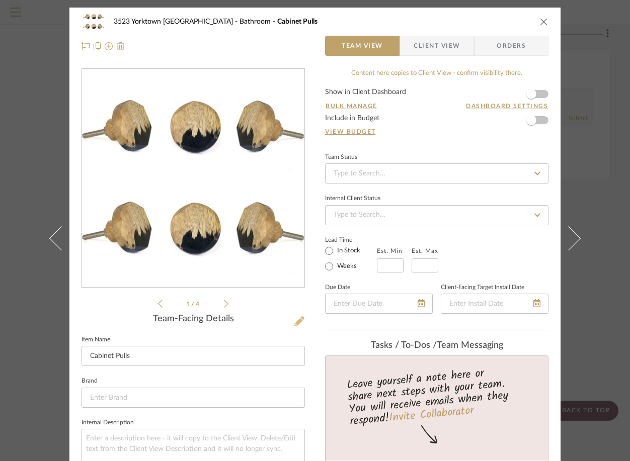
click at [294, 323] on icon at bounding box center [299, 321] width 10 height 10
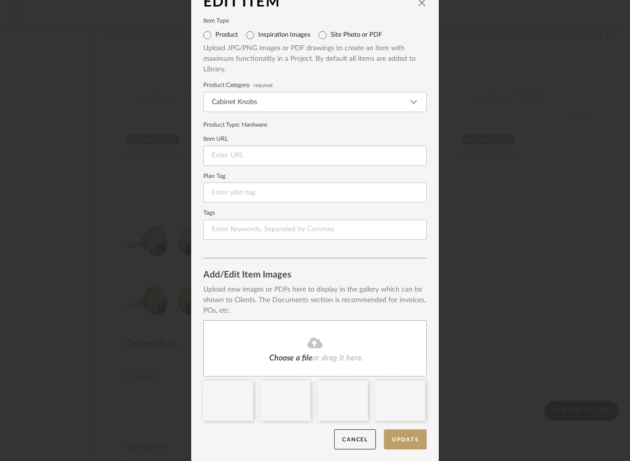
scroll to position [18, 0]
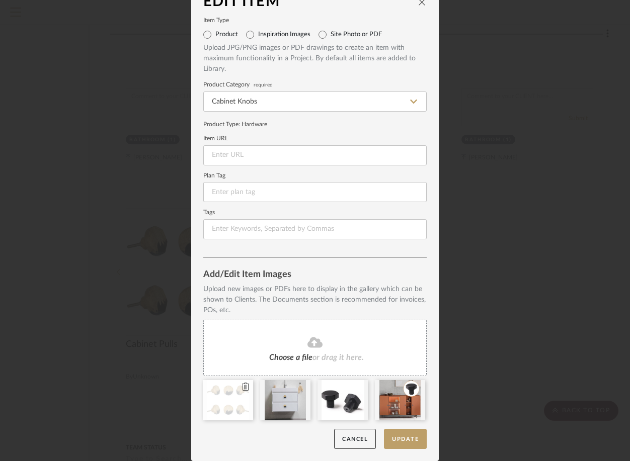
click at [242, 387] on icon at bounding box center [245, 387] width 7 height 8
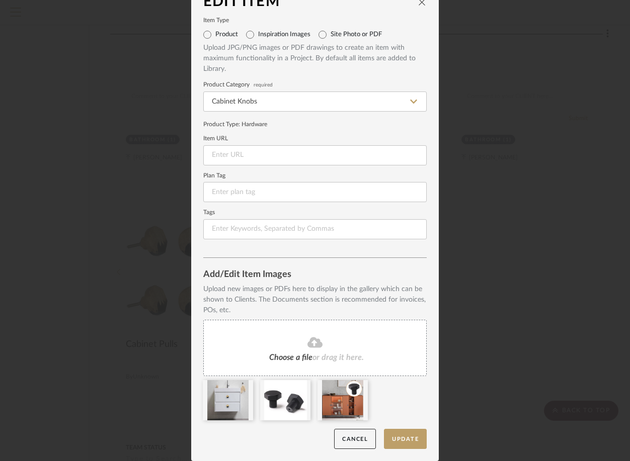
click at [0, 0] on icon at bounding box center [0, 0] width 0 height 0
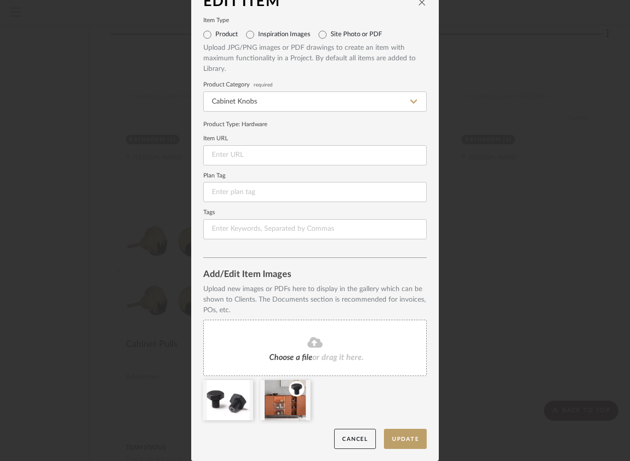
click at [0, 0] on icon at bounding box center [0, 0] width 0 height 0
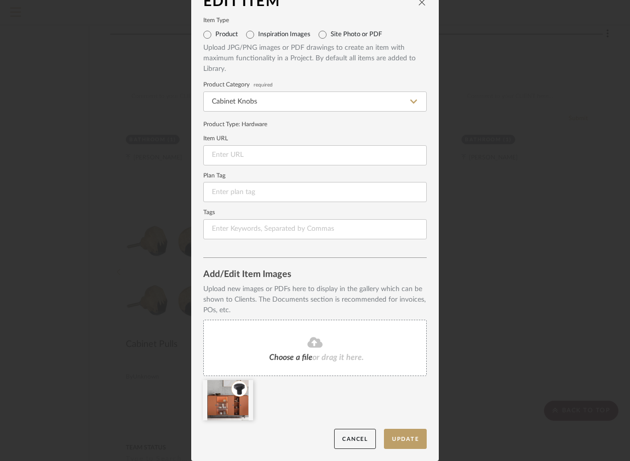
click at [0, 0] on icon at bounding box center [0, 0] width 0 height 0
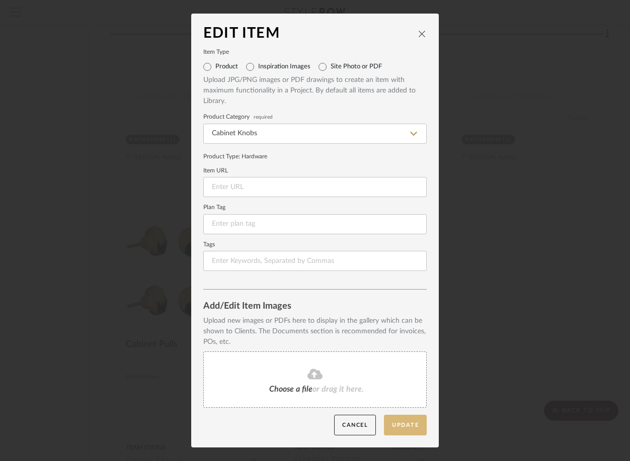
click at [404, 425] on button "Update" at bounding box center [405, 425] width 43 height 21
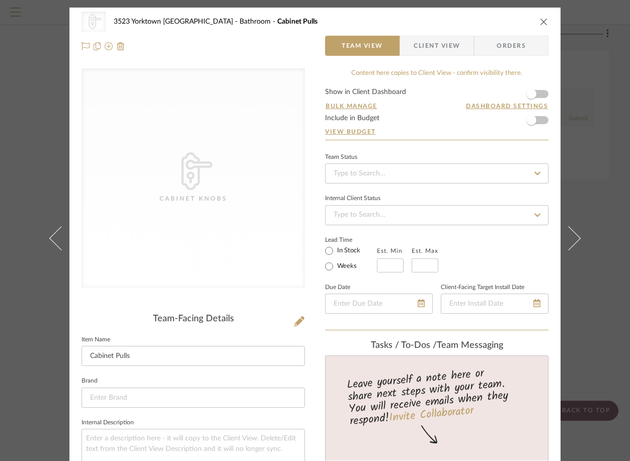
click at [540, 21] on icon "close" at bounding box center [544, 22] width 8 height 8
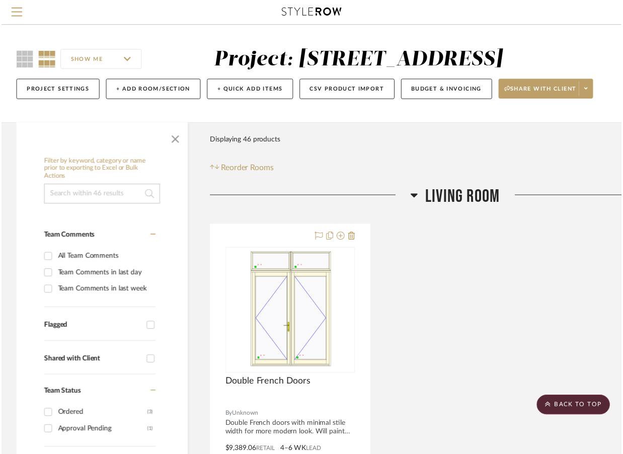
scroll to position [5320, 102]
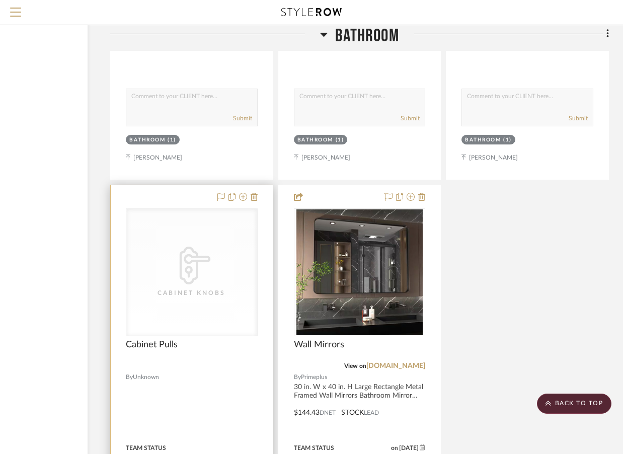
click at [145, 376] on span "Unknown" at bounding box center [146, 377] width 26 height 10
click at [218, 295] on div "Cabinet Knobs" at bounding box center [191, 293] width 101 height 10
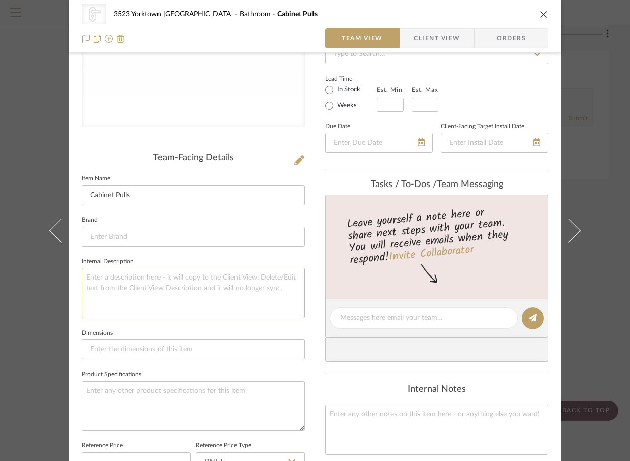
scroll to position [201, 0]
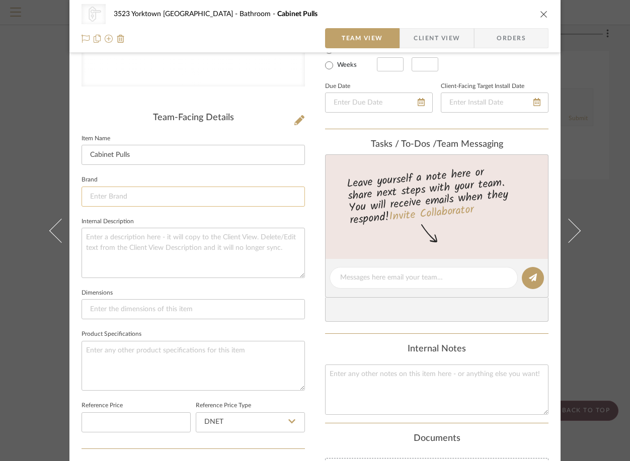
click at [96, 195] on input at bounding box center [192, 197] width 223 height 20
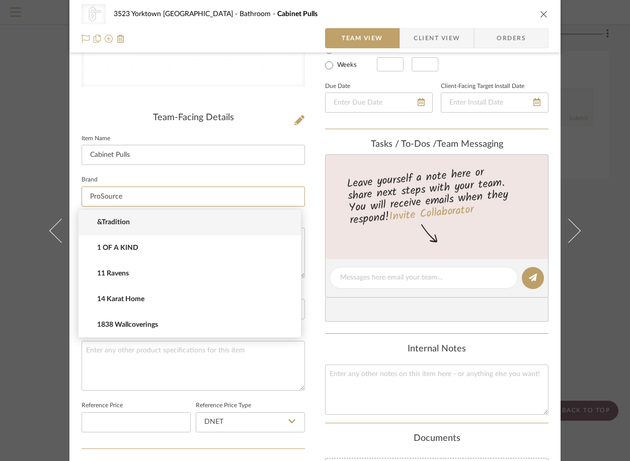
type input "ProSource"
click at [73, 338] on div "CategoryIconHardware Created with Sketch. [GEOGRAPHIC_DATA] [STREET_ADDRESS] Ba…" at bounding box center [314, 269] width 491 height 927
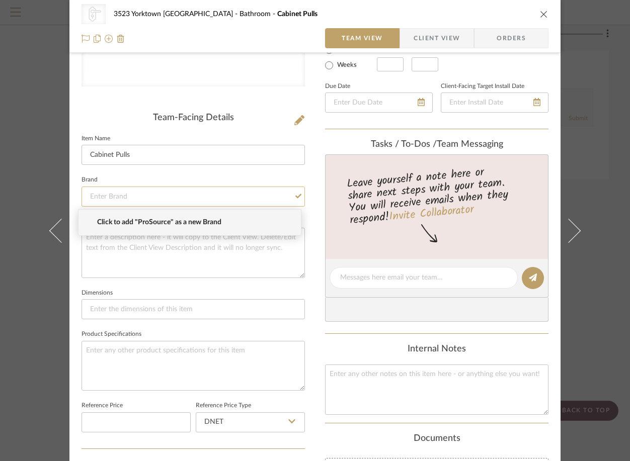
click at [118, 196] on input at bounding box center [192, 197] width 223 height 20
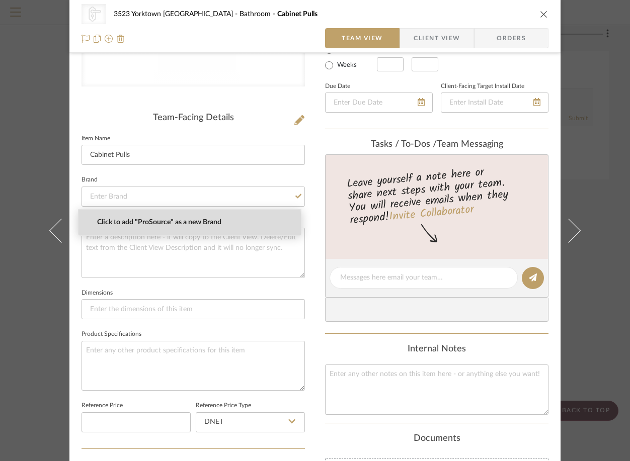
click at [132, 225] on span "Click to add "ProSource" as a new Brand" at bounding box center [193, 222] width 193 height 9
type input "ProSource"
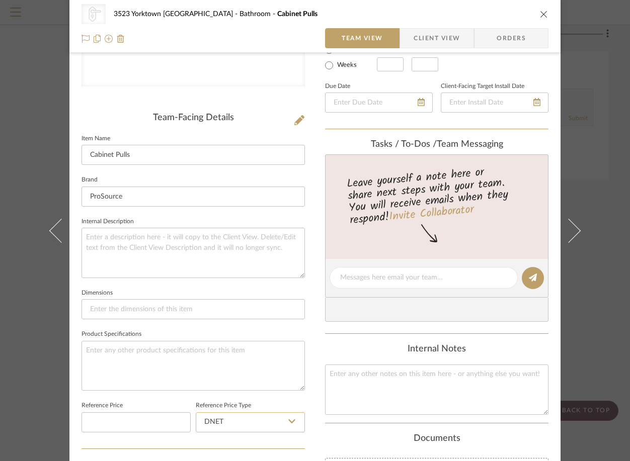
click at [250, 422] on input "DNET" at bounding box center [250, 422] width 109 height 20
click at [246, 396] on div "Retail" at bounding box center [255, 397] width 124 height 26
type input "Retail"
click at [370, 277] on textarea at bounding box center [423, 278] width 167 height 11
type textarea "Likes the blue sample I got from ProSource"
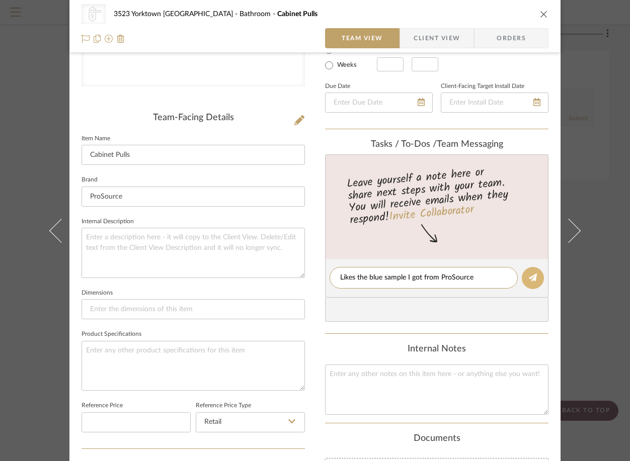
click at [527, 286] on button at bounding box center [533, 278] width 22 height 22
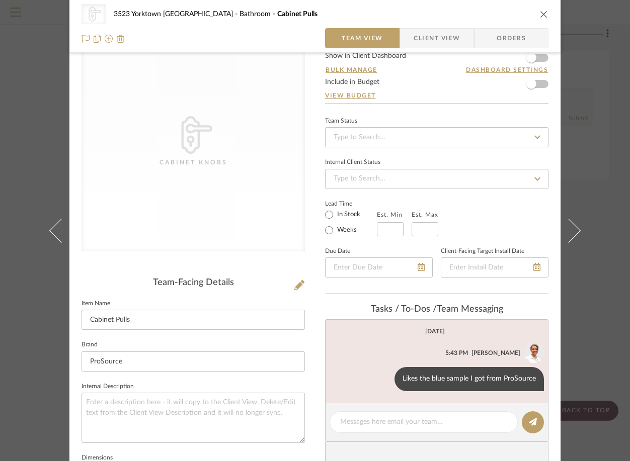
scroll to position [0, 0]
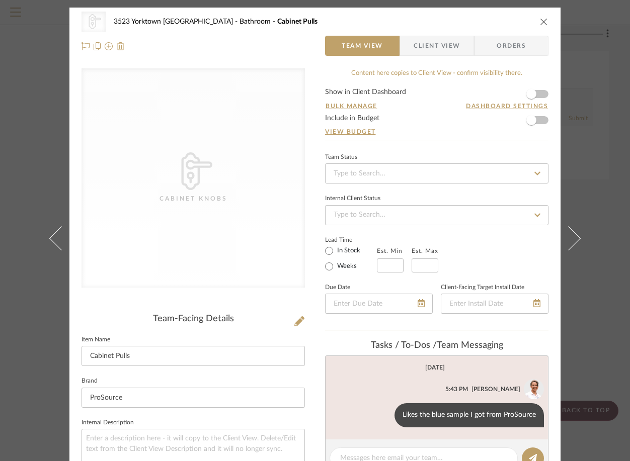
click at [540, 20] on icon "close" at bounding box center [544, 22] width 8 height 8
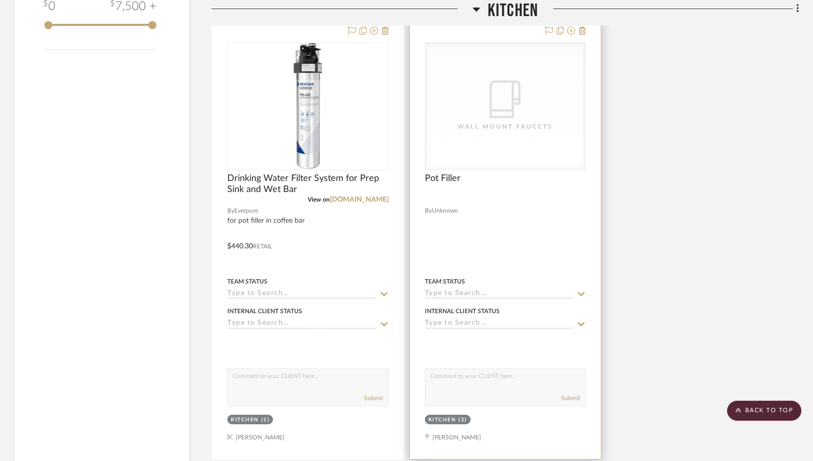
scroll to position [1805, 0]
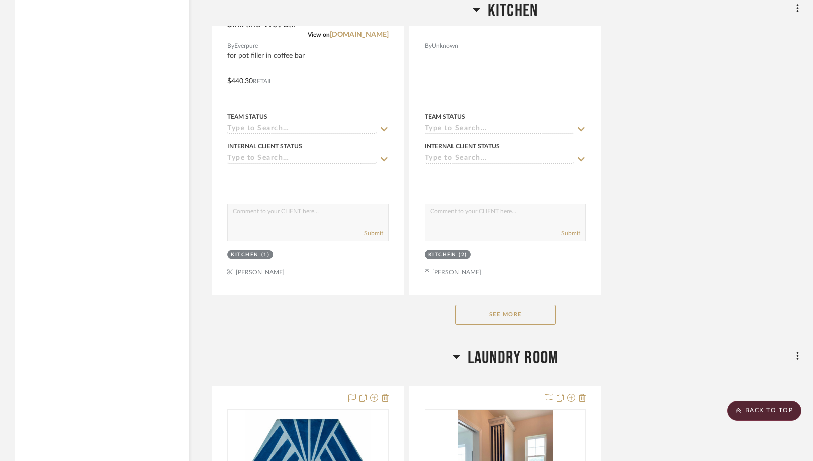
click at [523, 314] on button "See More" at bounding box center [505, 315] width 101 height 20
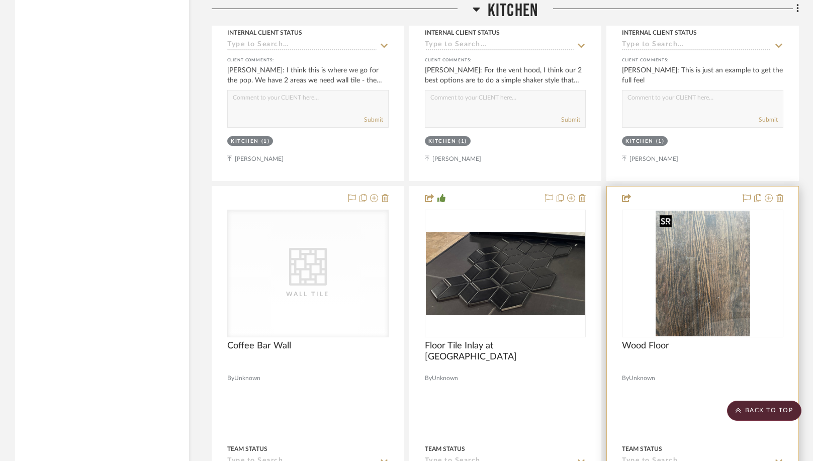
scroll to position [3062, 0]
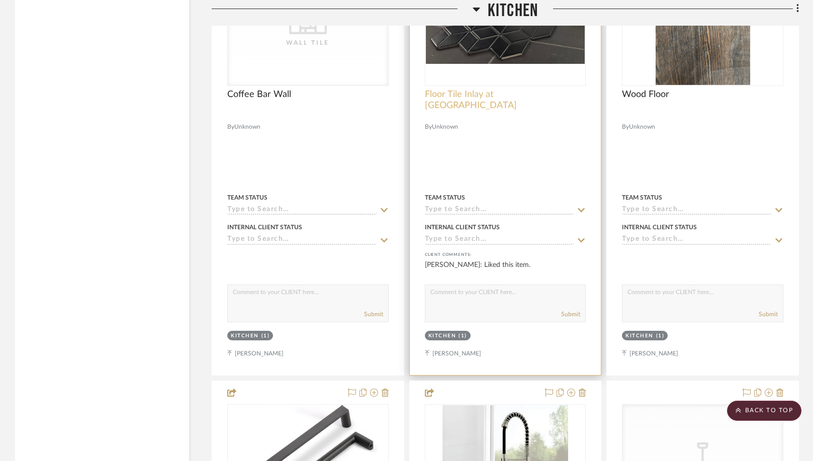
click at [486, 93] on span "Floor Tile Inlay at [GEOGRAPHIC_DATA]" at bounding box center [505, 100] width 161 height 22
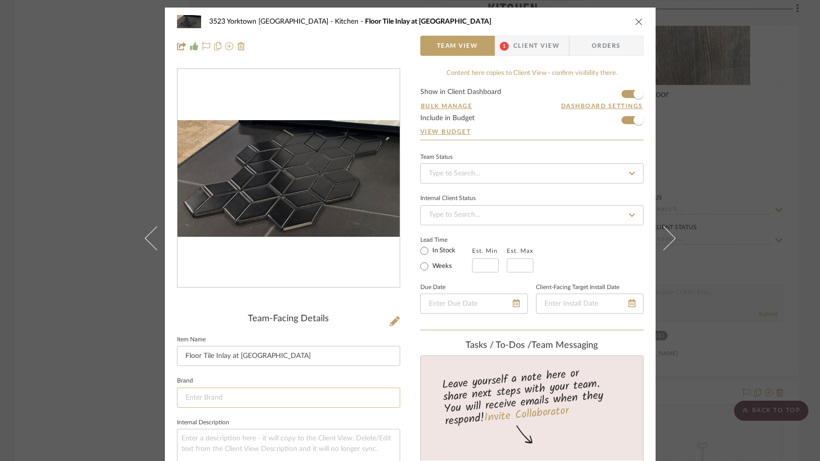
click at [248, 393] on input at bounding box center [288, 398] width 223 height 20
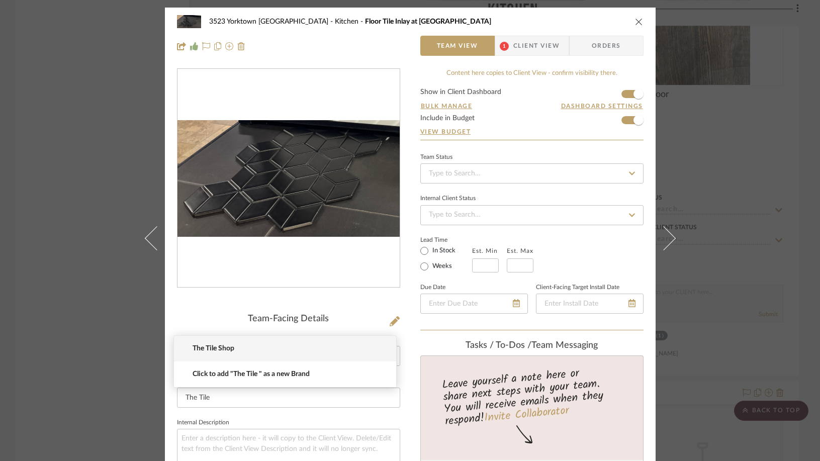
click at [217, 348] on span "The Tile Shop" at bounding box center [289, 349] width 193 height 9
type input "The Tile Shop"
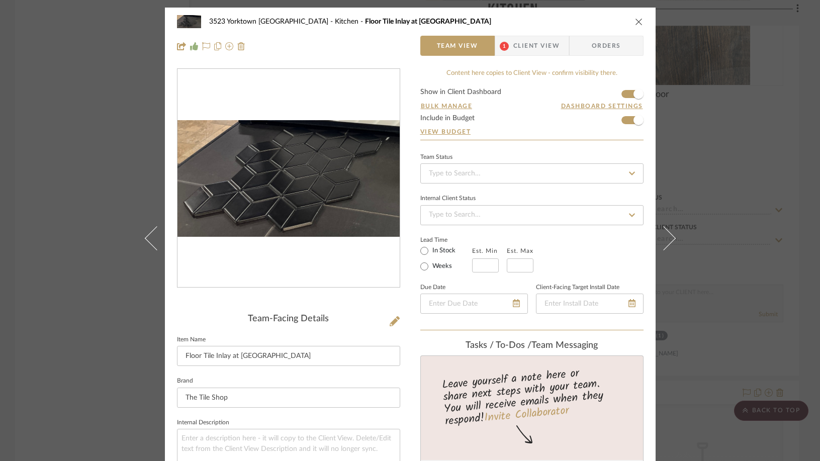
click at [538, 48] on span "Client View" at bounding box center [536, 46] width 46 height 20
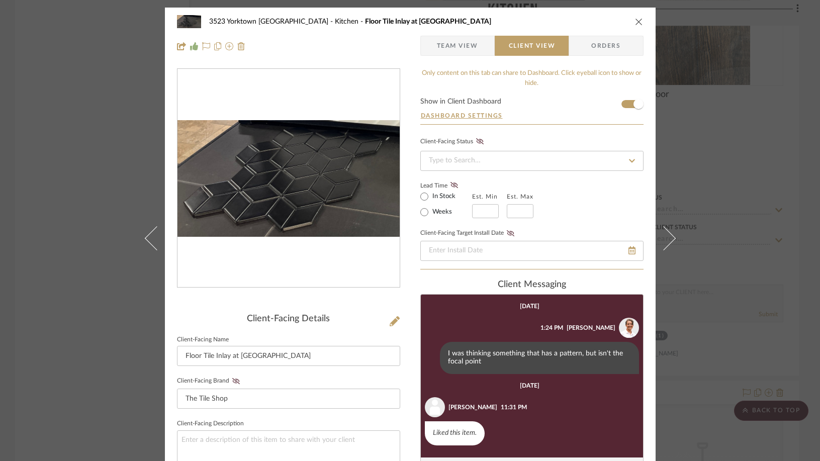
click at [629, 21] on icon "close" at bounding box center [639, 22] width 8 height 8
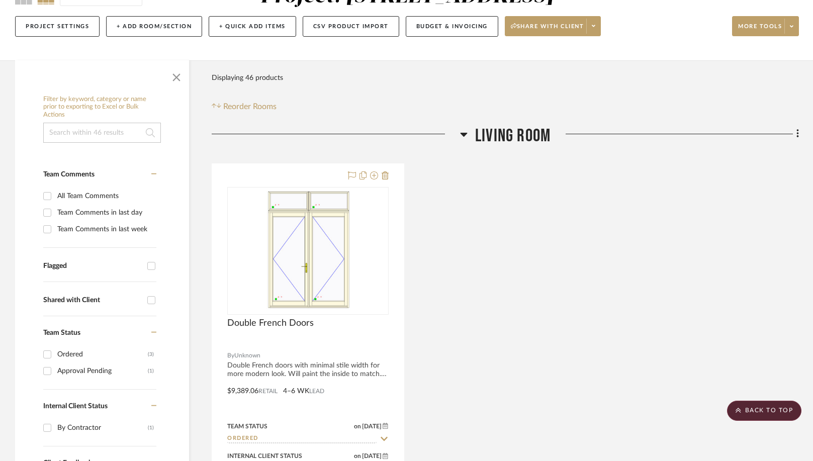
scroll to position [95, 0]
